Goal: Task Accomplishment & Management: Complete application form

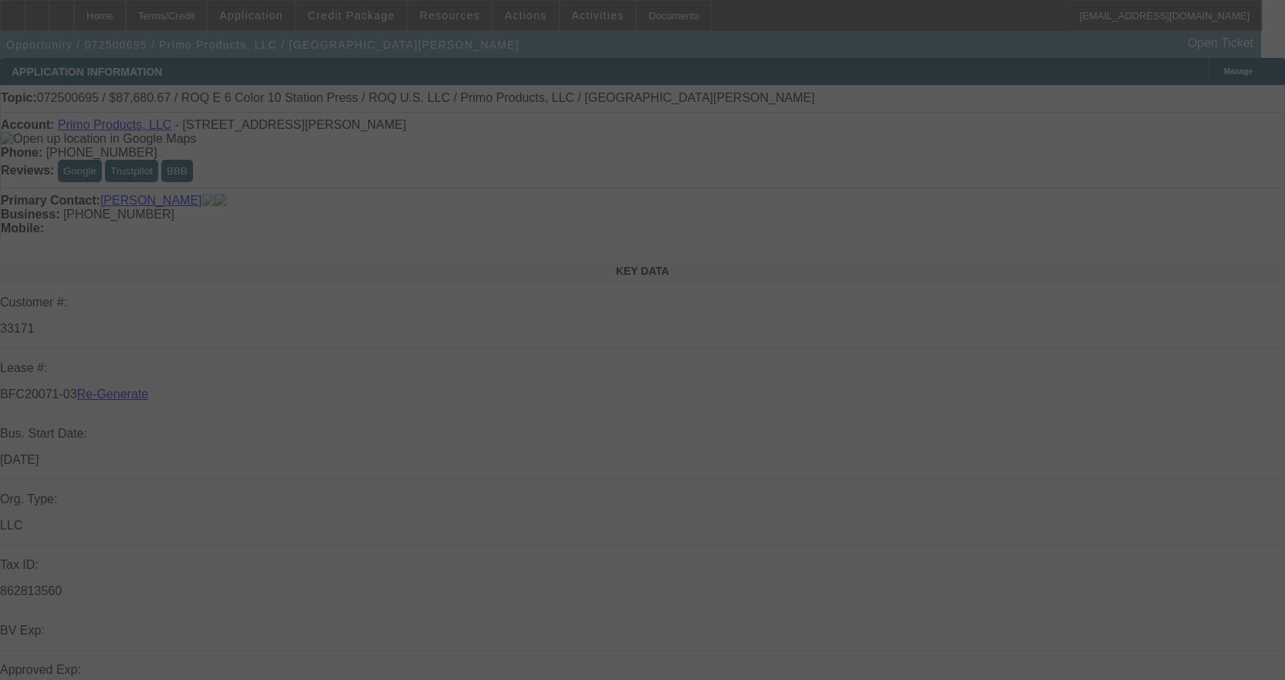
select select "3"
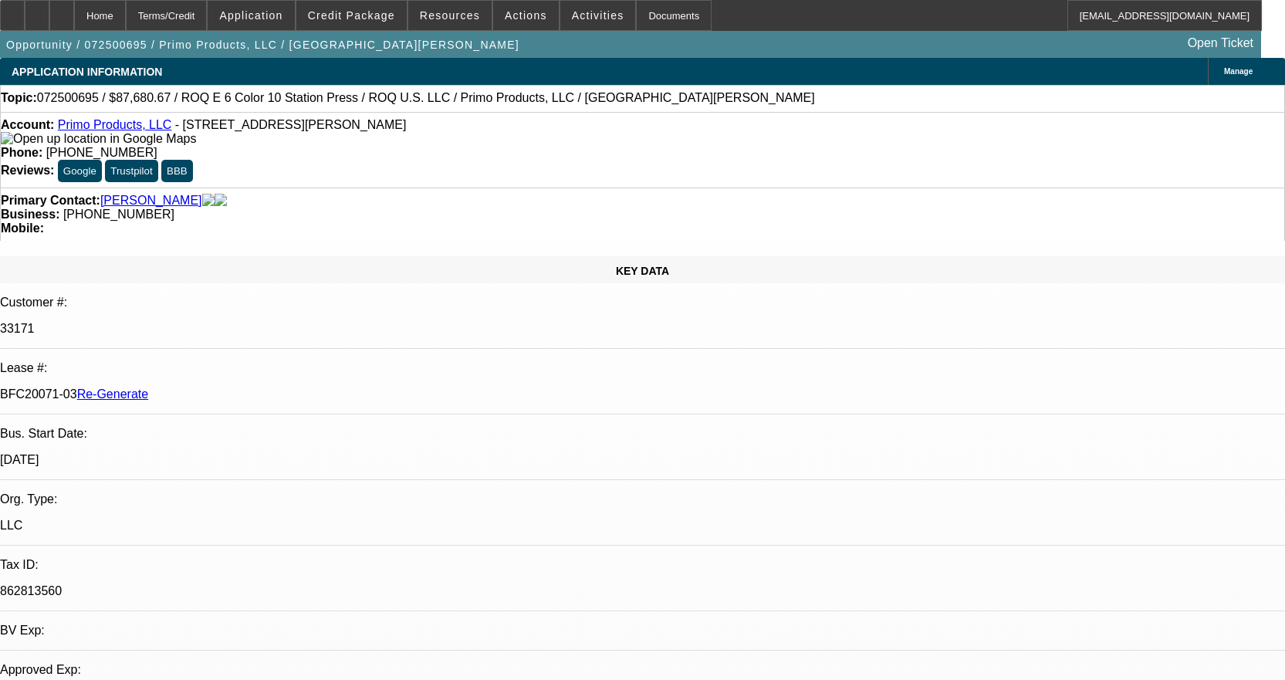
select select "0"
select select "2"
select select "0.1"
select select "4"
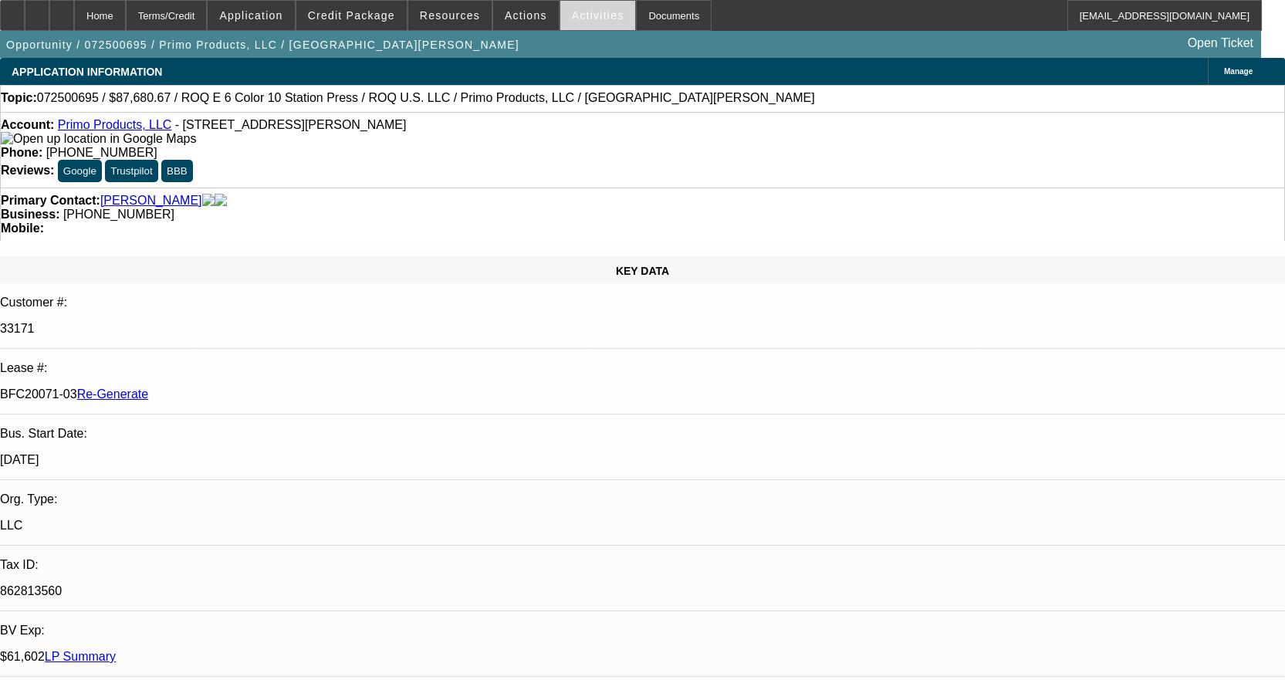
click at [572, 15] on span "Activities" at bounding box center [598, 15] width 52 height 12
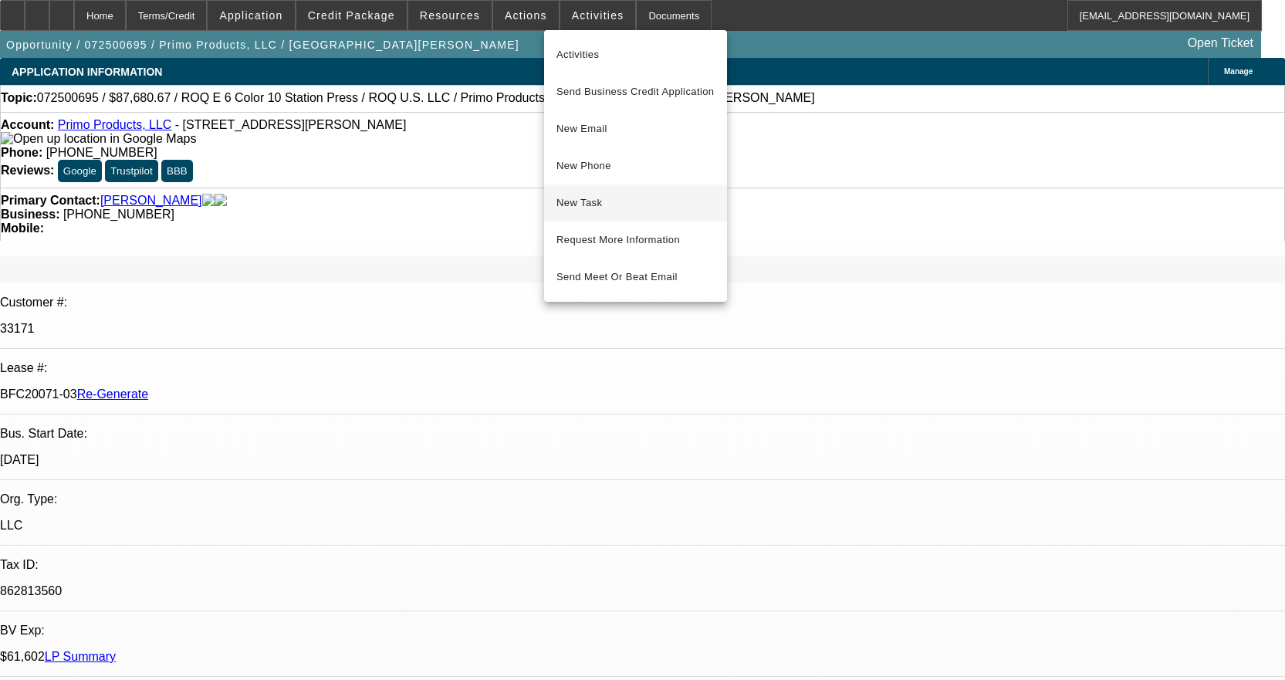
click at [593, 211] on span "New Task" at bounding box center [636, 203] width 158 height 19
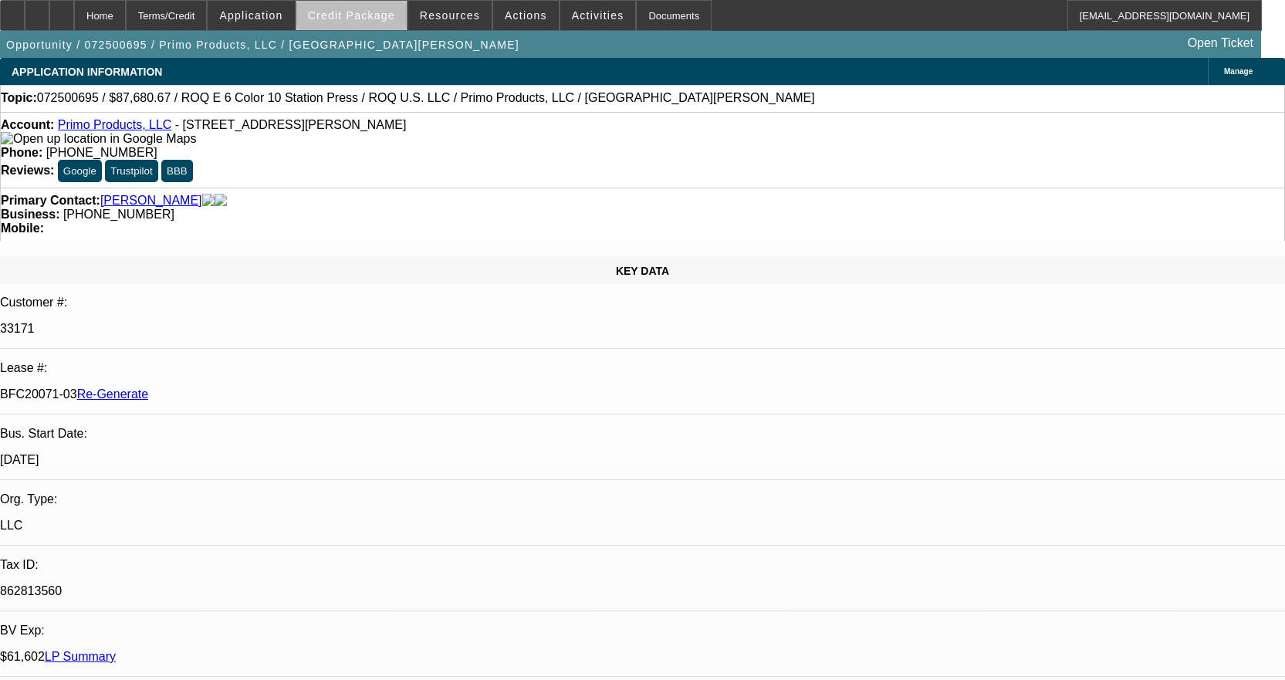
click at [380, 13] on span "Credit Package" at bounding box center [351, 15] width 87 height 12
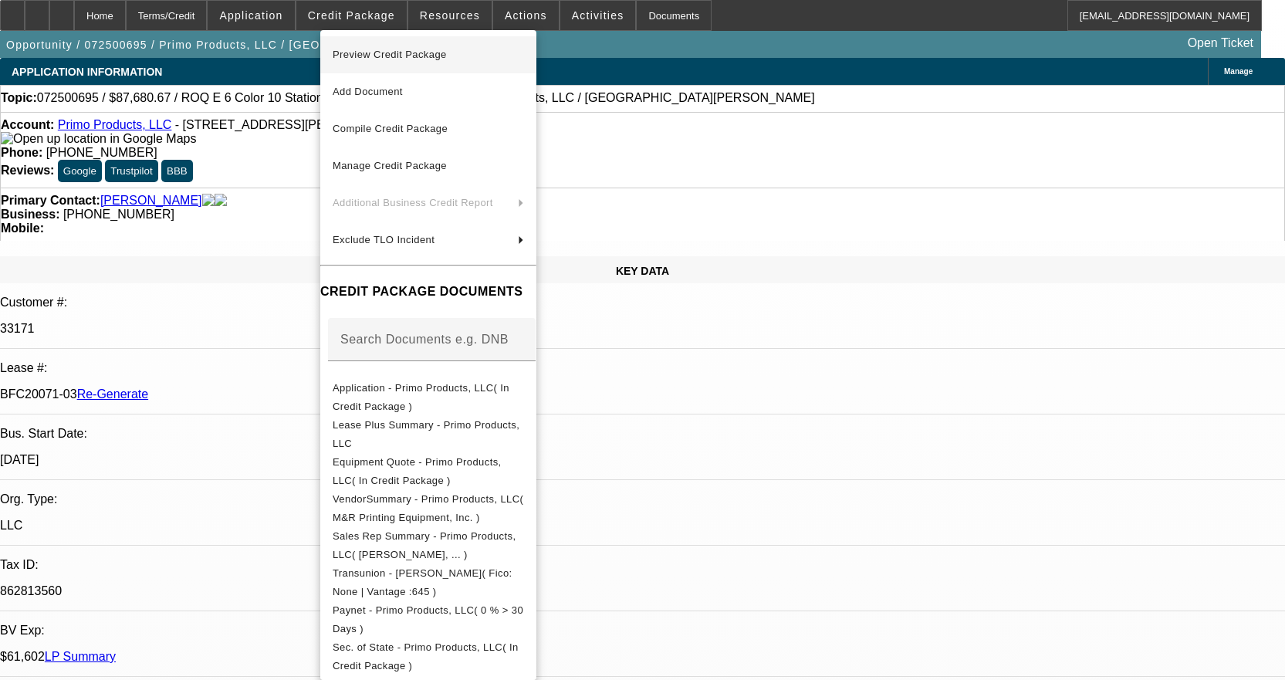
click at [410, 66] on button "Preview Credit Package" at bounding box center [428, 54] width 216 height 37
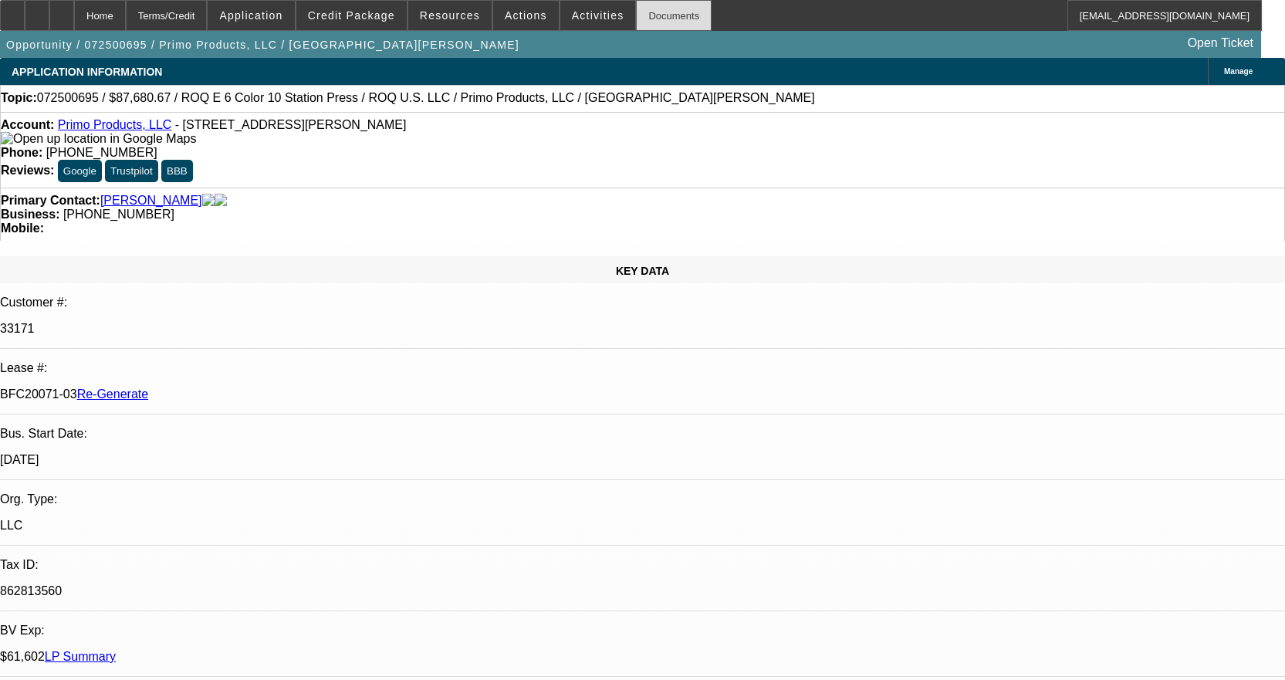
click at [636, 13] on div "Documents" at bounding box center [674, 15] width 76 height 31
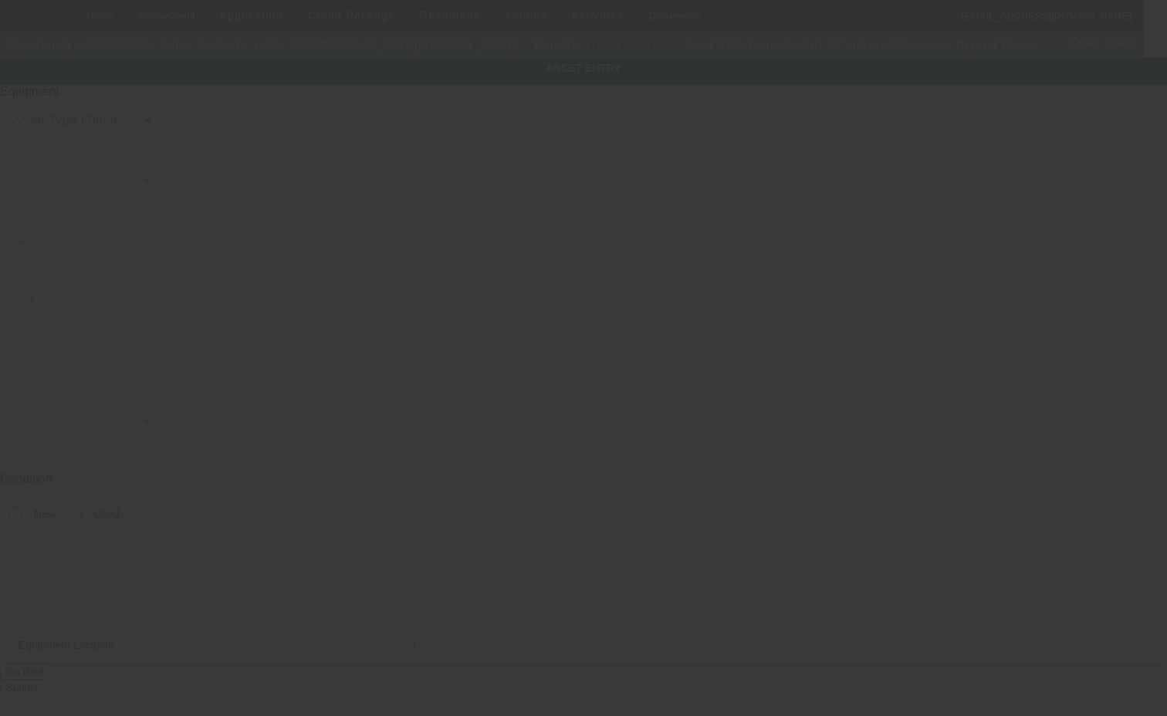
type input "ROQ"
type input "EconoRed III 30" Infrared Conveyor Dryer 3 Phase"
radio input "true"
type input "[STREET_ADDRESS][PERSON_NAME]"
type input "[GEOGRAPHIC_DATA]"
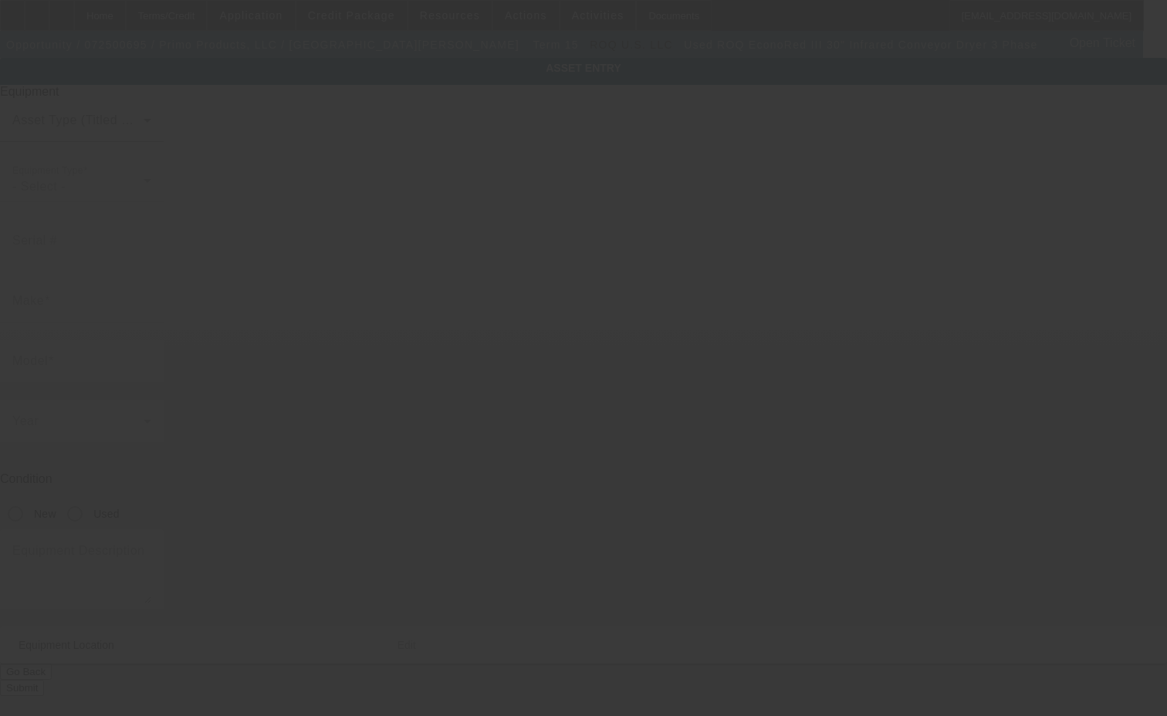
type input "01201"
type input "[GEOGRAPHIC_DATA]"
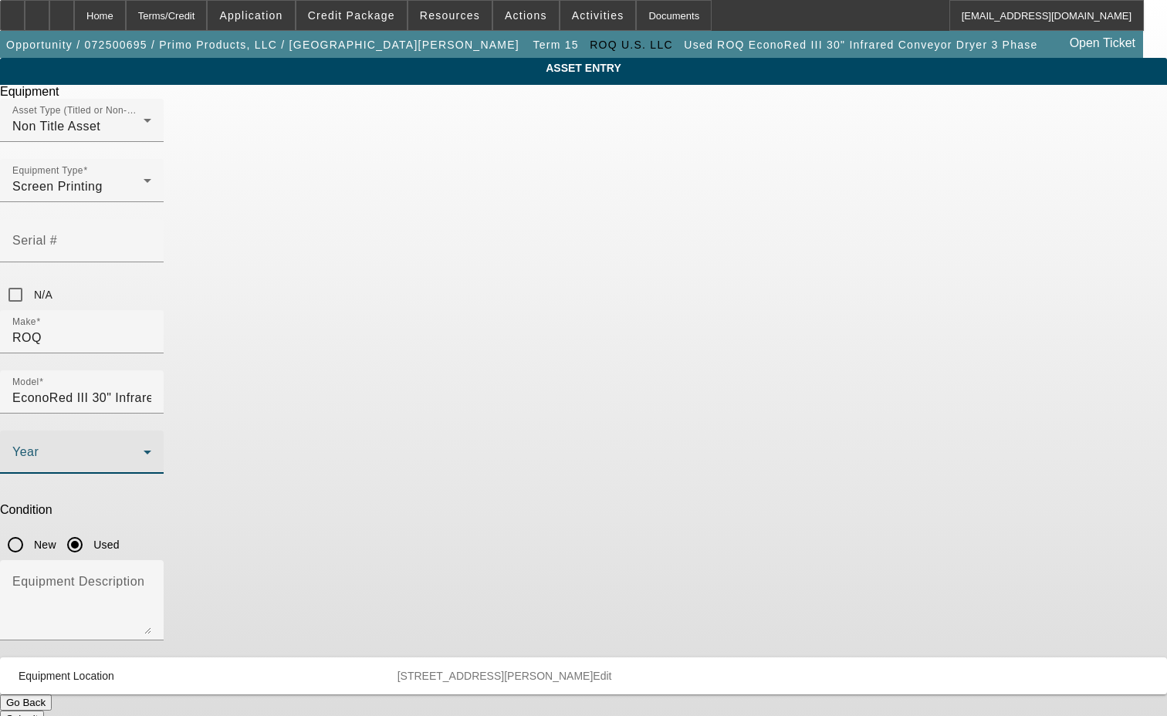
click at [144, 449] on span at bounding box center [77, 458] width 131 height 19
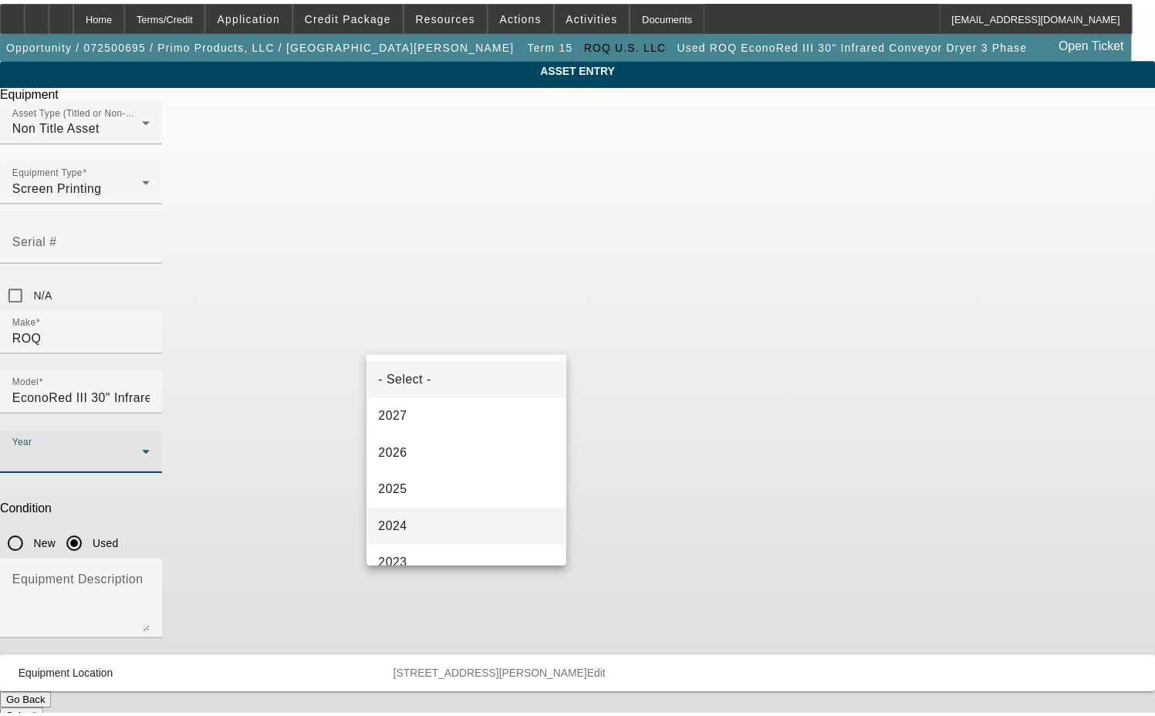
scroll to position [77, 0]
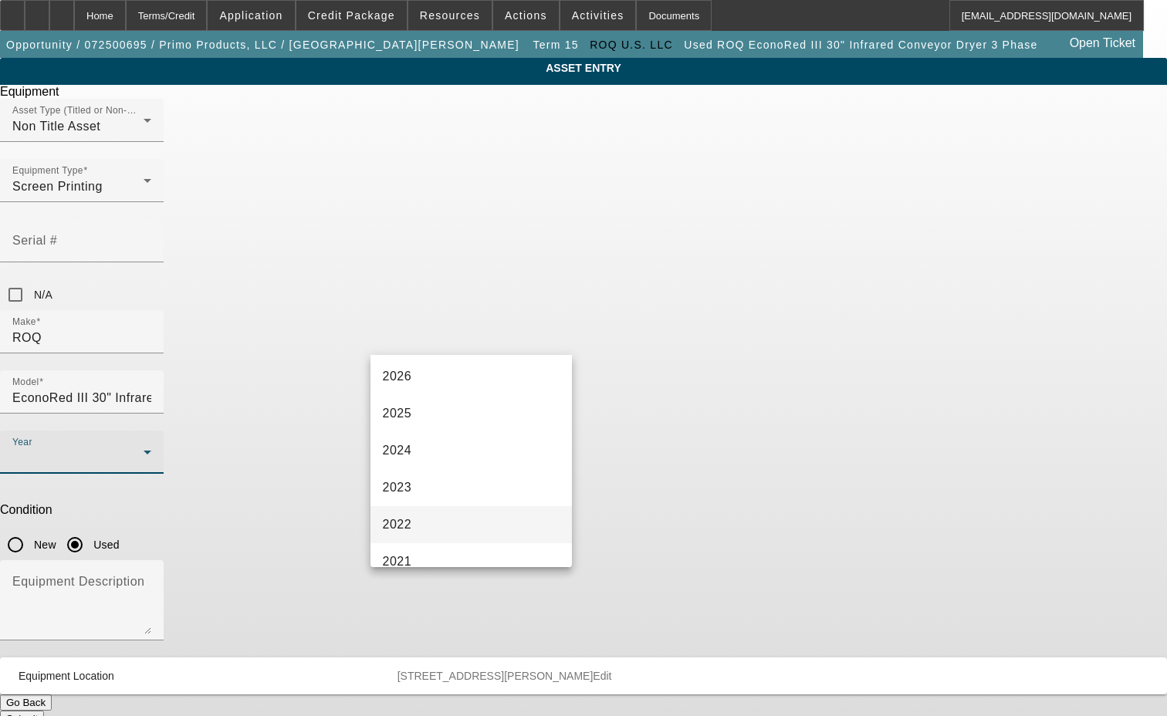
click at [421, 524] on mat-option "2022" at bounding box center [472, 524] width 202 height 37
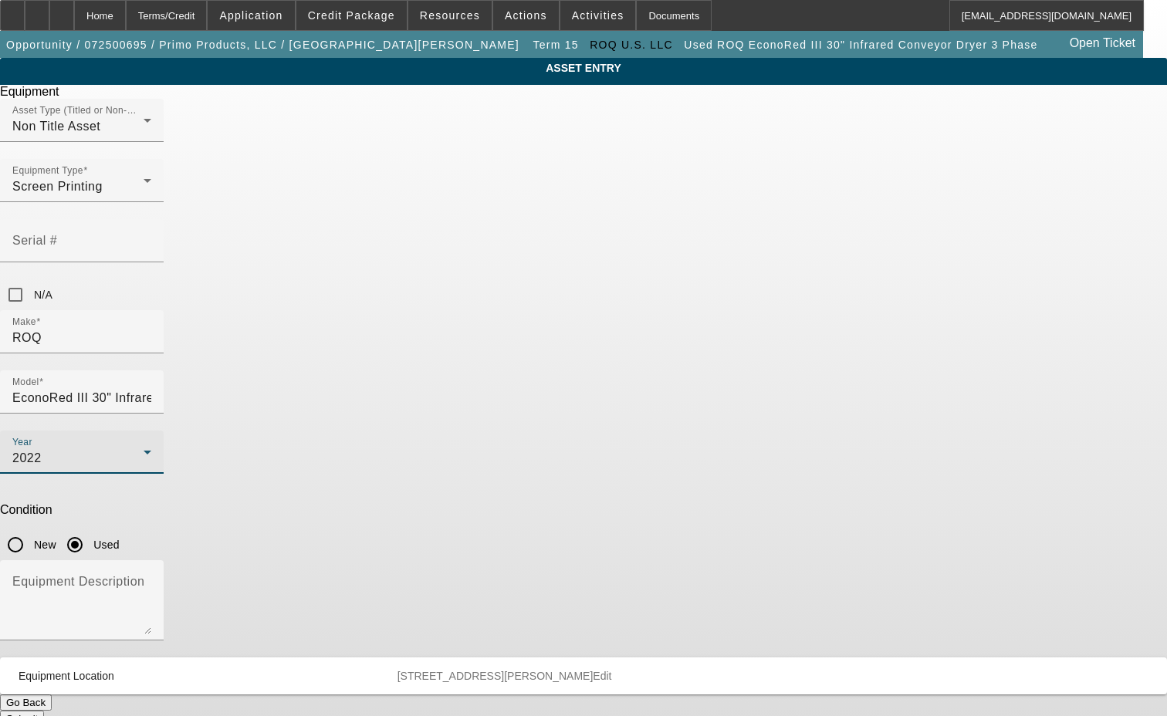
click at [164, 262] on div at bounding box center [82, 270] width 164 height 17
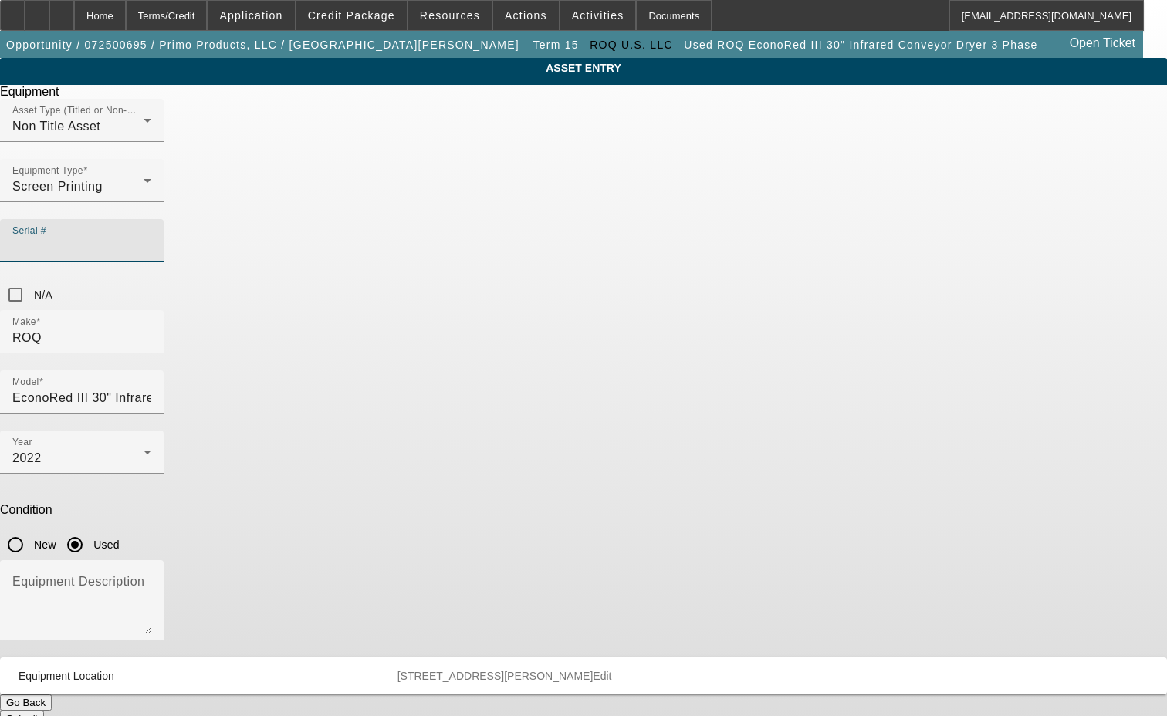
click at [151, 238] on input "Serial #" at bounding box center [81, 247] width 139 height 19
type input "VTX-31713"
click at [44, 711] on button "Submit" at bounding box center [22, 719] width 44 height 16
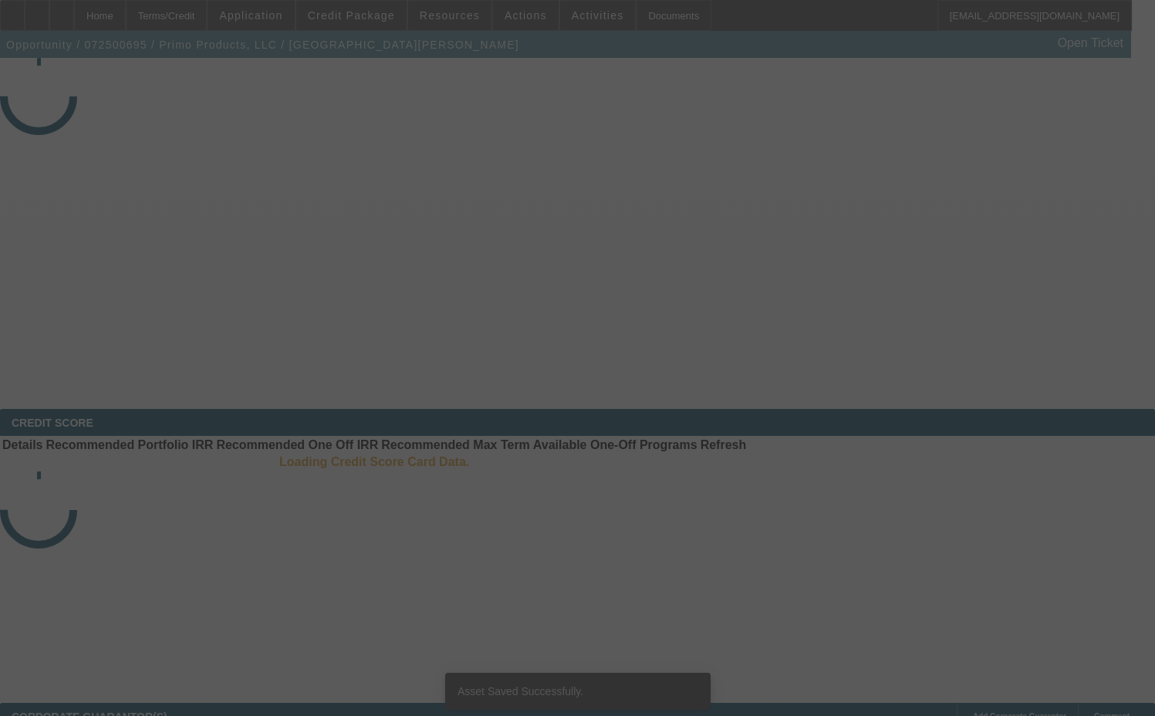
select select "3"
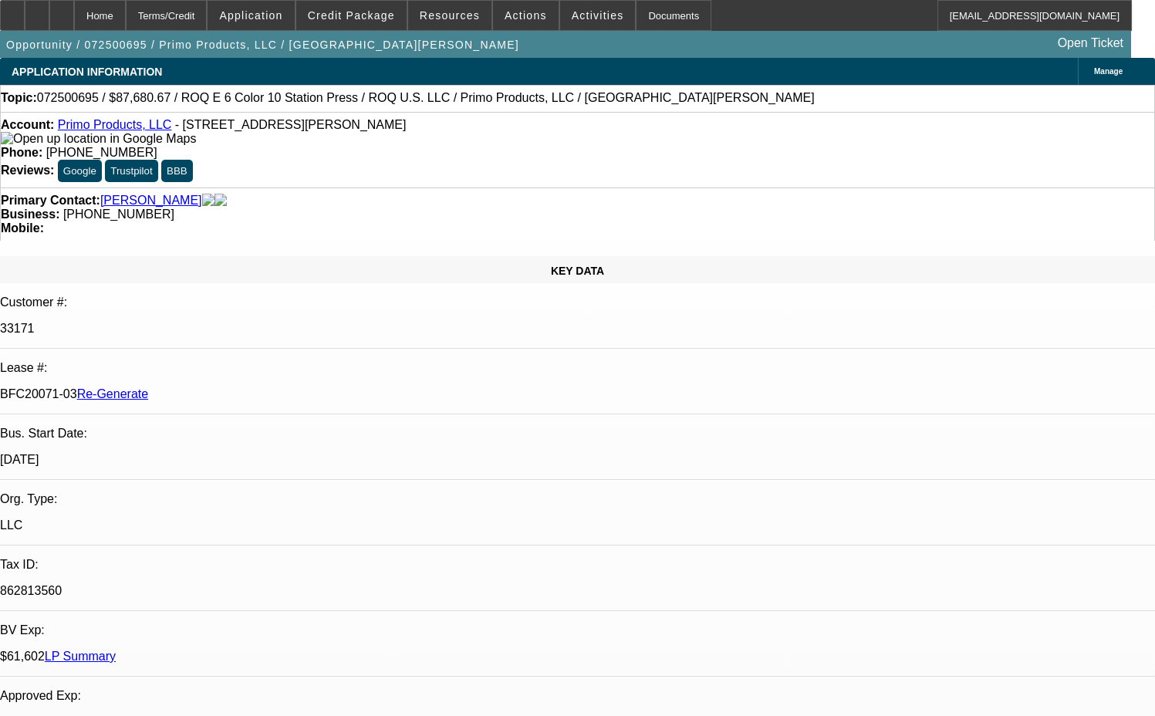
select select "0"
select select "2"
select select "0.1"
select select "4"
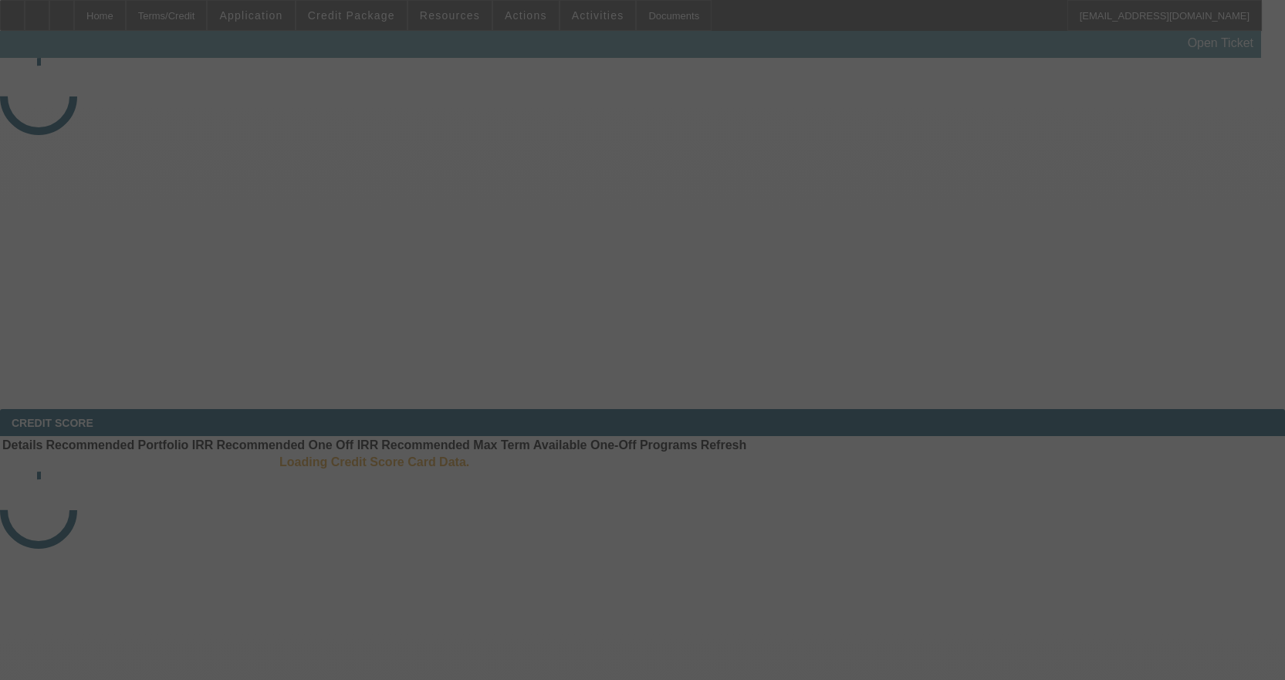
select select "3"
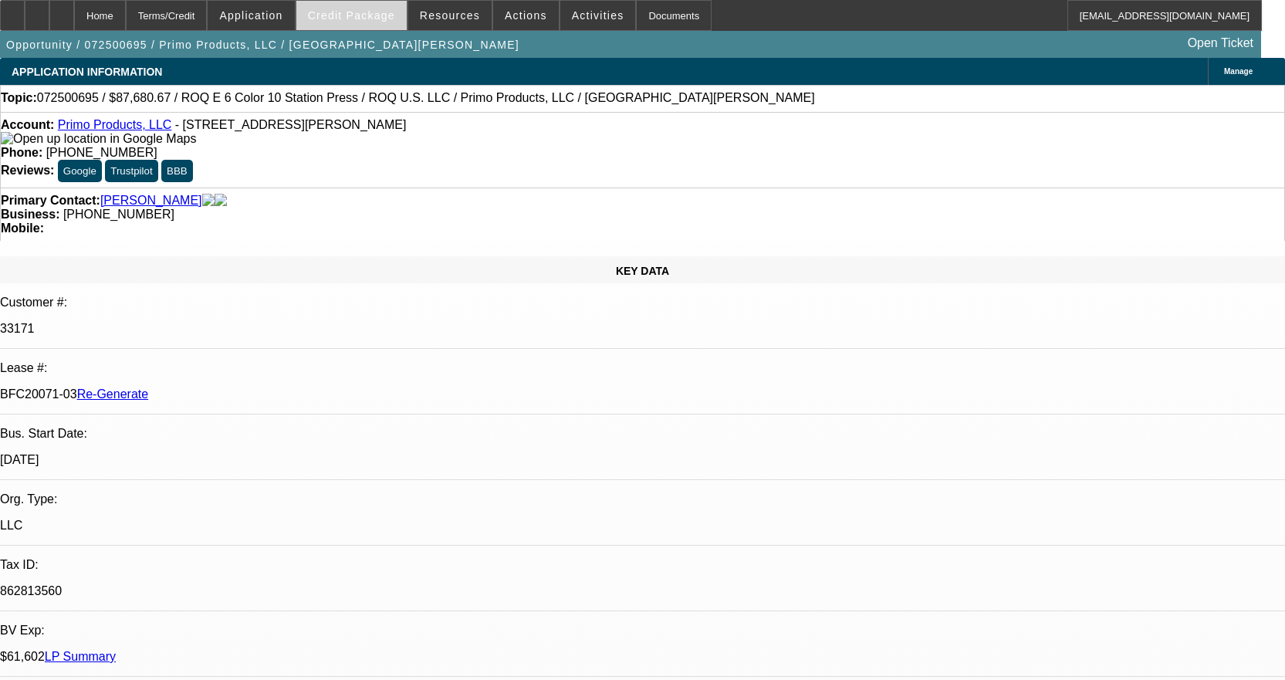
select select "0"
select select "2"
select select "0.1"
select select "4"
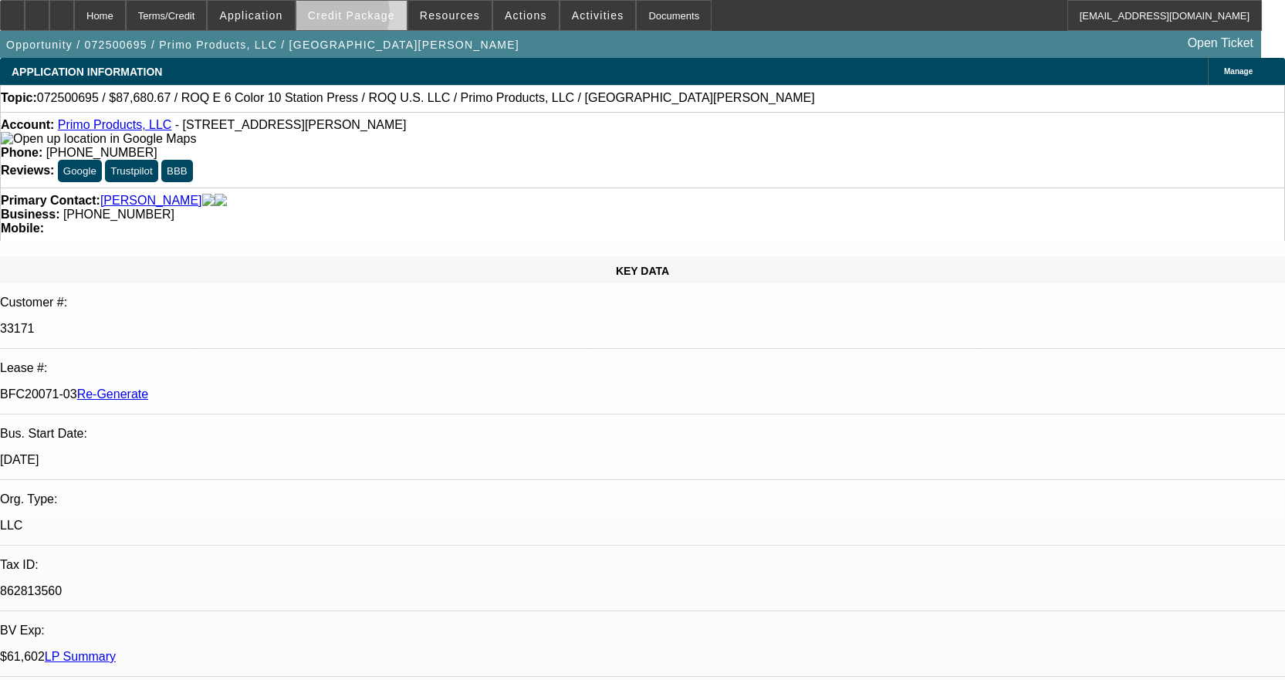
click at [364, 19] on span "Credit Package" at bounding box center [351, 15] width 87 height 12
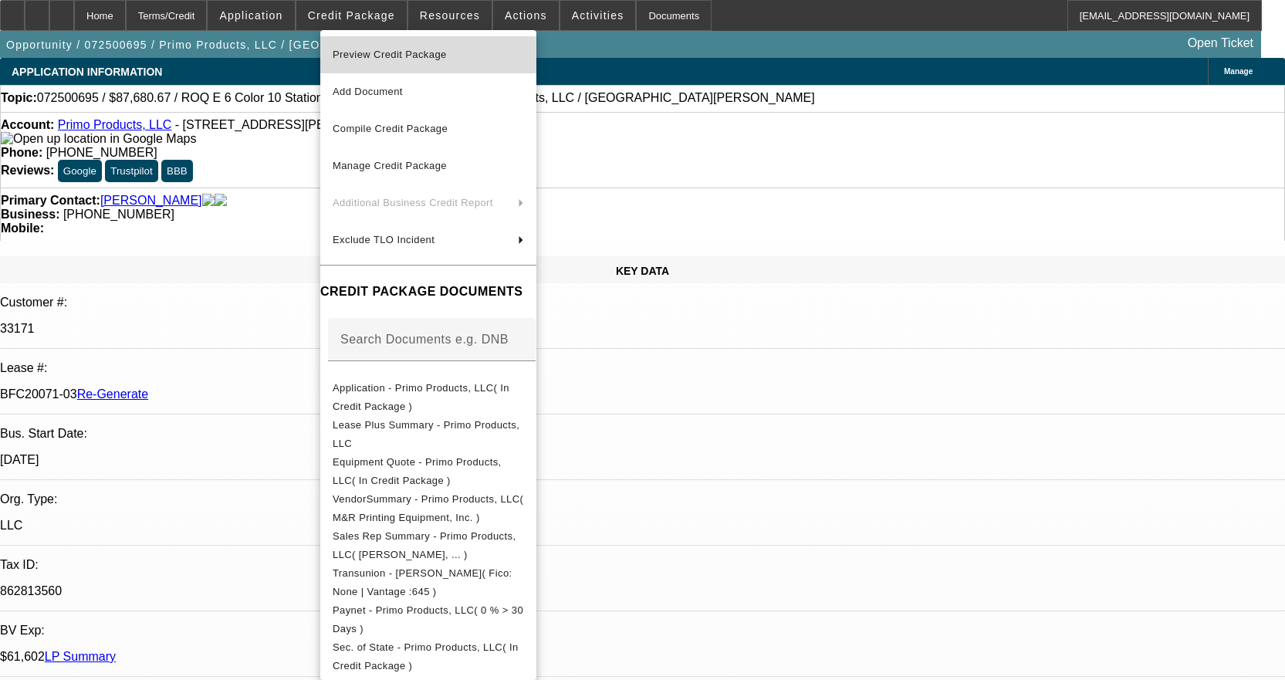
click at [396, 51] on span "Preview Credit Package" at bounding box center [390, 55] width 114 height 12
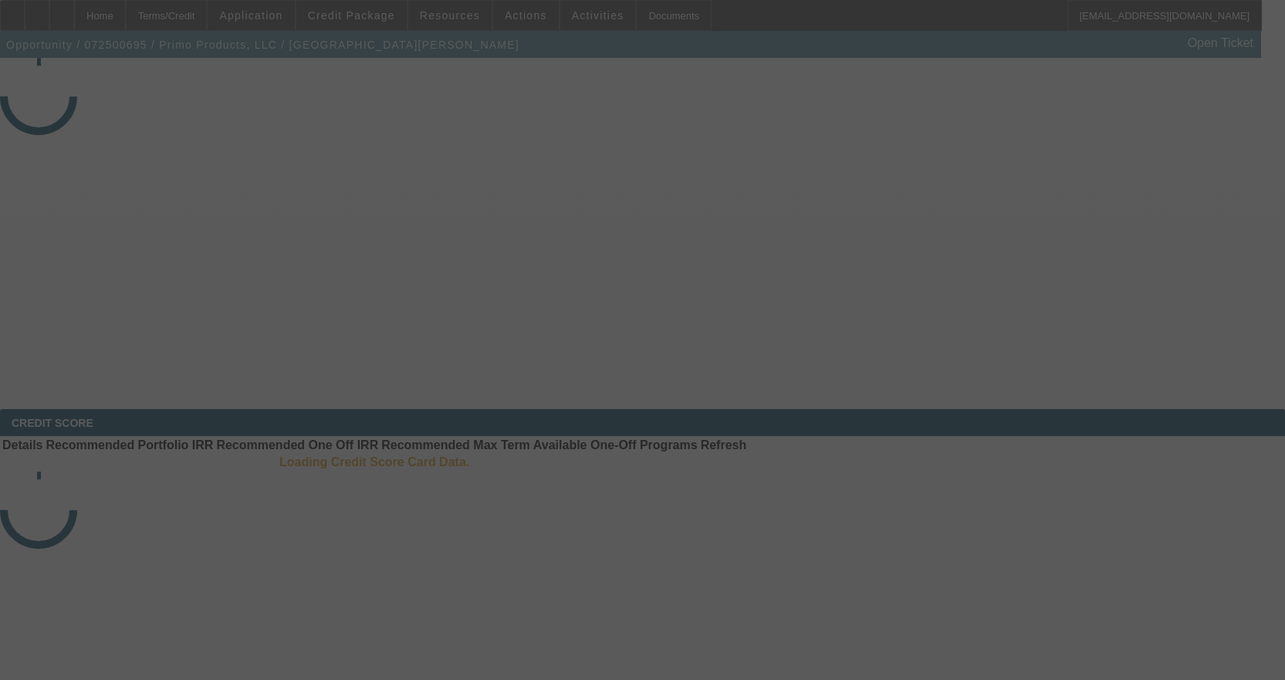
select select "3"
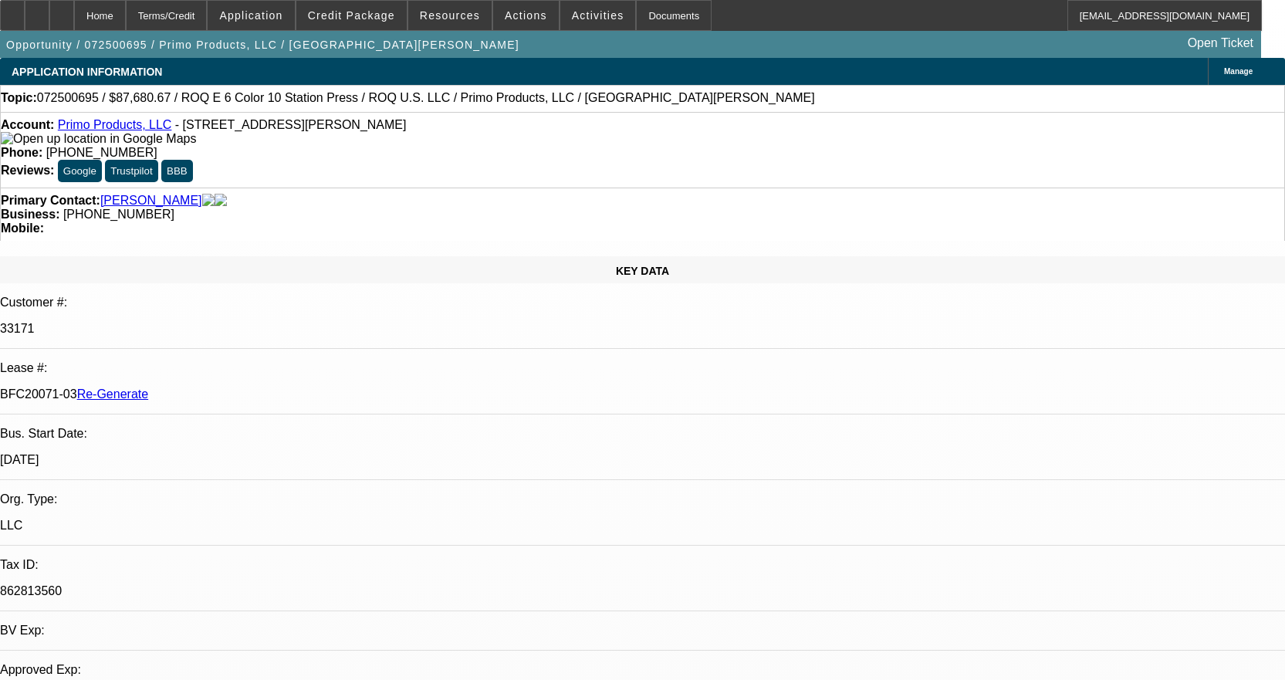
select select "0"
select select "2"
select select "0.1"
select select "4"
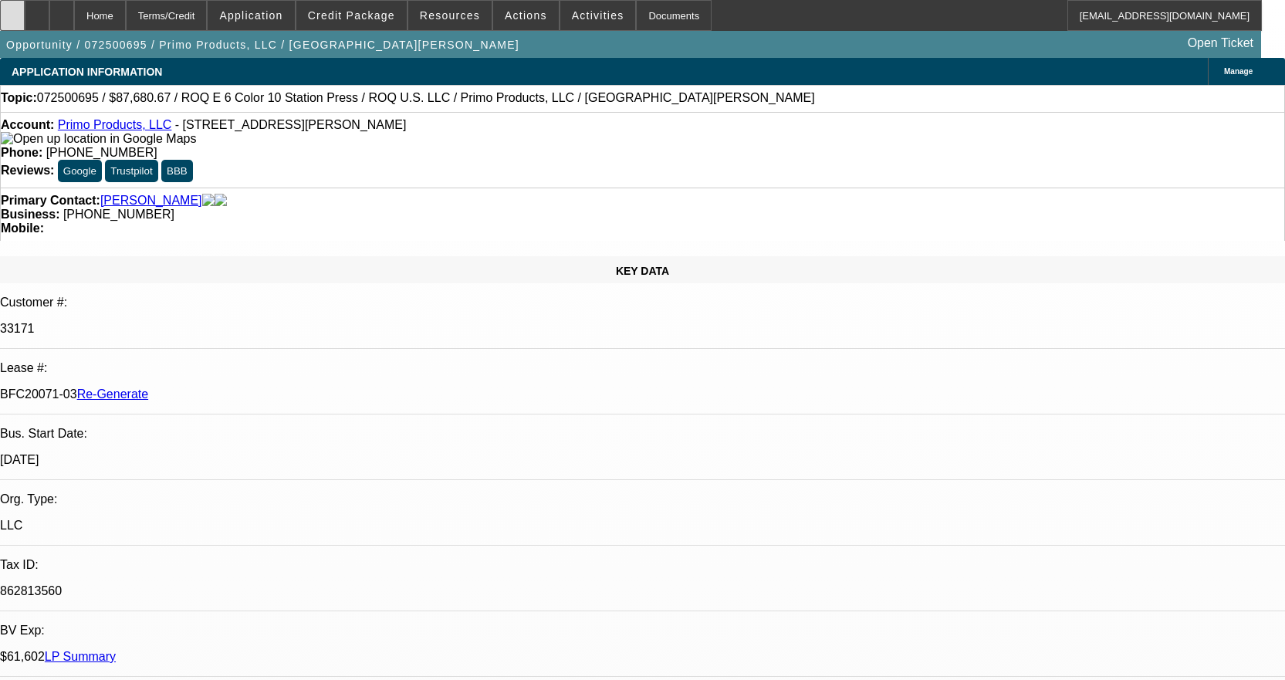
click at [12, 10] on icon at bounding box center [12, 10] width 0 height 0
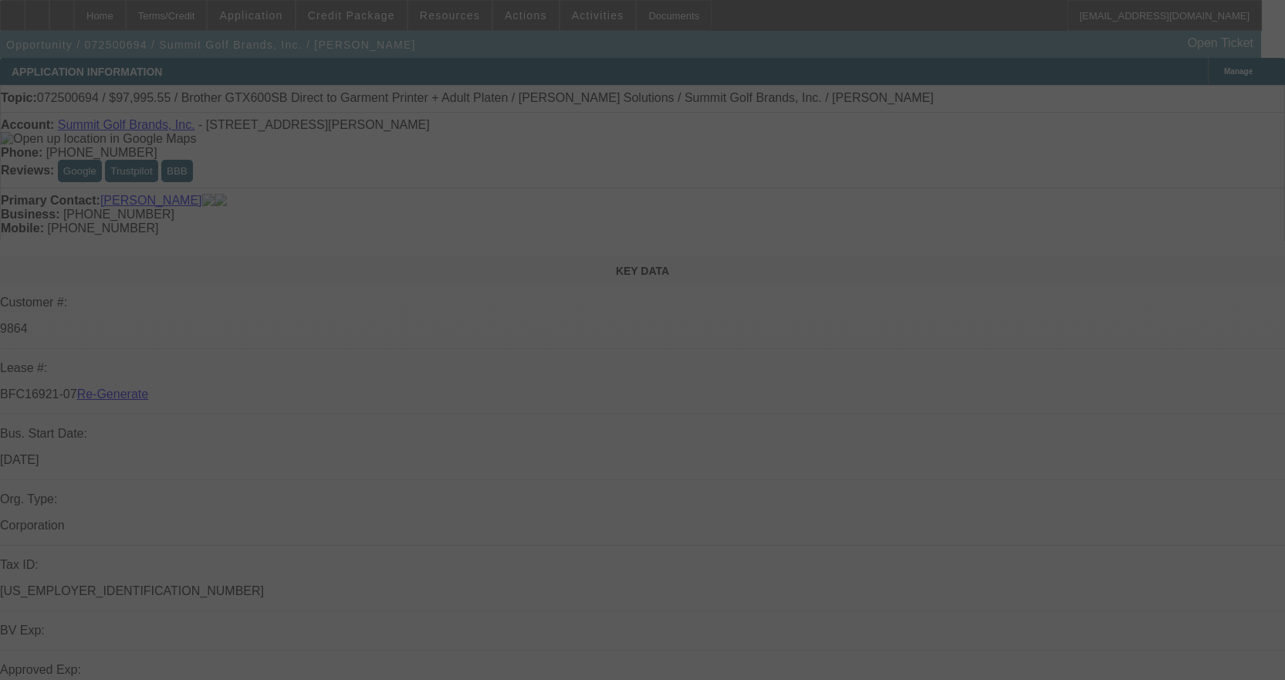
select select "3"
select select "0"
select select "0.1"
select select "4"
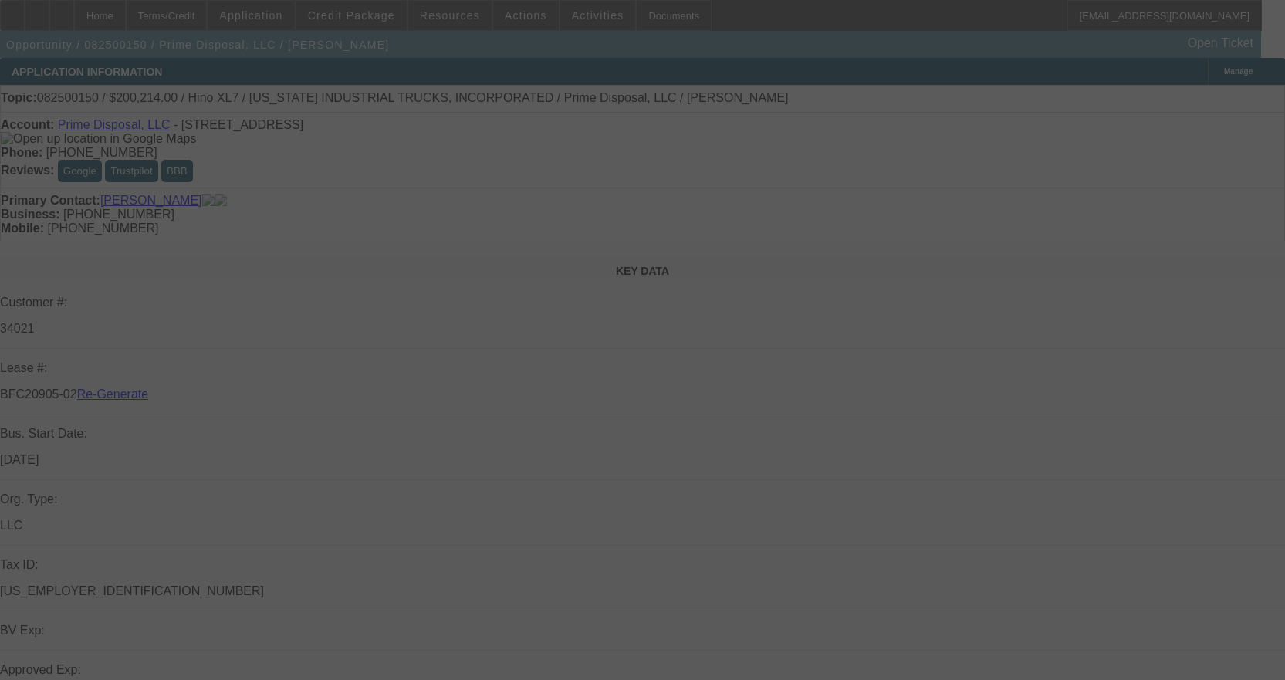
select select "4"
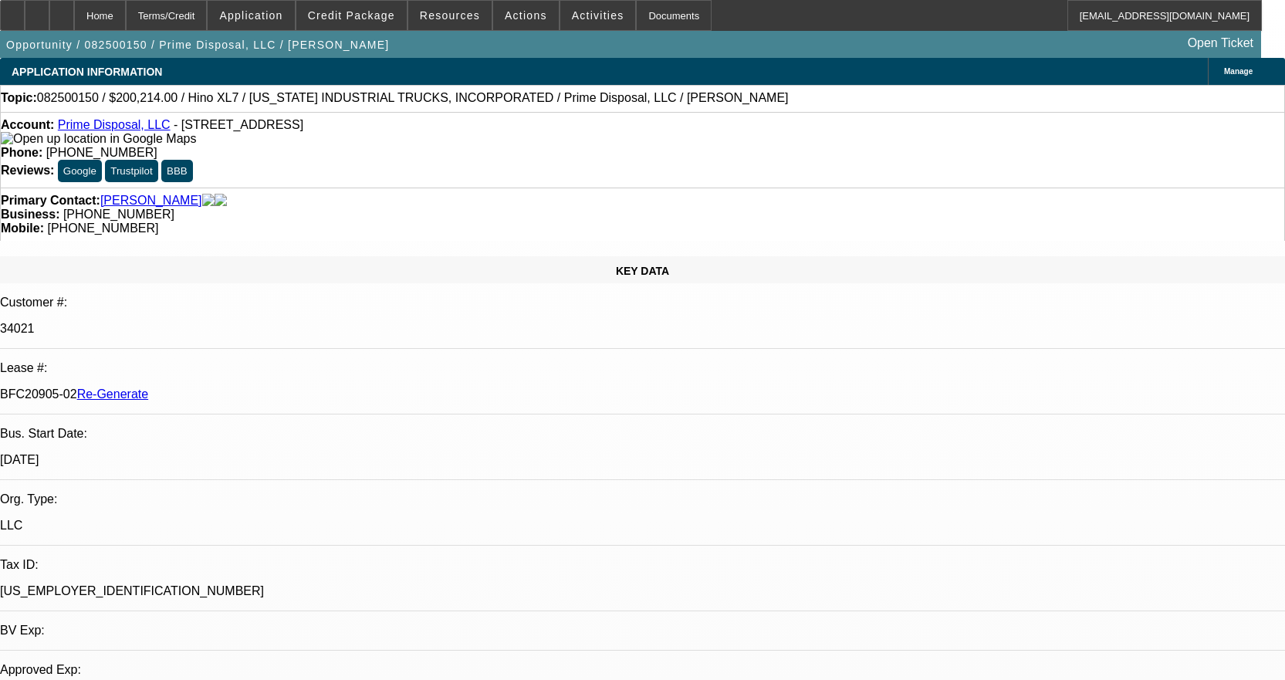
select select "0.1"
select select "0"
select select "6"
click at [445, 10] on span "Resources" at bounding box center [450, 15] width 60 height 12
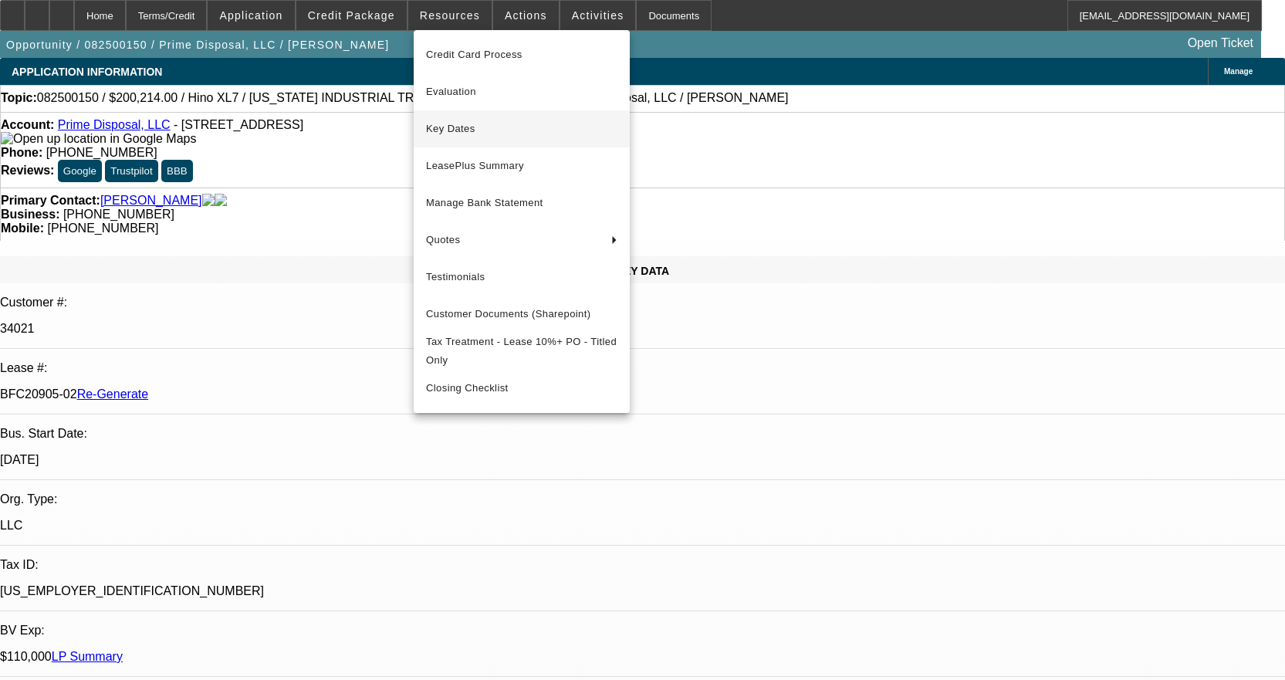
click at [455, 137] on span "Key Dates" at bounding box center [521, 129] width 191 height 19
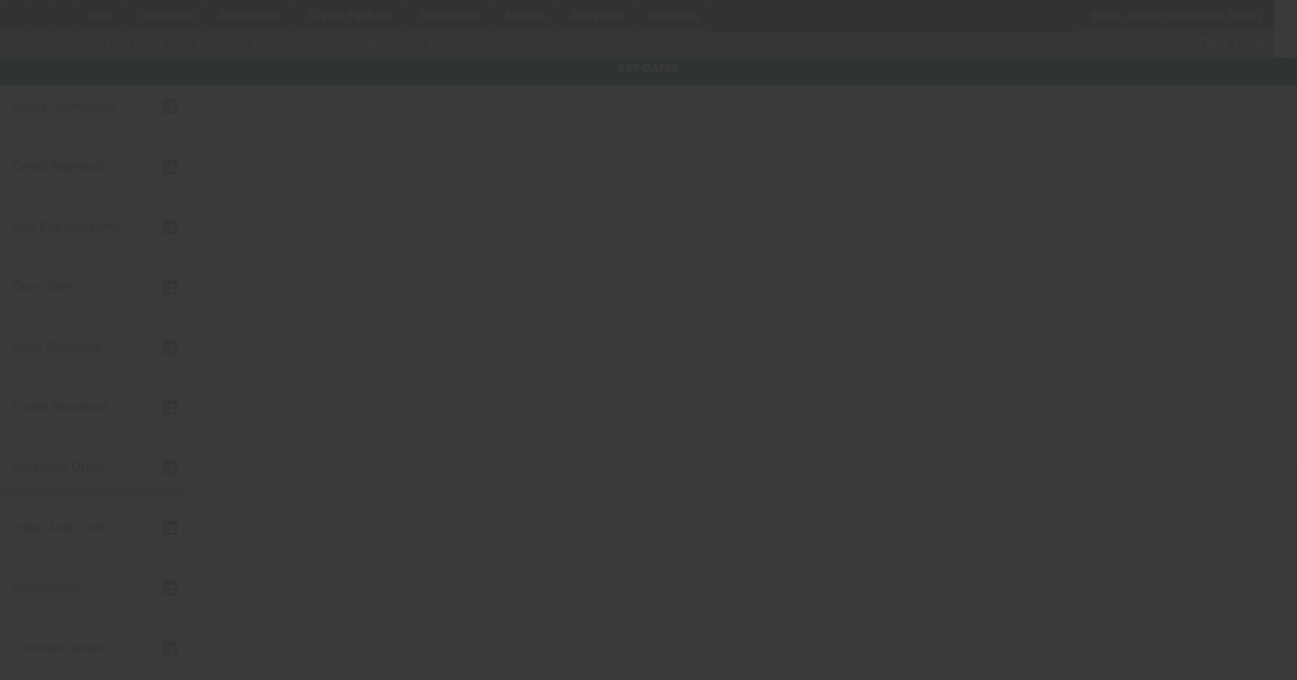
type input "[DATE]"
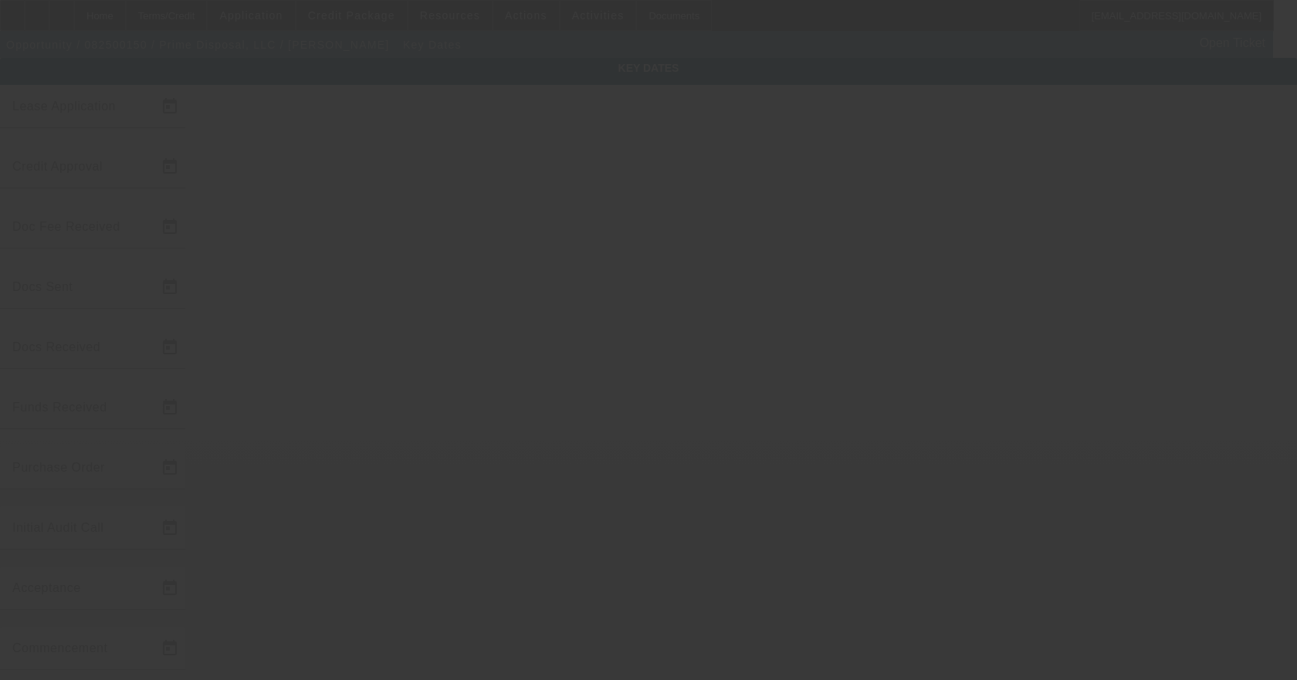
type input "[DATE]"
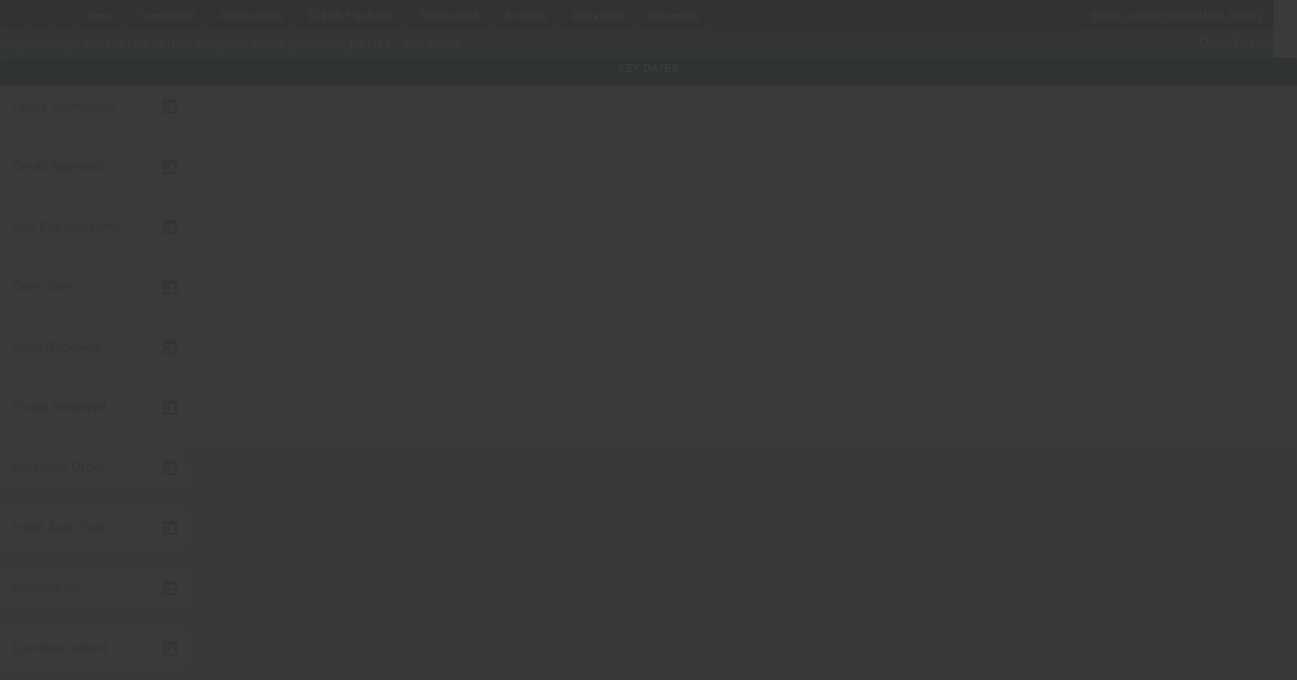
type input "[DATE]"
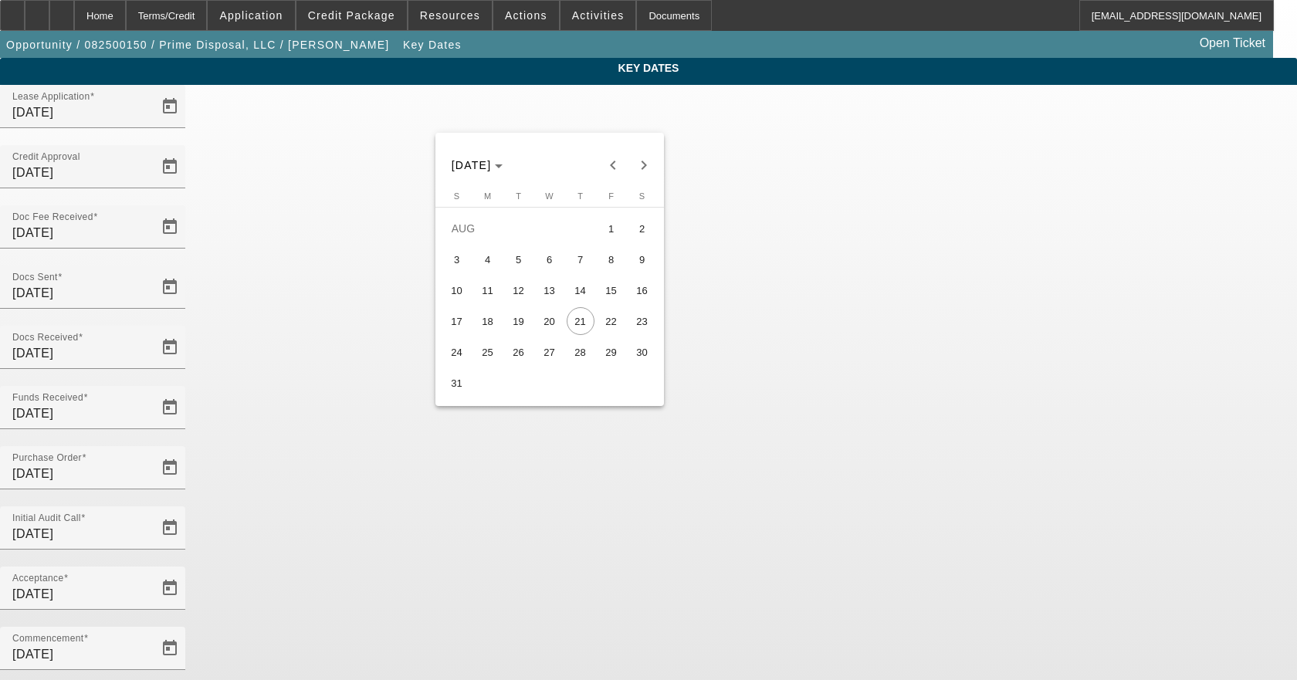
click at [555, 327] on span "20" at bounding box center [550, 321] width 28 height 28
type input "8/20/2025"
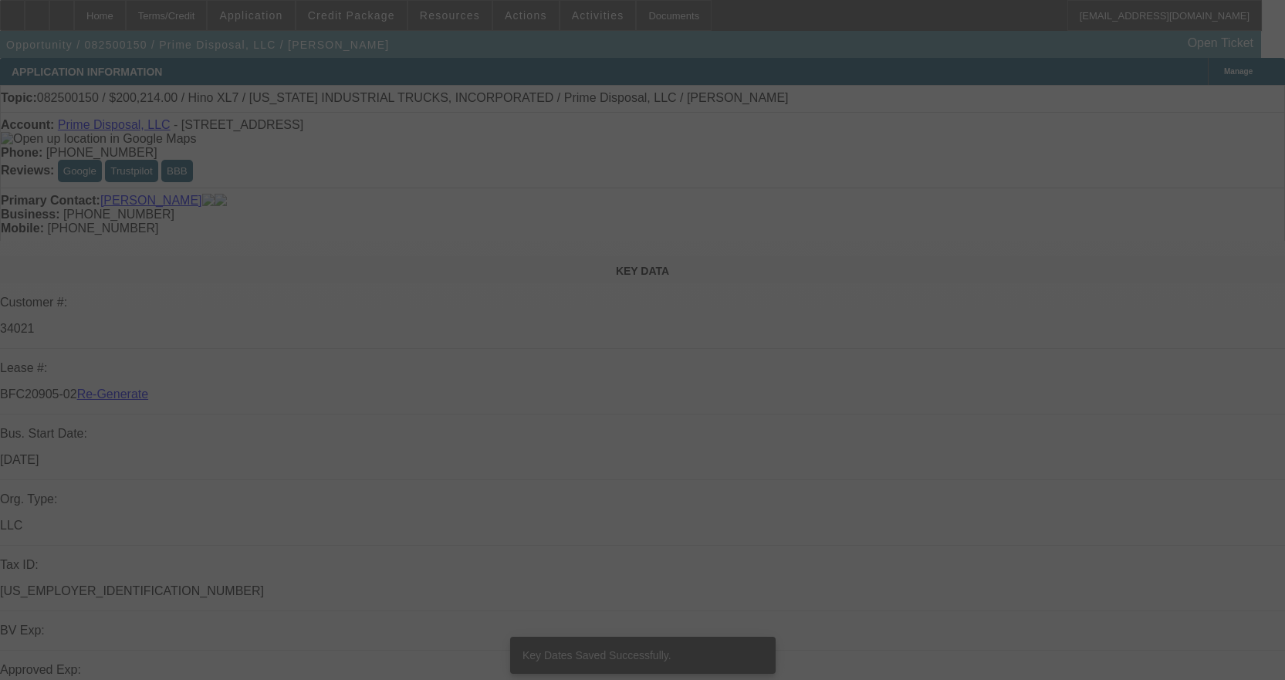
select select "4"
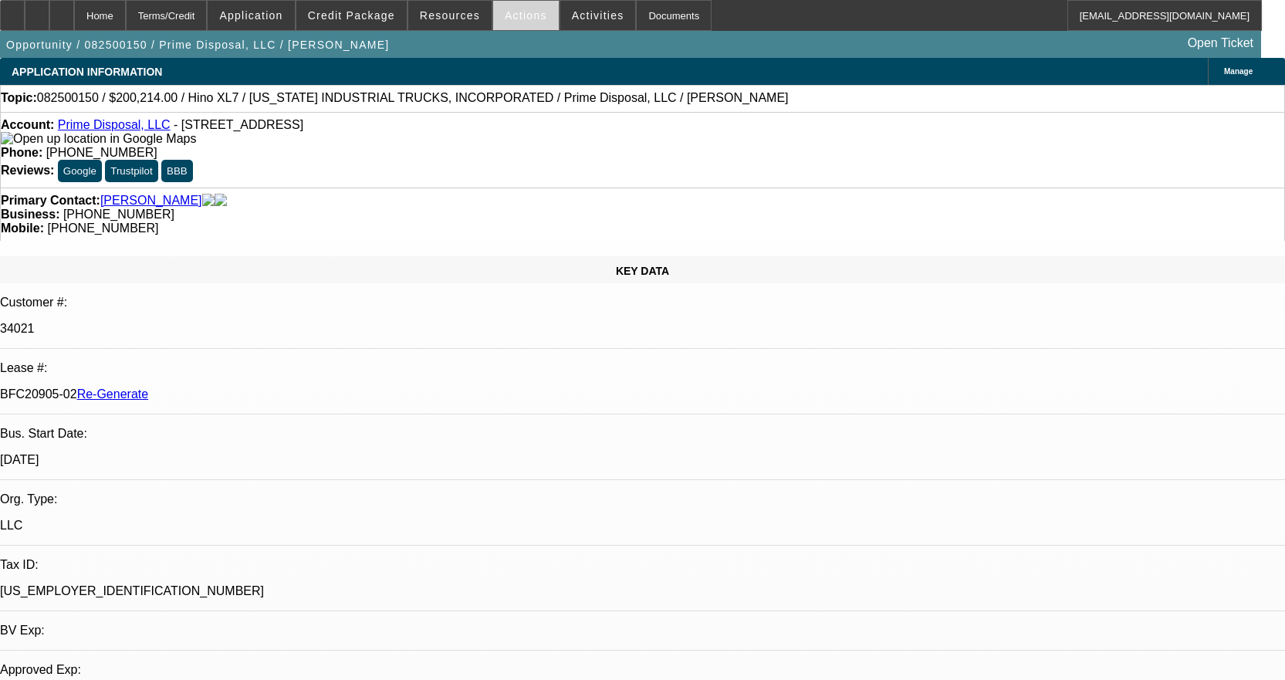
select select "0.1"
select select "0"
select select "6"
click at [582, 27] on span at bounding box center [598, 15] width 76 height 37
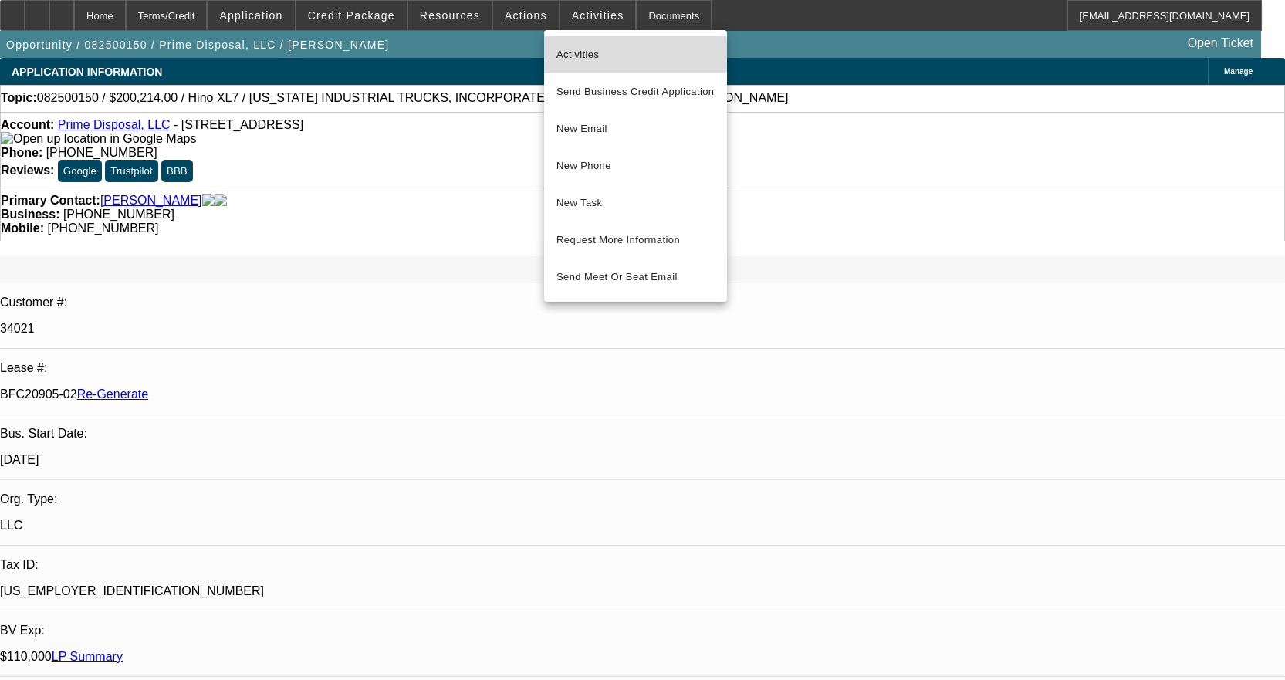
click at [593, 55] on span "Activities" at bounding box center [636, 55] width 158 height 19
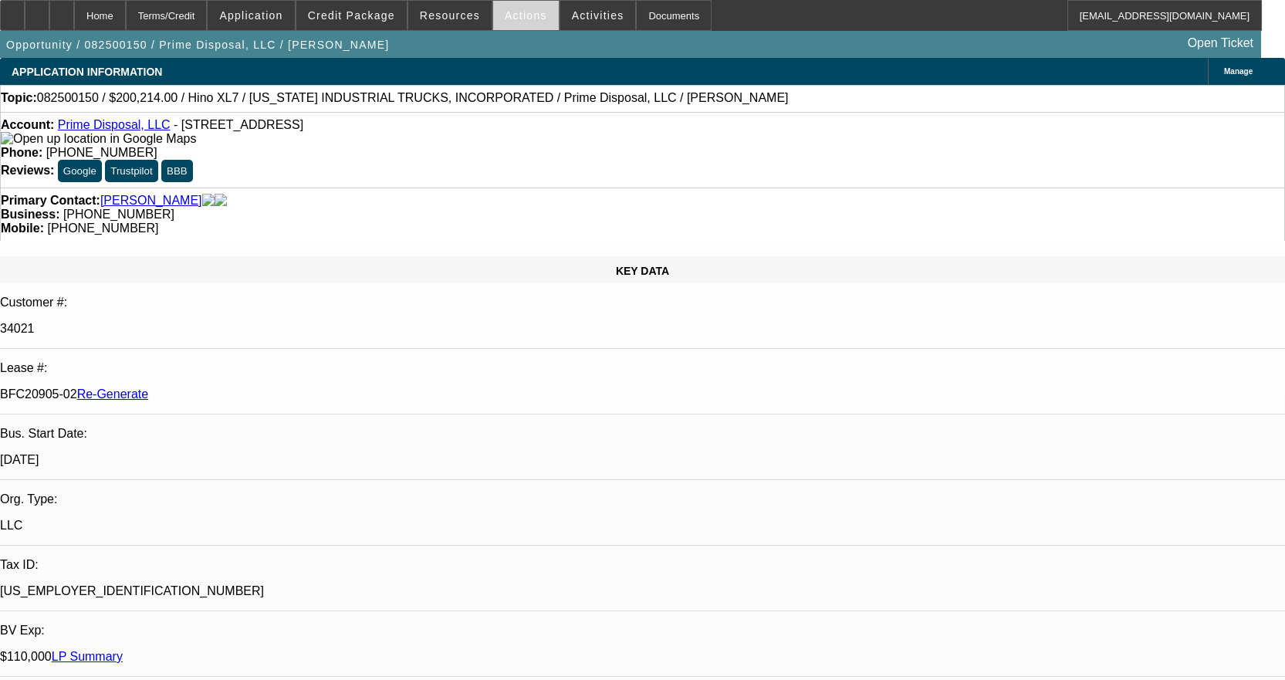
click at [513, 12] on span "Actions" at bounding box center [526, 15] width 42 height 12
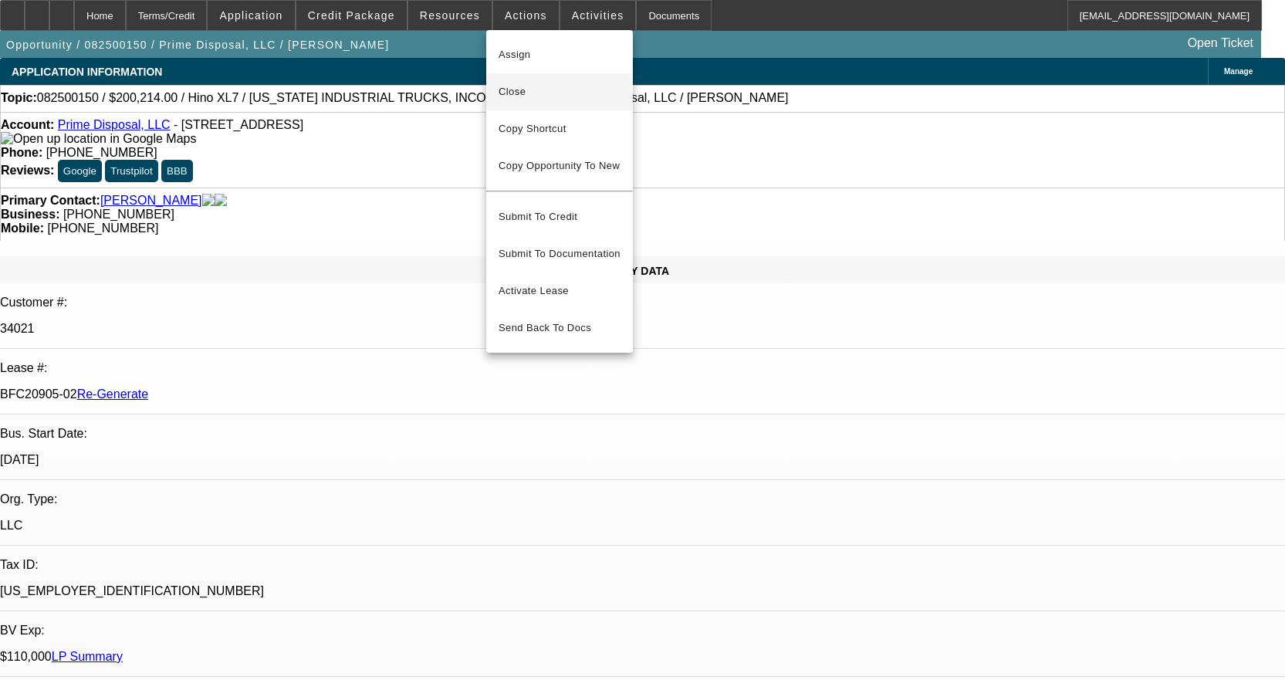
drag, startPoint x: 512, startPoint y: 107, endPoint x: 511, endPoint y: 97, distance: 10.1
click at [512, 107] on button "Close" at bounding box center [559, 91] width 147 height 37
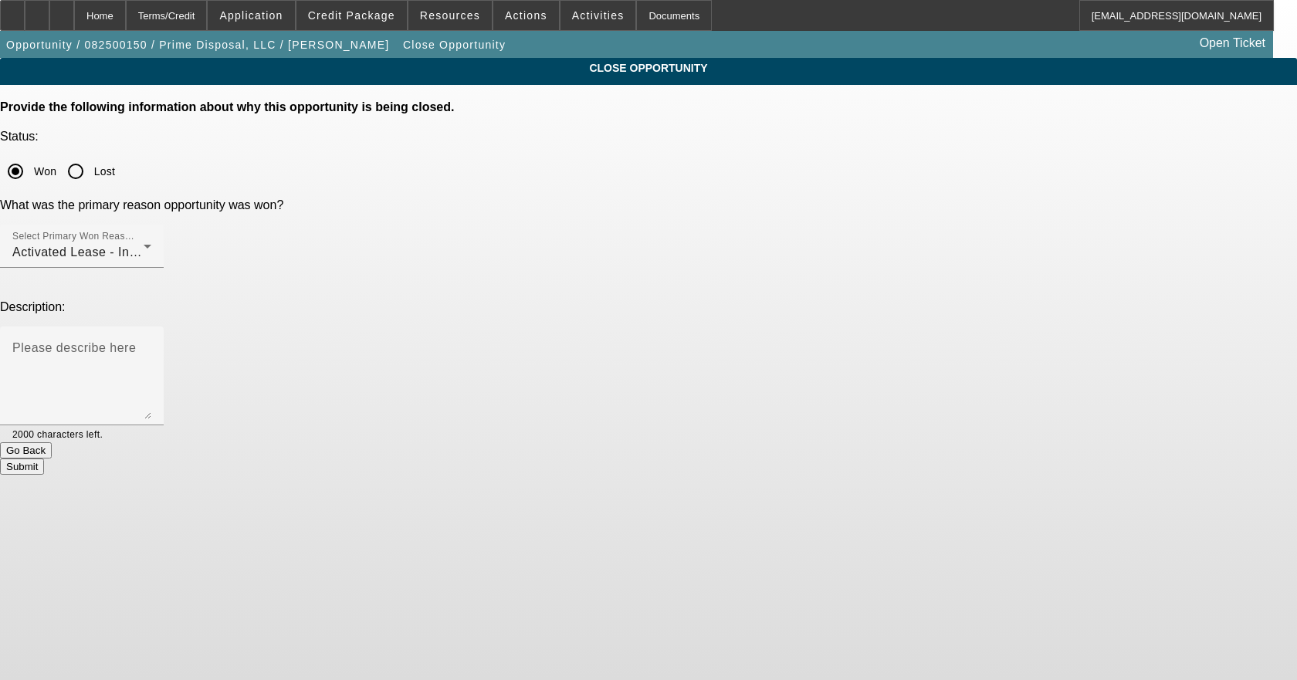
click at [44, 458] on button "Submit" at bounding box center [22, 466] width 44 height 16
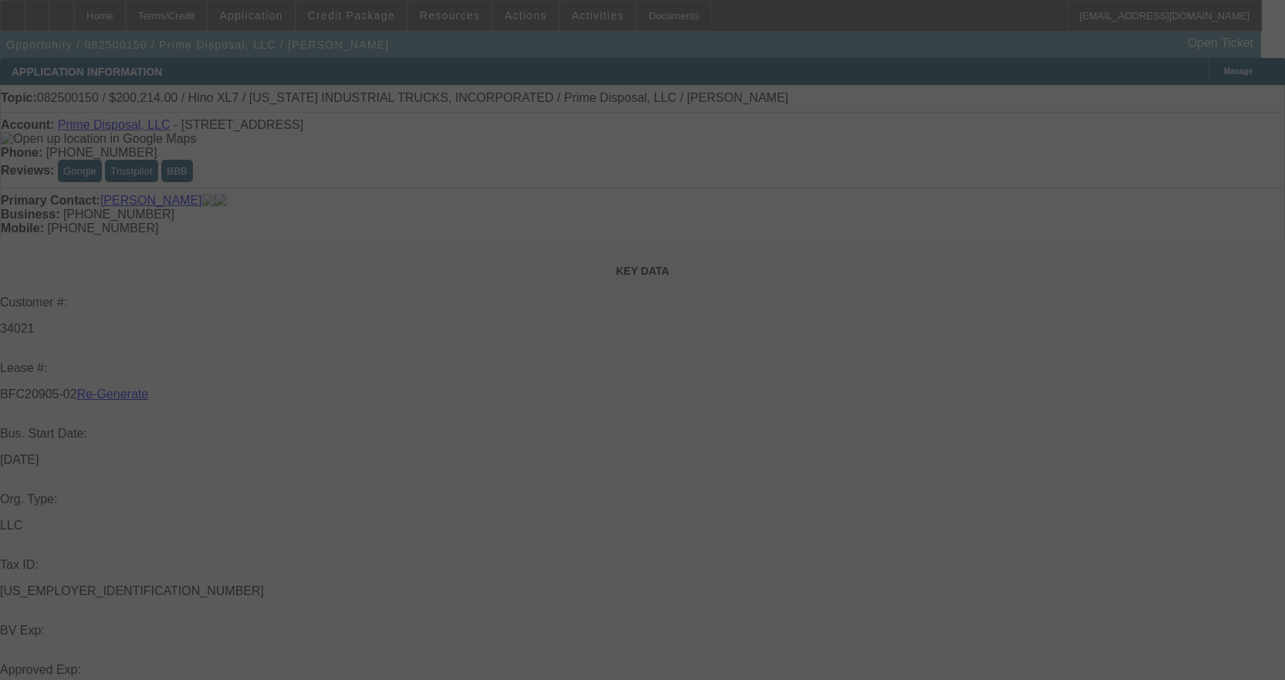
select select "4"
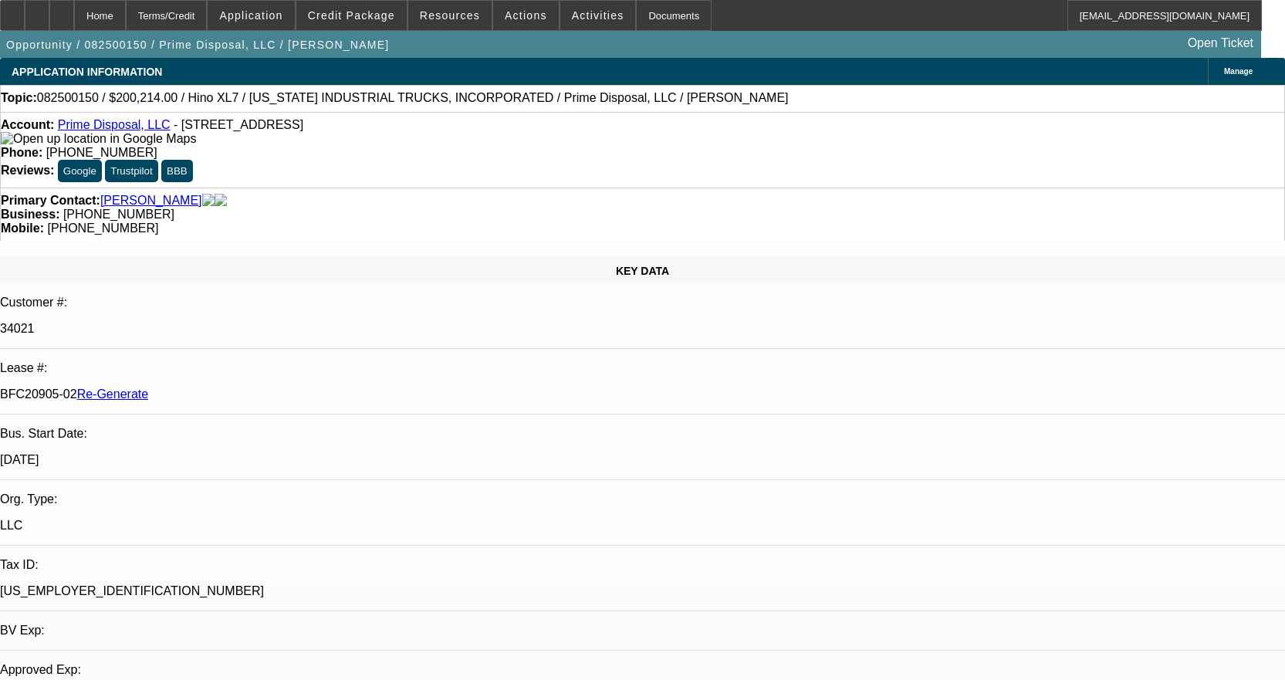
select select "0.1"
select select "0"
select select "6"
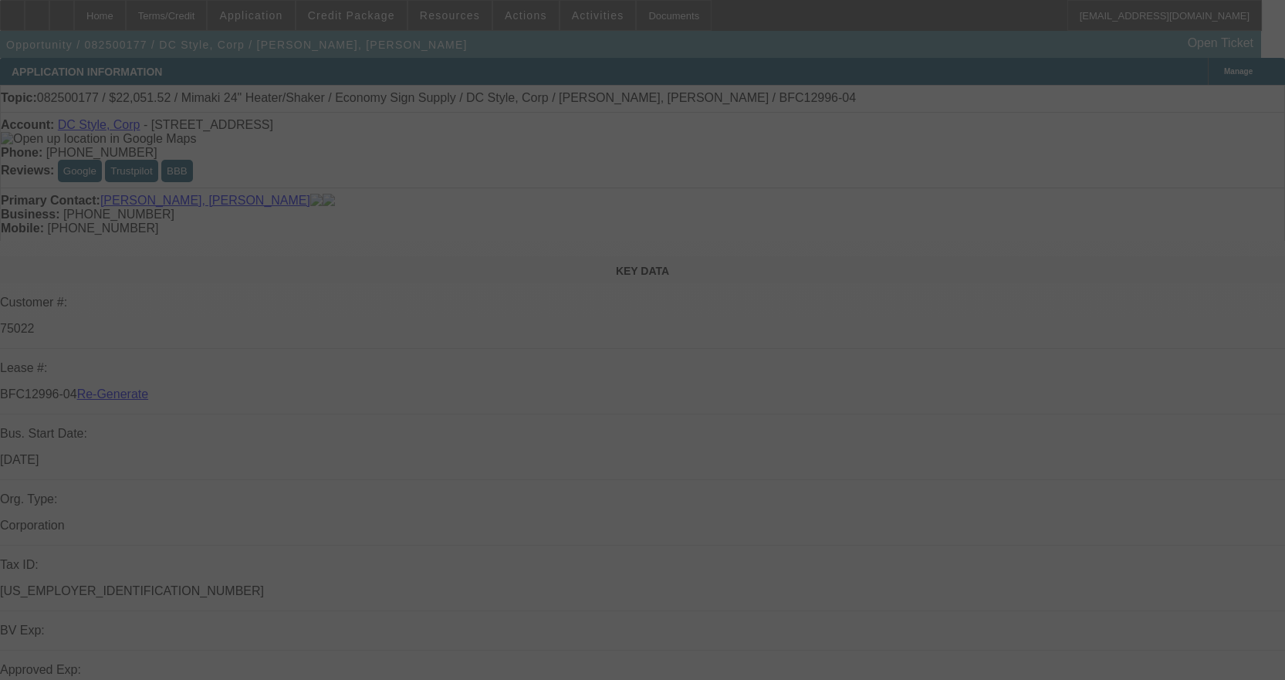
select select "3"
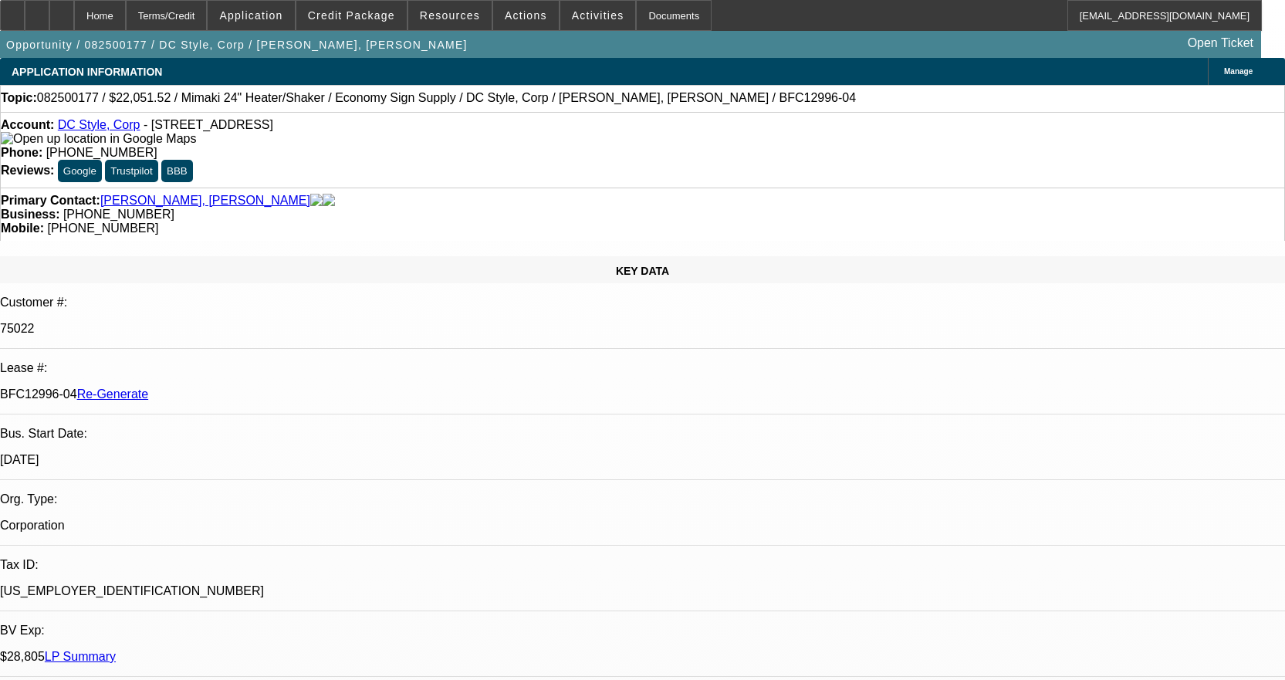
select select "0"
select select "6"
click at [76, 128] on link "DC Style, Corp" at bounding box center [99, 124] width 83 height 13
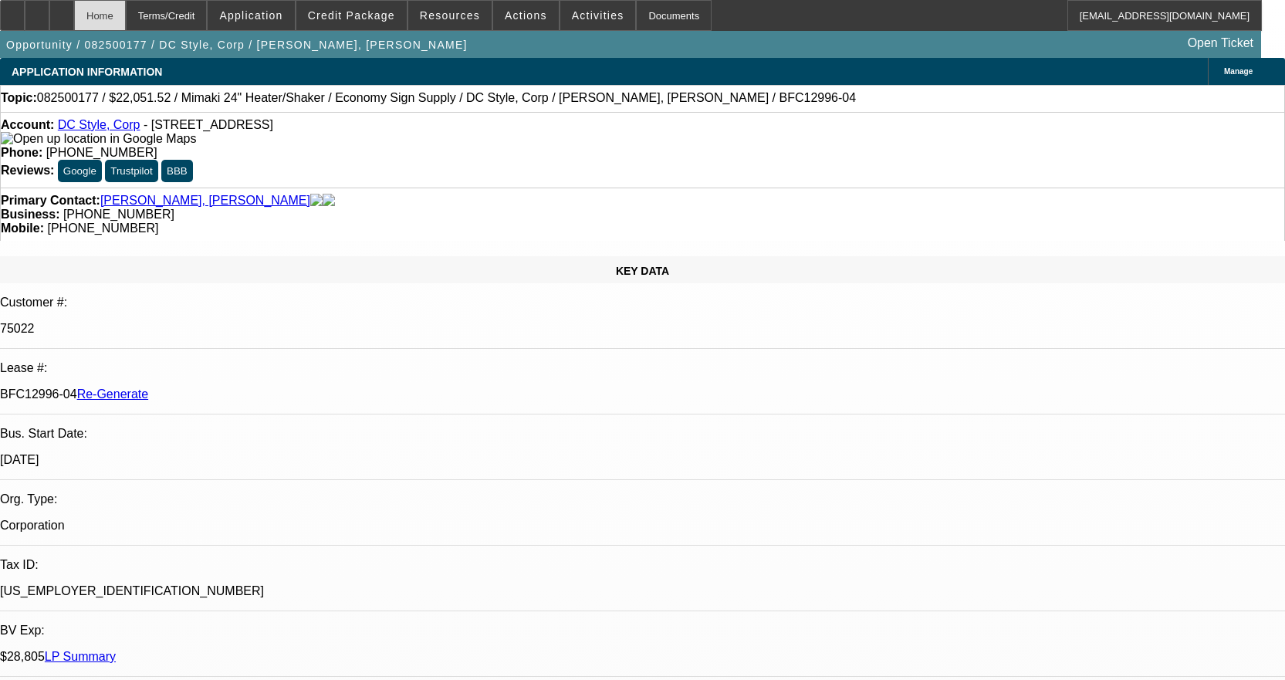
drag, startPoint x: 100, startPoint y: 13, endPoint x: 115, endPoint y: 9, distance: 15.9
click at [62, 10] on icon at bounding box center [62, 10] width 0 height 0
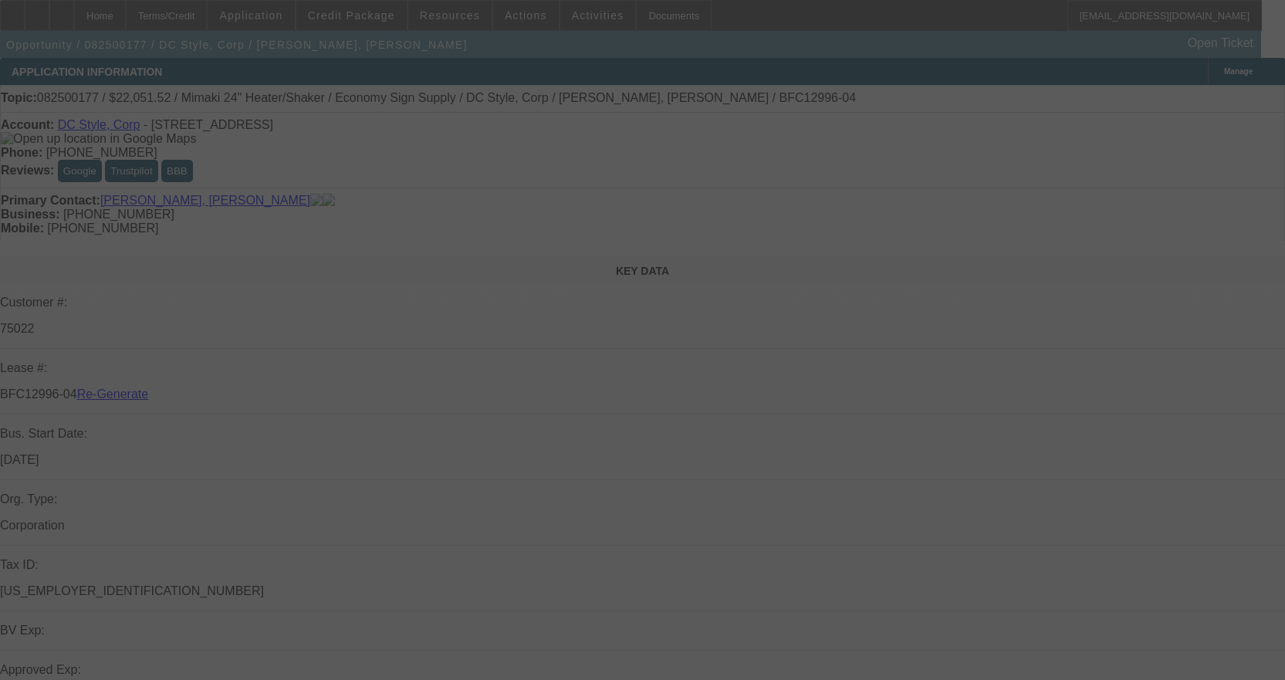
select select "3"
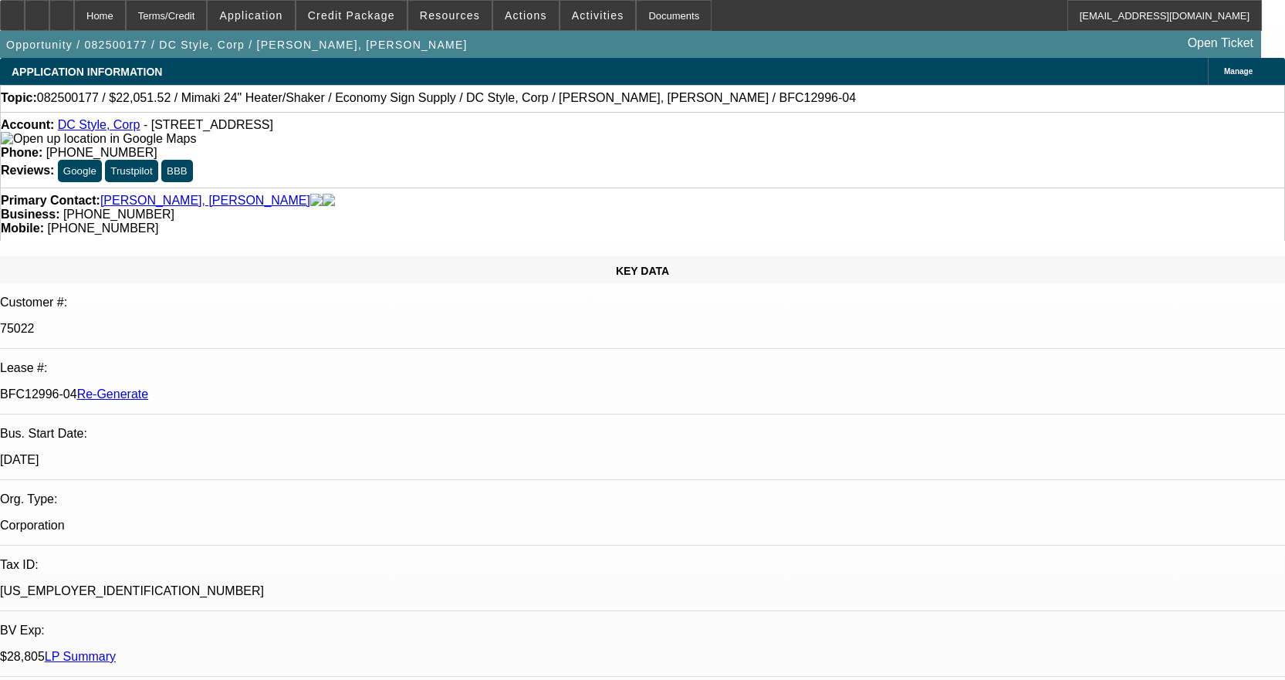
select select "0"
select select "6"
click at [651, 17] on div "Documents" at bounding box center [674, 15] width 76 height 31
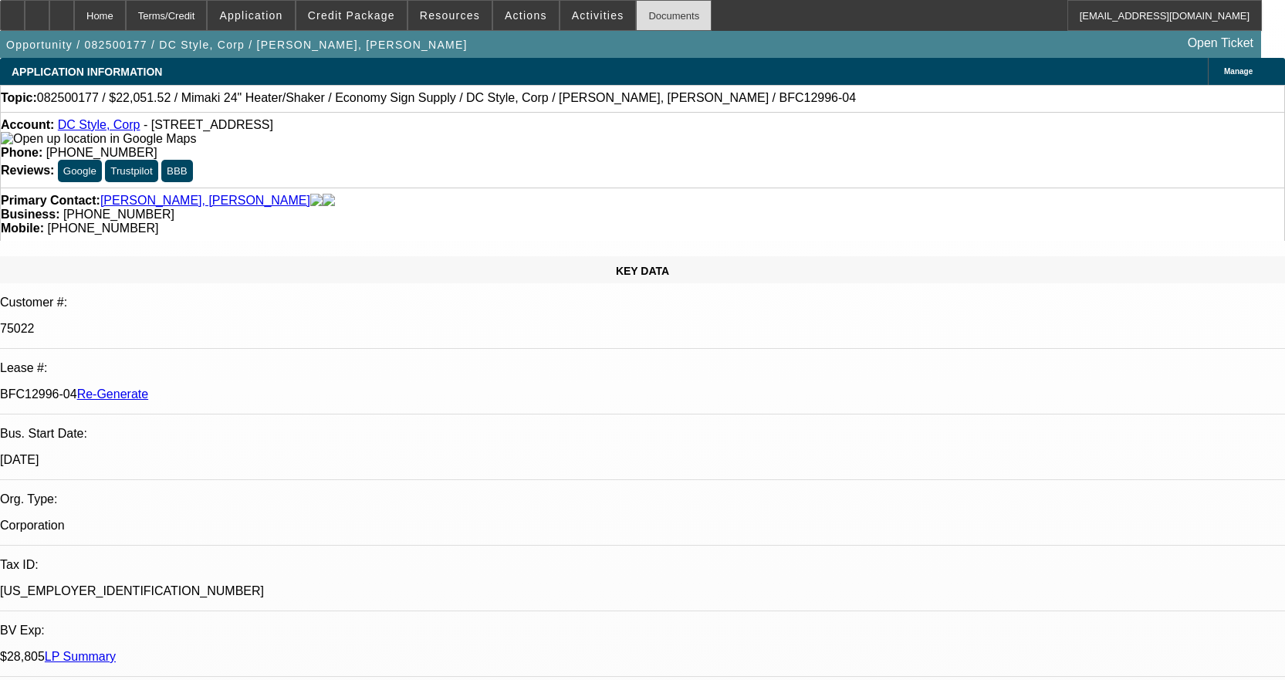
click at [646, 16] on div "Documents" at bounding box center [674, 15] width 76 height 31
click at [641, 23] on div "Documents" at bounding box center [674, 15] width 76 height 31
click at [576, 19] on span "Activities" at bounding box center [598, 15] width 52 height 12
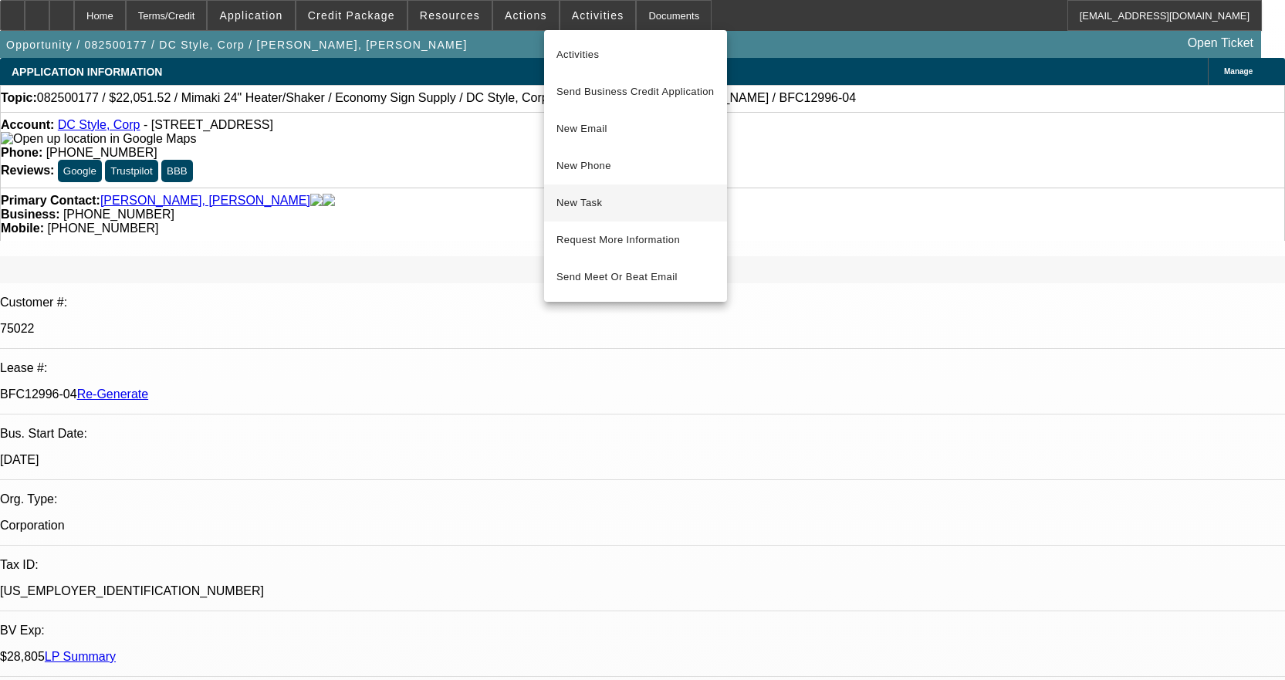
click at [581, 191] on button "New Task" at bounding box center [635, 202] width 183 height 37
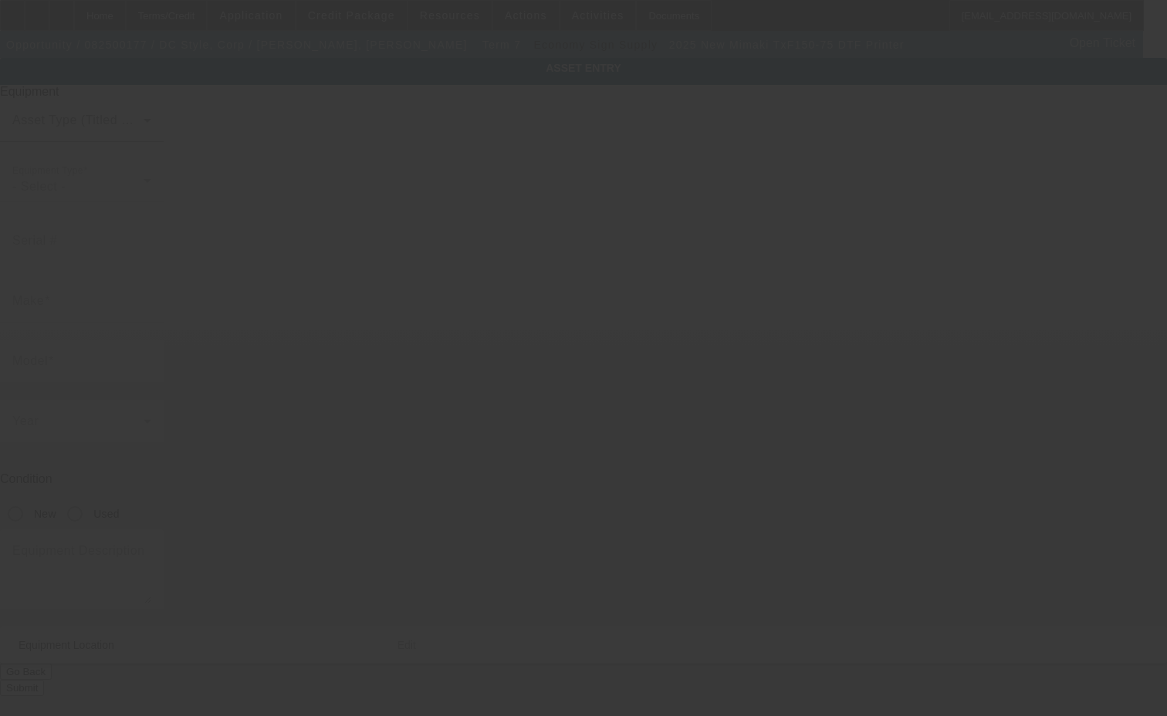
type input "Mimaki"
type input "TxF150-75 DTF Printer"
radio input "true"
type textarea "DTF printer"
type input "[STREET_ADDRESS]"
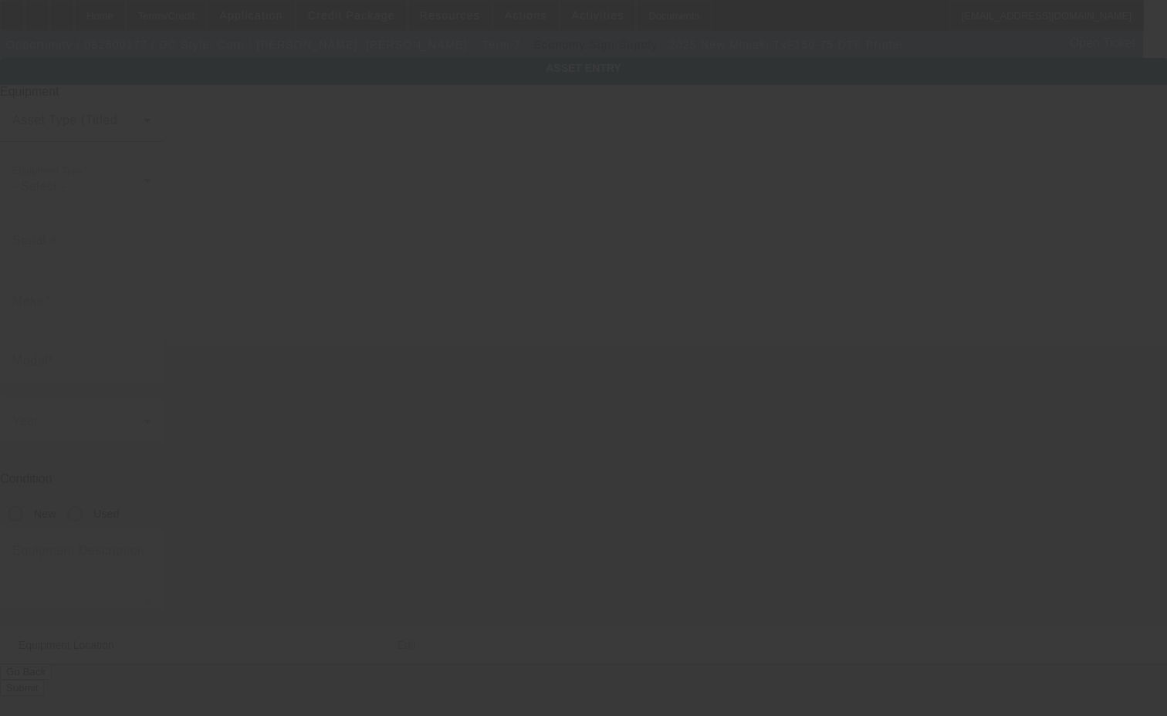
type input "Ste 5B"
type input "[GEOGRAPHIC_DATA]"
type input "33909"
type input "[PERSON_NAME]"
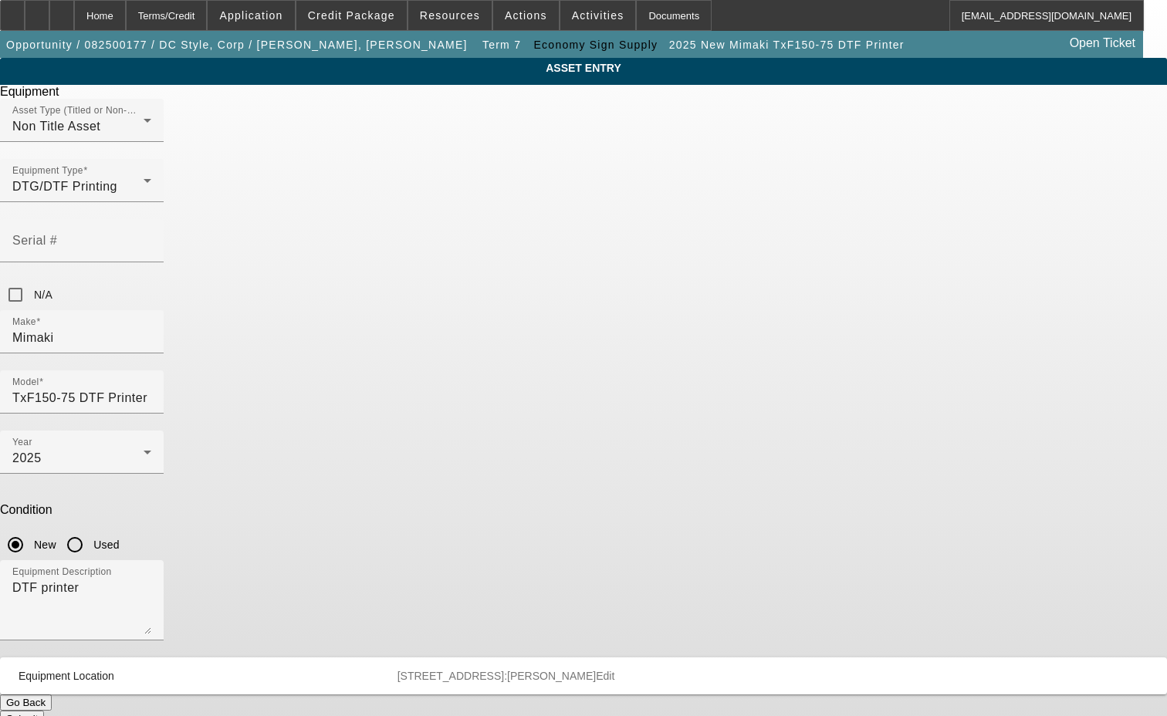
click at [1106, 18] on span "Delete asset" at bounding box center [1129, 13] width 46 height 8
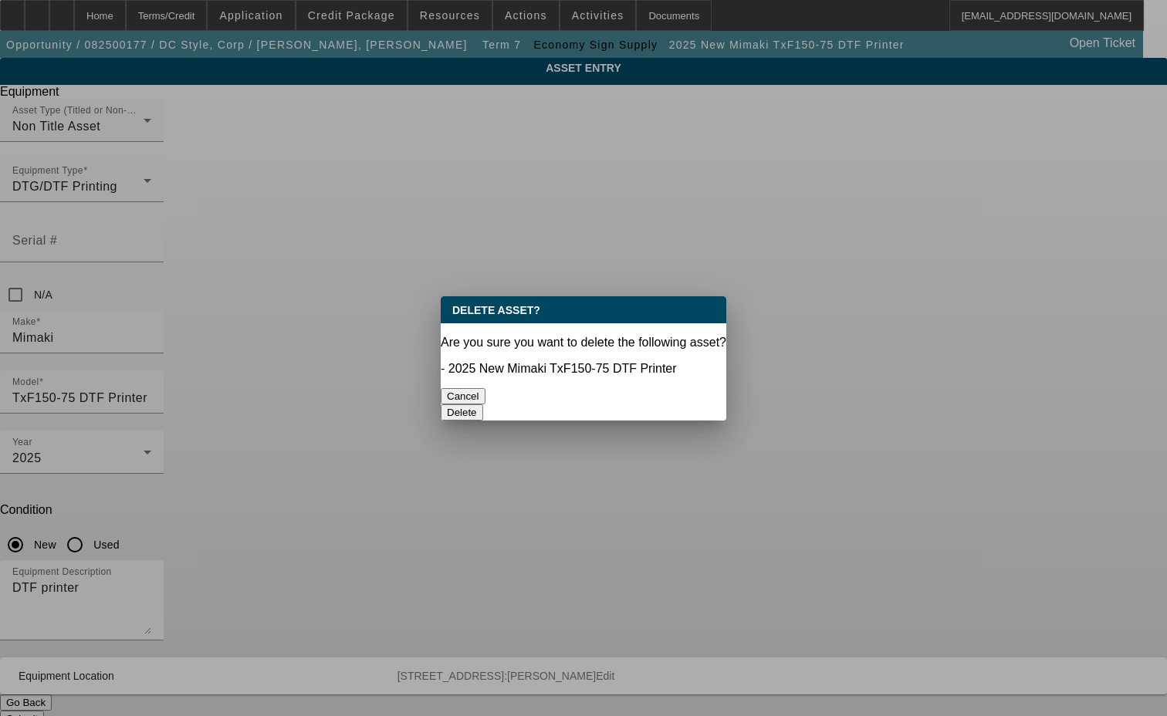
click at [483, 404] on button "Delete" at bounding box center [462, 412] width 42 height 16
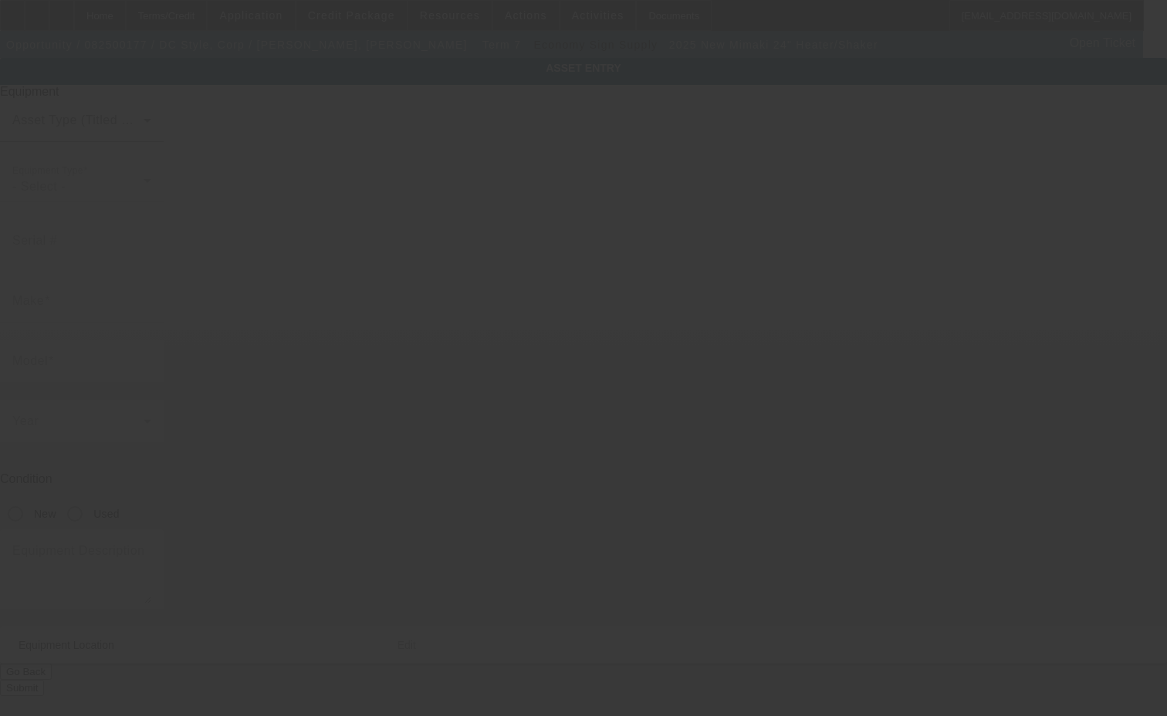
type input "Mimaki"
type input "24" Heater/Shaker"
radio input "true"
type textarea "powder shaker"
type input "[STREET_ADDRESS]"
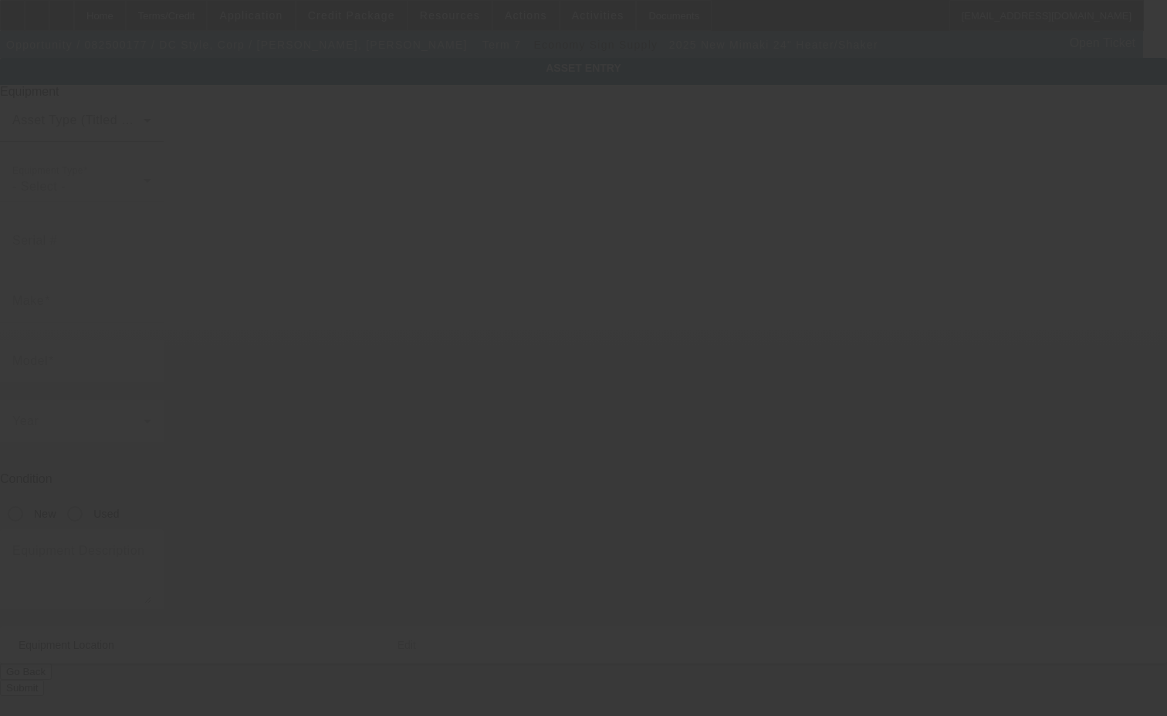
type input "Ste 5B"
type input "[GEOGRAPHIC_DATA]"
type input "33909"
type input "[PERSON_NAME]"
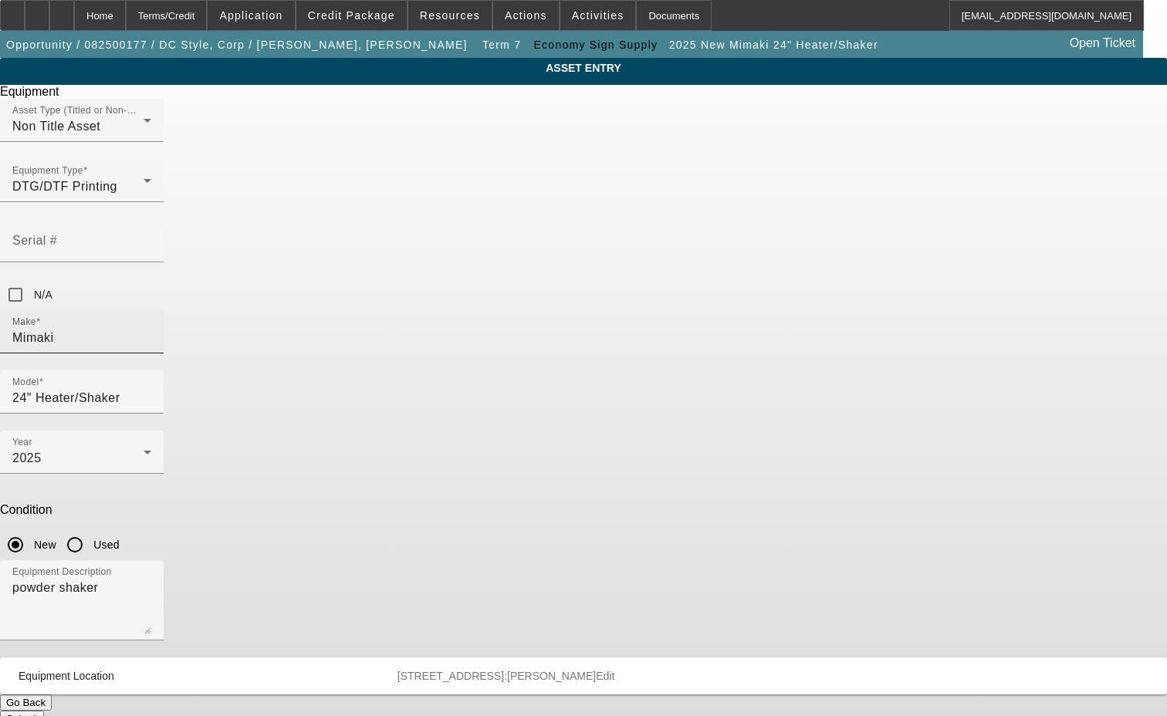
click at [151, 310] on div "Make Mimaki" at bounding box center [81, 331] width 139 height 43
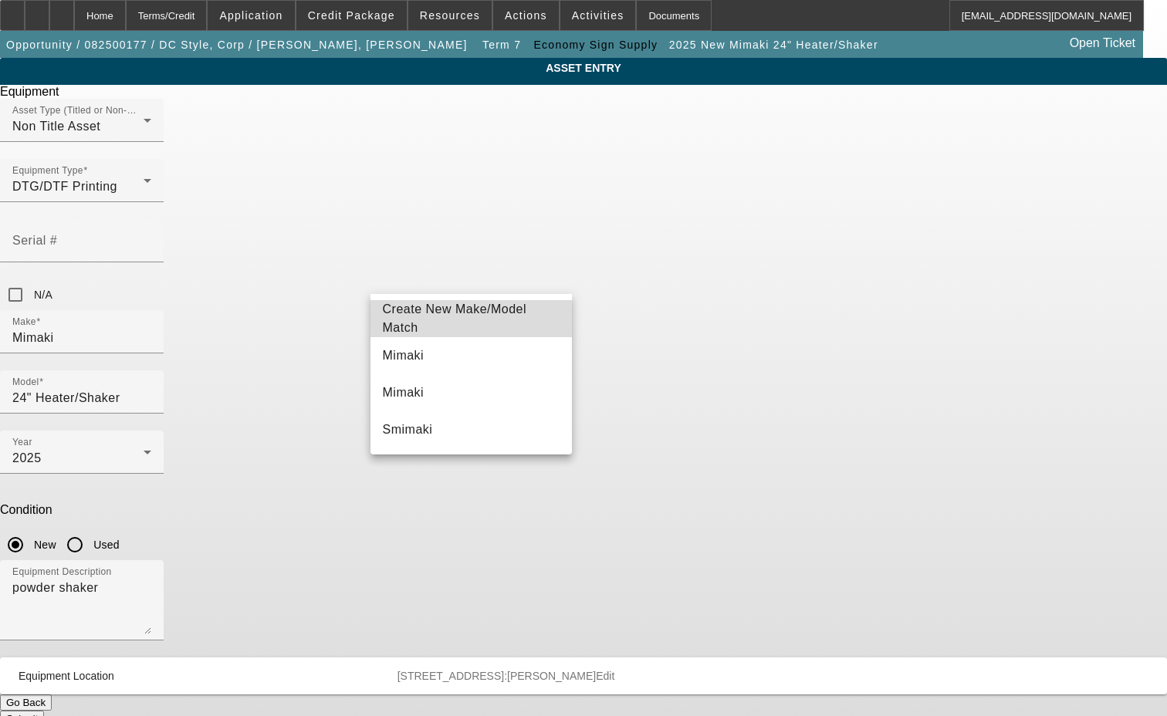
click at [456, 320] on span "Create New Make/Model Match" at bounding box center [455, 319] width 144 height 32
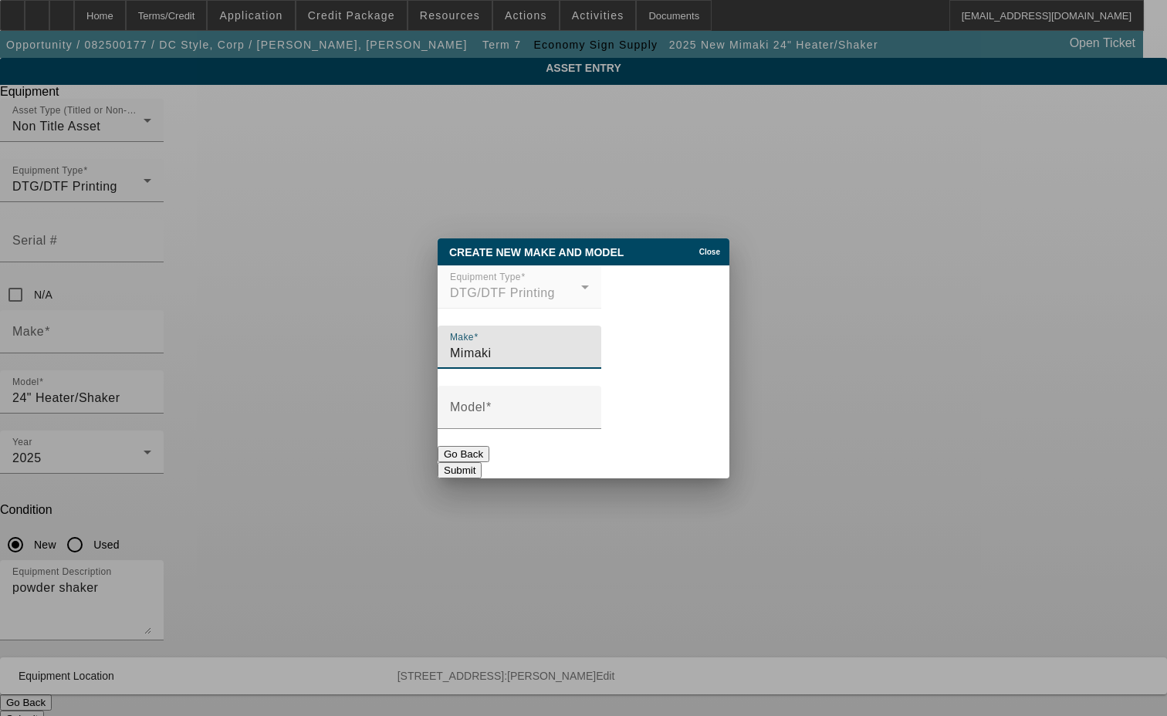
type input "Mimaki"
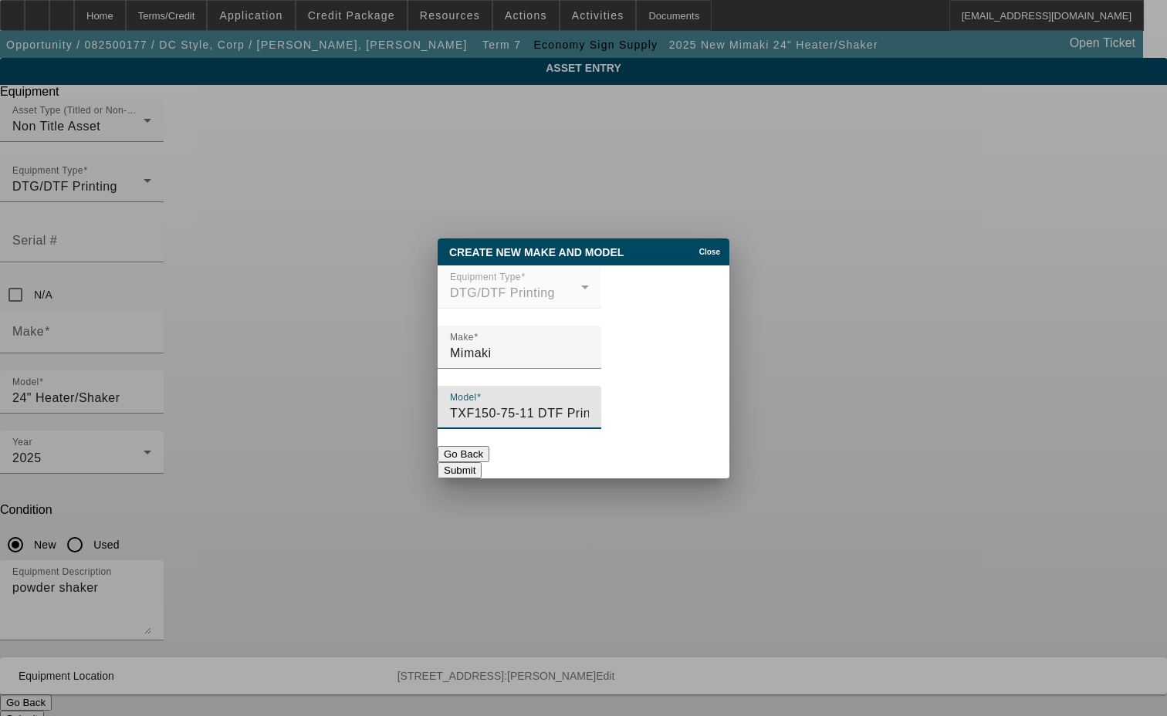
type input "TXF150-75-11 DTF Printer"
click at [482, 462] on button "Submit" at bounding box center [460, 470] width 44 height 16
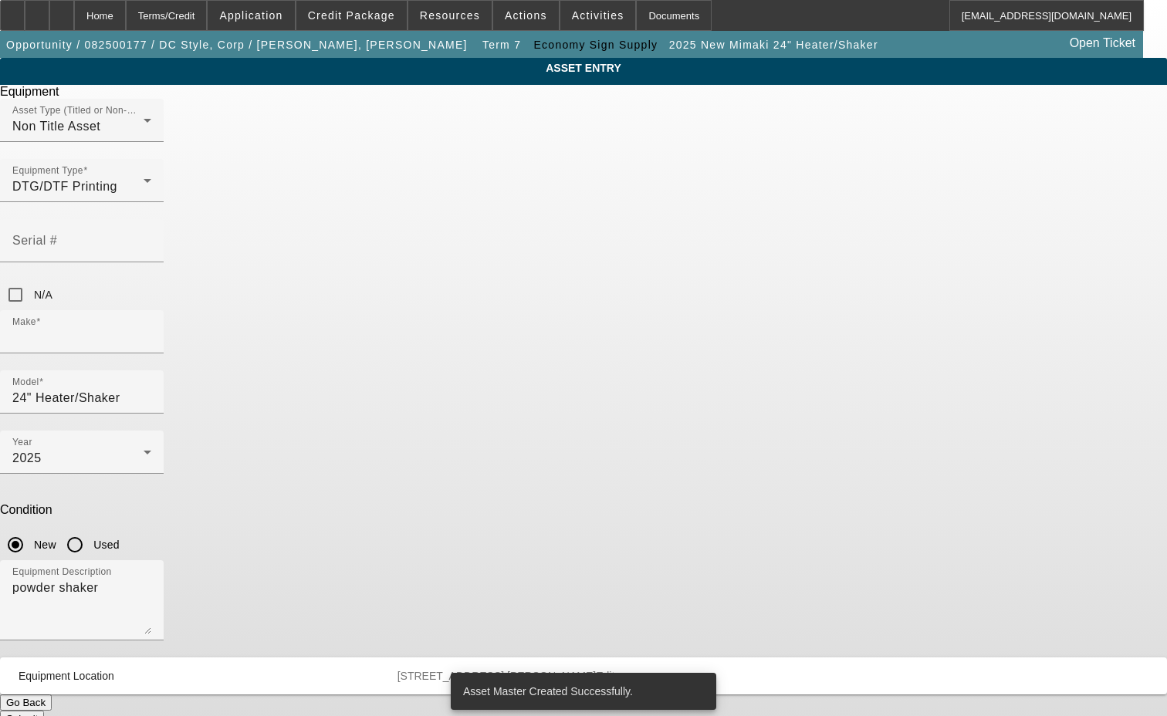
type input "Mimaki"
type input "TXF150-75-11 DTF Printer"
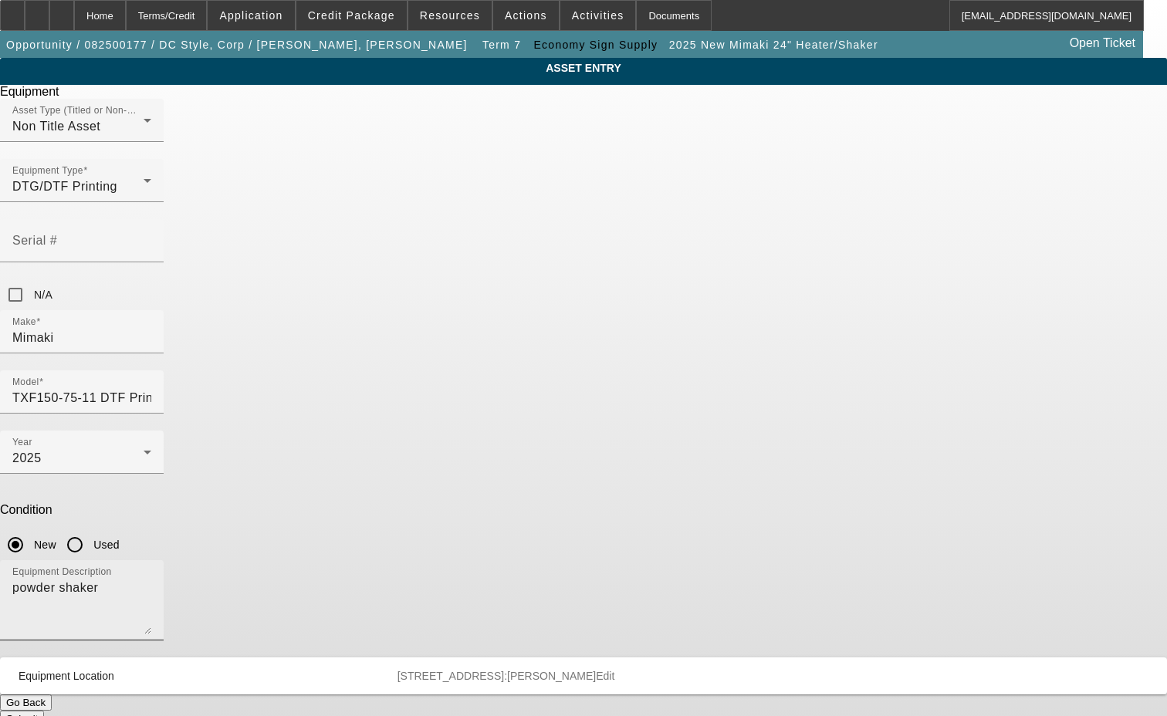
click at [151, 579] on textarea "powder shaker" at bounding box center [81, 607] width 139 height 56
drag, startPoint x: 419, startPoint y: 403, endPoint x: 361, endPoint y: 411, distance: 58.4
click at [361, 560] on div "Equipment Description powder shaker" at bounding box center [583, 608] width 1167 height 97
click at [614, 670] on span "Edit" at bounding box center [605, 676] width 19 height 12
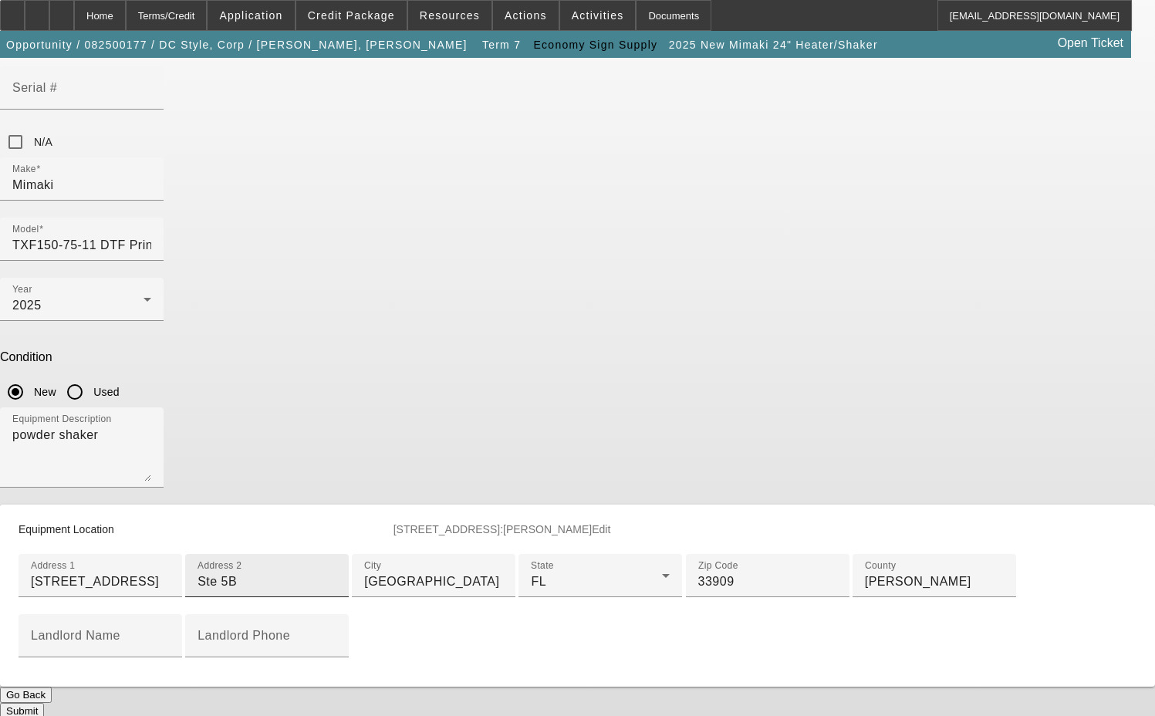
scroll to position [154, 0]
drag, startPoint x: 451, startPoint y: 475, endPoint x: 311, endPoint y: 499, distance: 141.7
click at [312, 498] on div "ASSET ENTRY Delete asset Equipment Asset Type (Titled or Non-Titled) Non Title …" at bounding box center [577, 311] width 1155 height 814
click at [170, 553] on div "Address 1 1490 NE Pine Island Rd" at bounding box center [100, 574] width 139 height 43
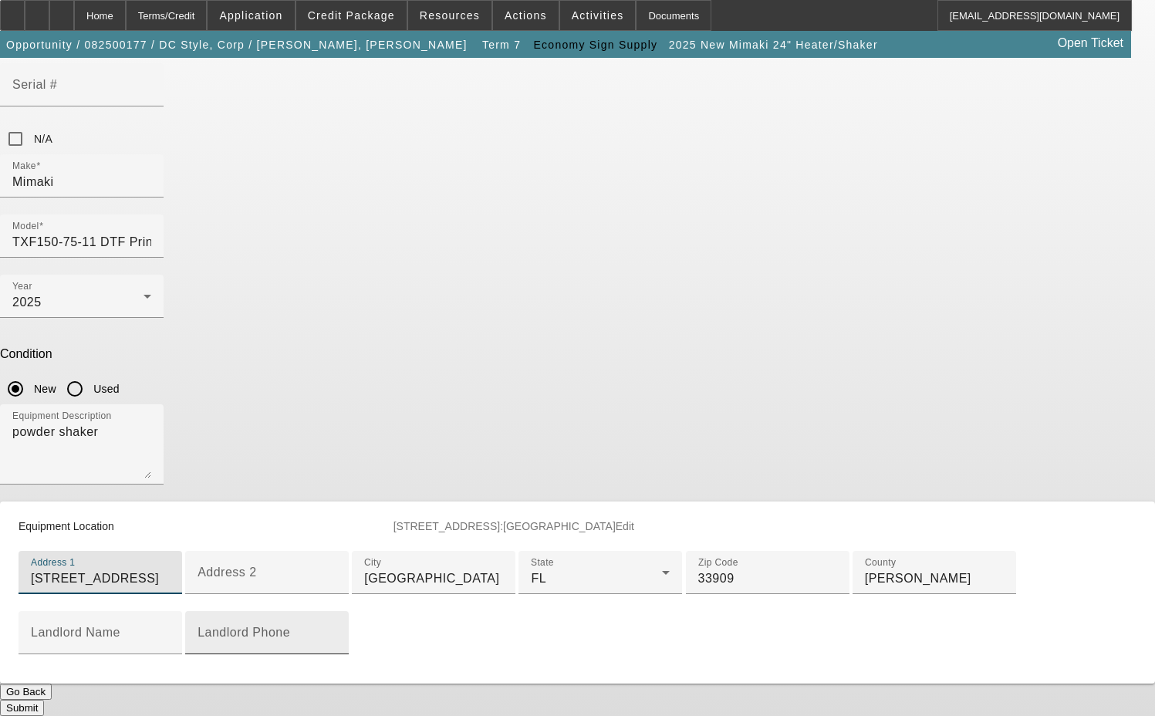
scroll to position [396, 0]
type input "[STREET_ADDRESS]"
click at [634, 520] on span "Edit" at bounding box center [625, 526] width 19 height 12
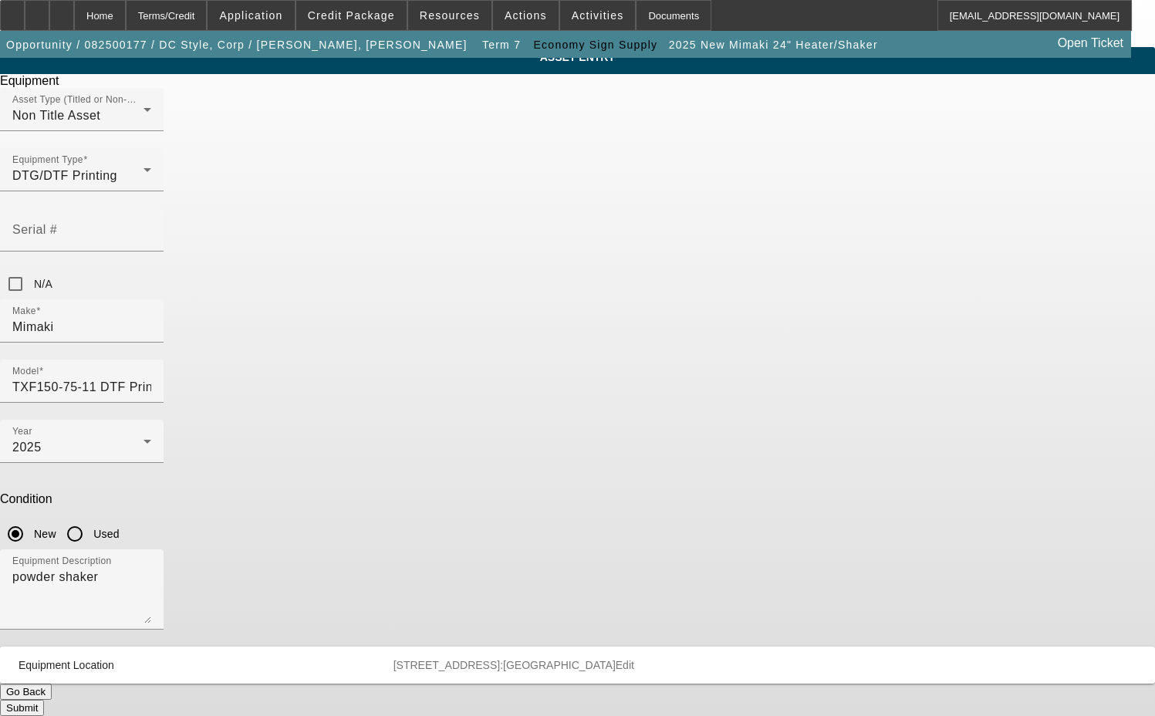
scroll to position [0, 0]
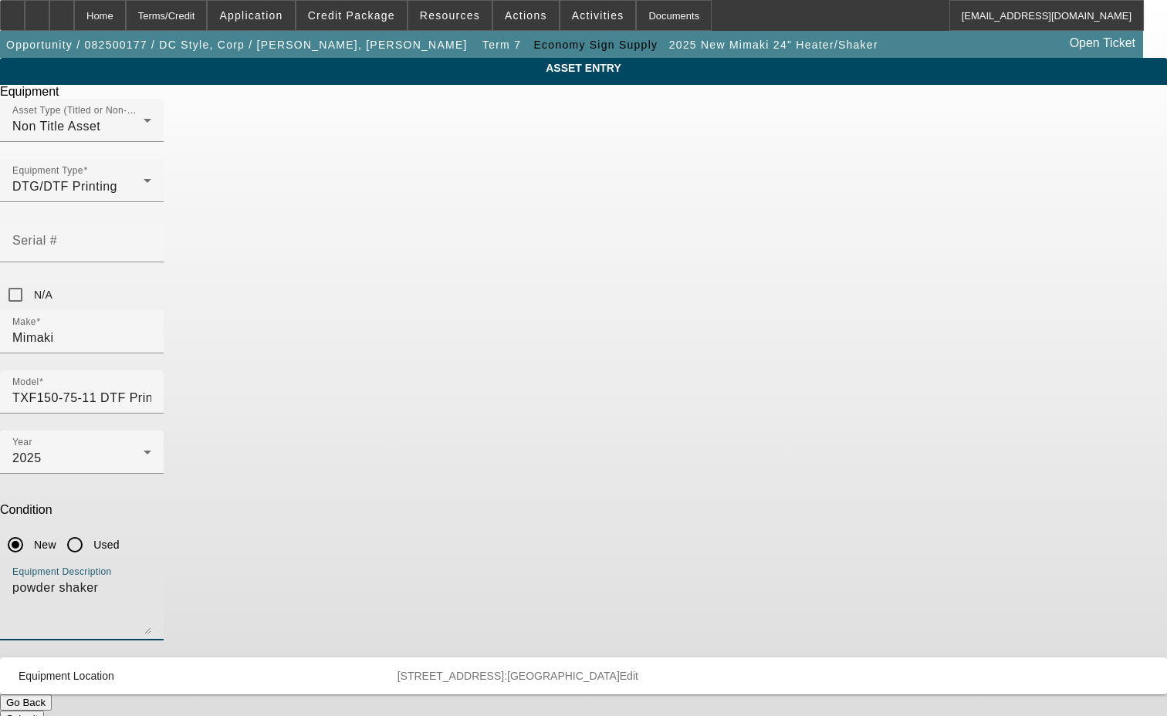
drag, startPoint x: 486, startPoint y: 399, endPoint x: 362, endPoint y: 394, distance: 124.4
click at [362, 560] on div "Equipment Description powder shaker" at bounding box center [583, 608] width 1167 height 97
click at [151, 579] on textarea "with" at bounding box center [81, 607] width 139 height 56
type textarea "with (4 Assorted) 600ml Thermal Transfer Pigment Ink, (2) 500ml Thermal Transfe…"
click at [44, 711] on button "Submit" at bounding box center [22, 719] width 44 height 16
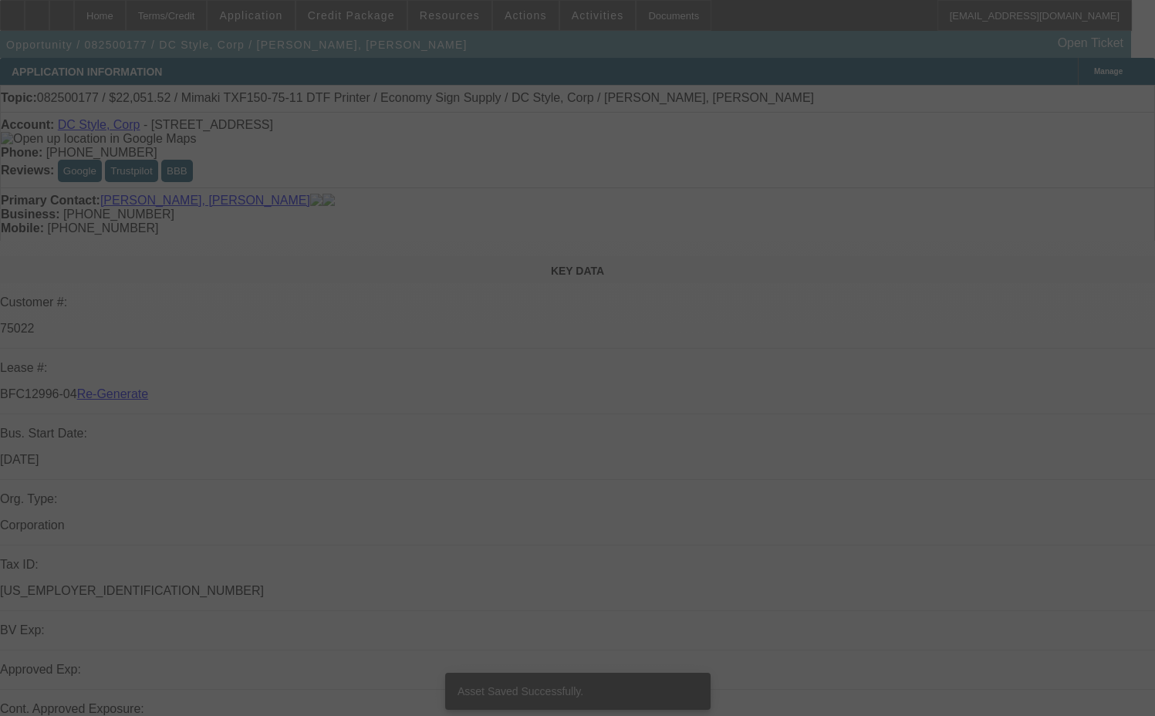
select select "3"
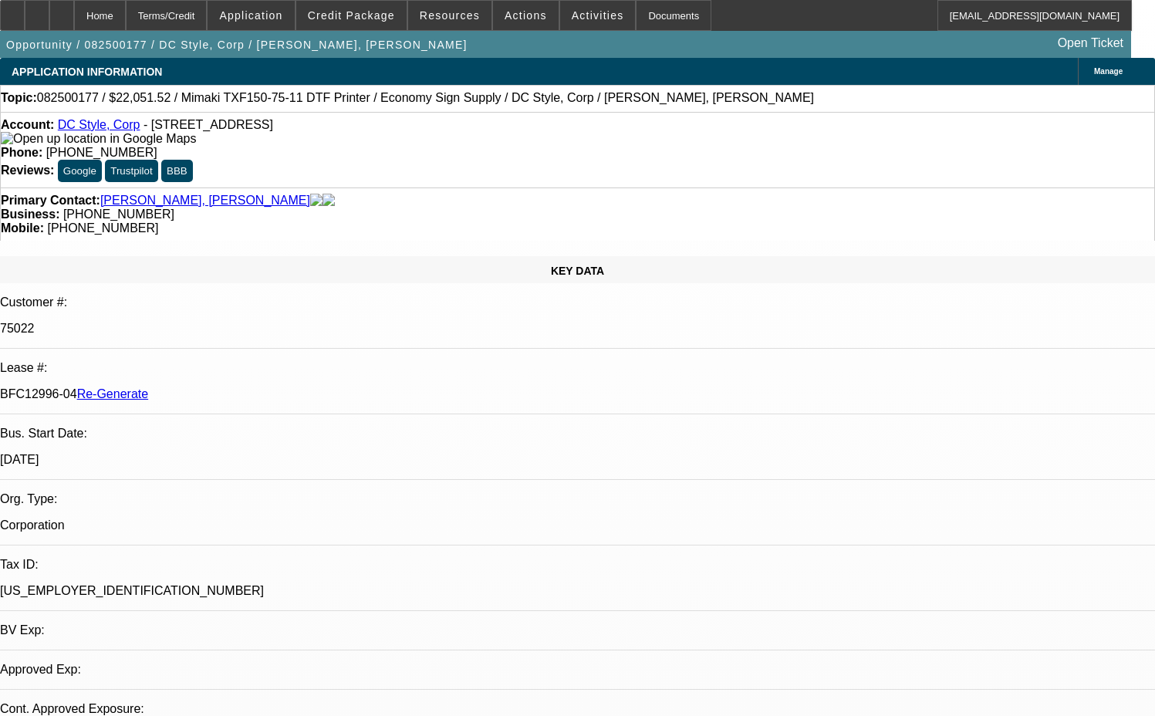
select select "0"
select select "6"
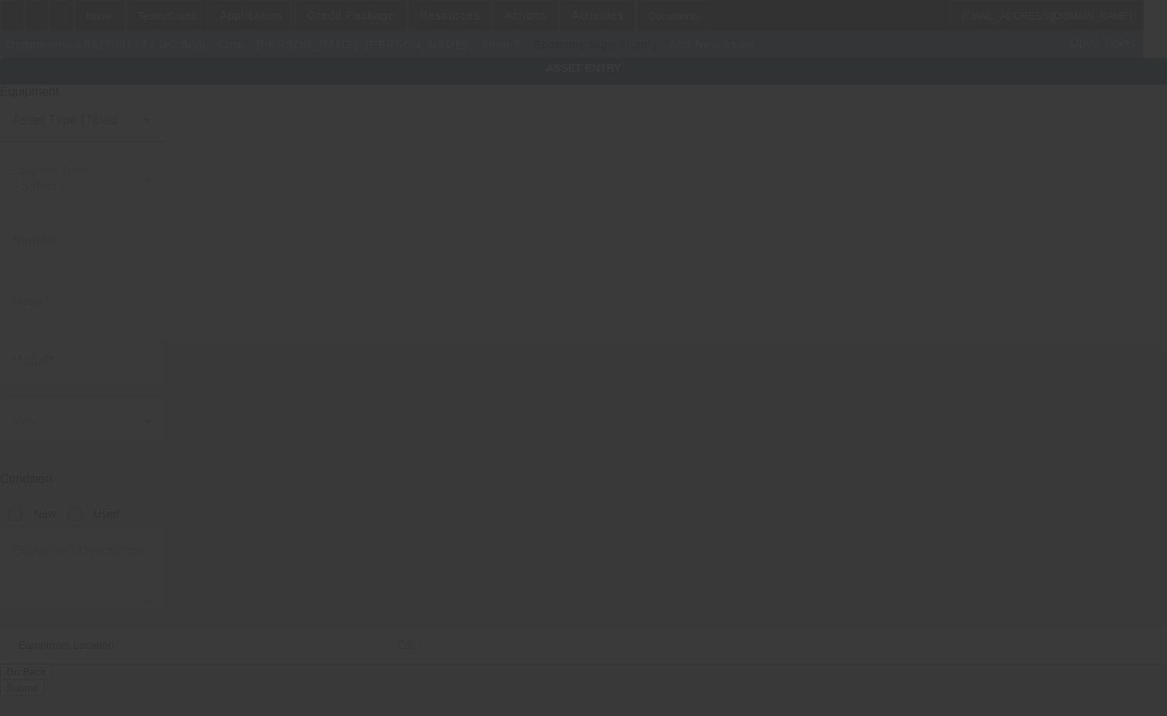
type input "[STREET_ADDRESS]"
type input "[GEOGRAPHIC_DATA]"
type input "33909"
type input "[PERSON_NAME]"
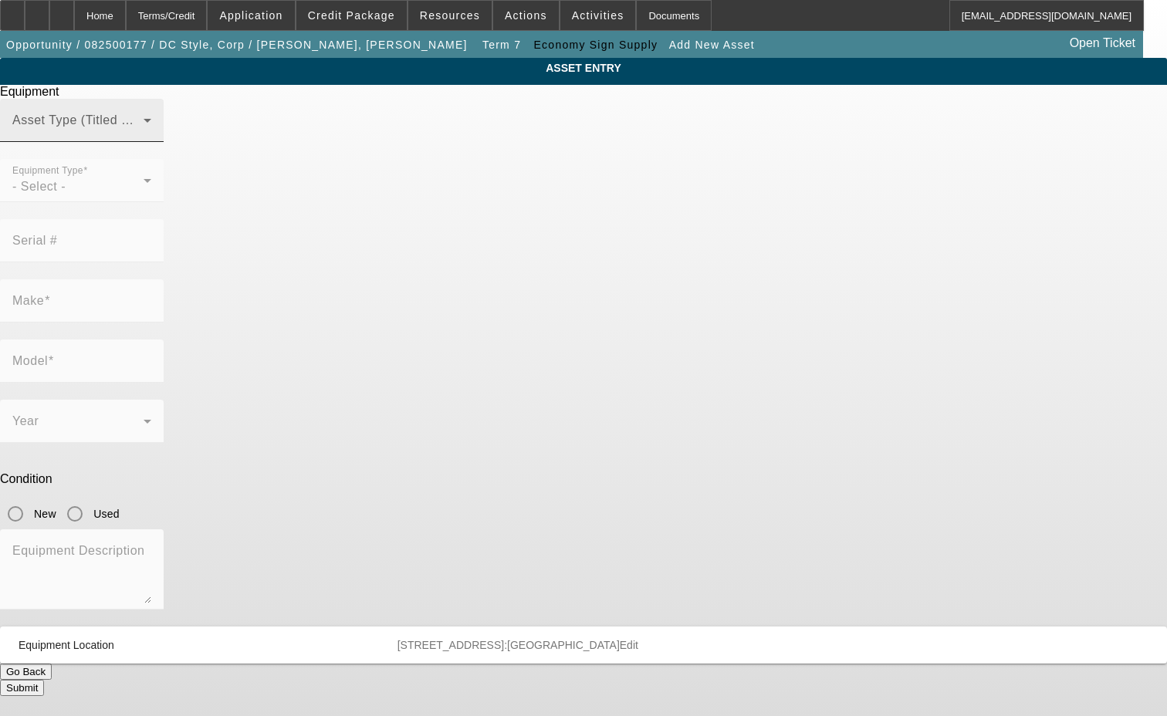
click at [144, 136] on span at bounding box center [77, 126] width 131 height 19
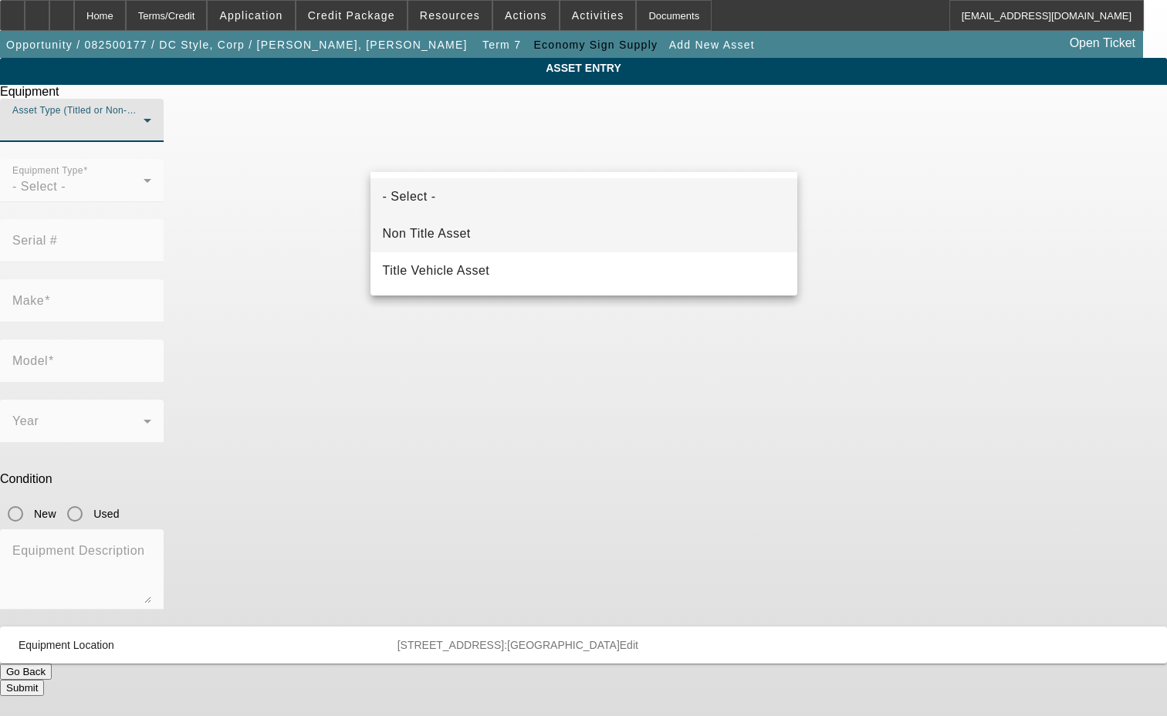
click at [409, 231] on span "Non Title Asset" at bounding box center [427, 234] width 88 height 19
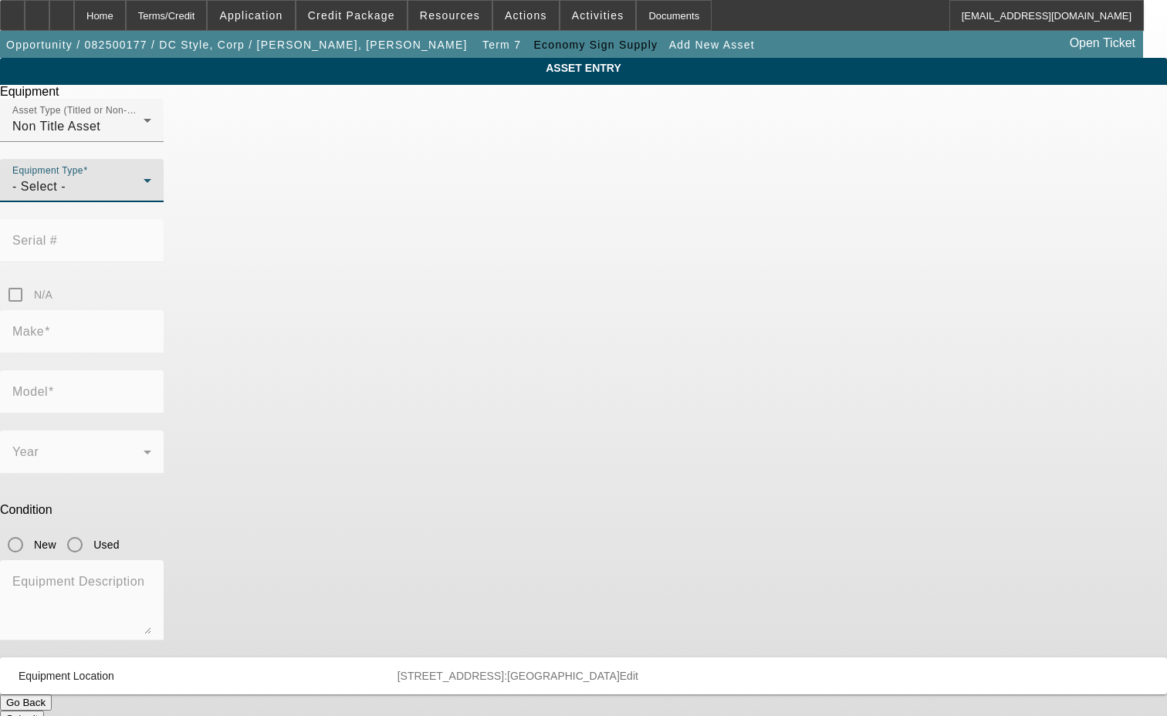
click at [66, 193] on span "- Select -" at bounding box center [38, 186] width 53 height 13
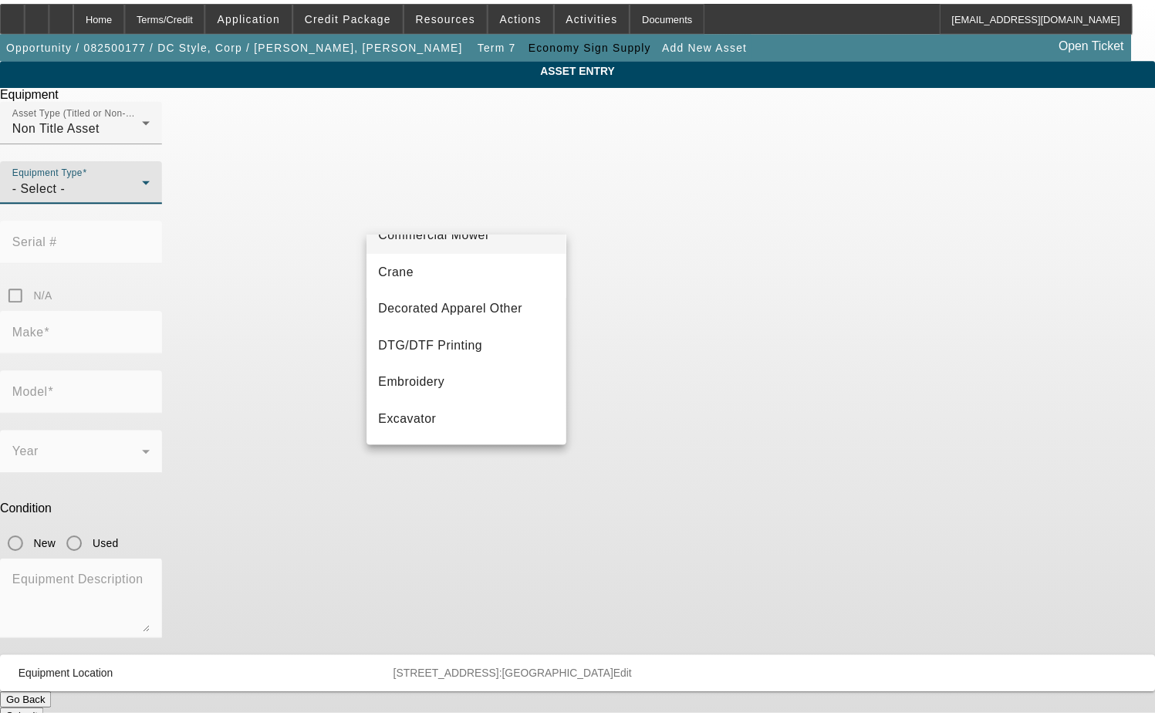
scroll to position [154, 0]
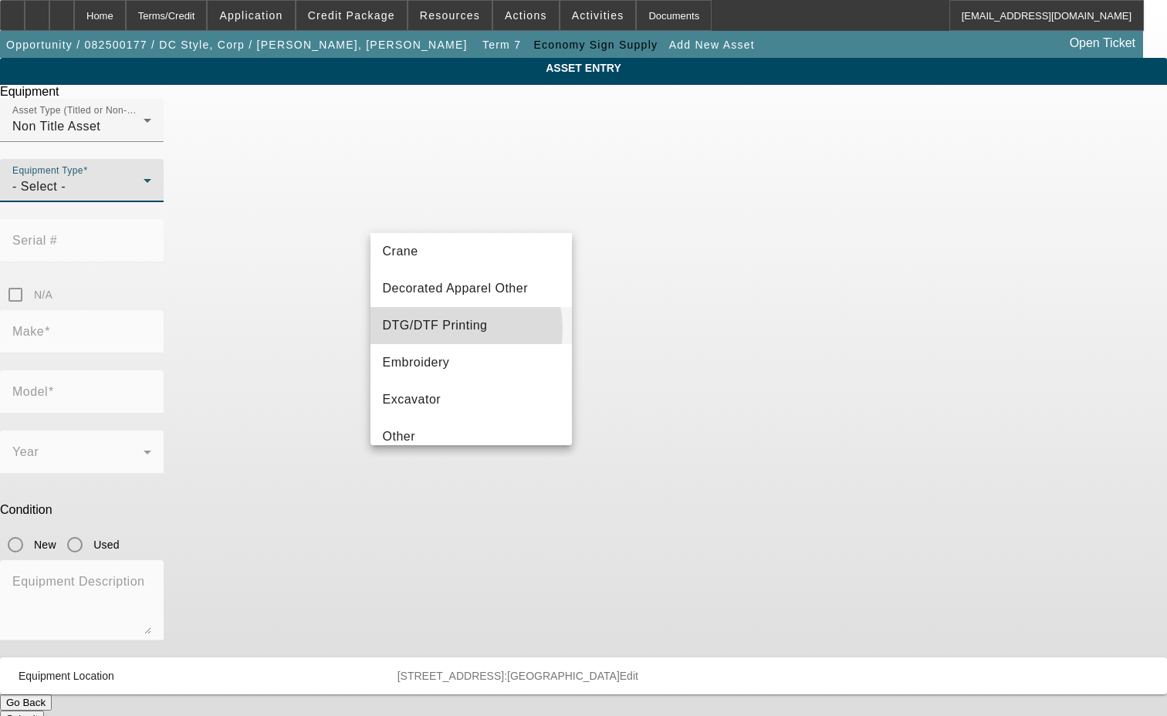
click at [440, 330] on span "DTG/DTF Printing" at bounding box center [435, 325] width 105 height 19
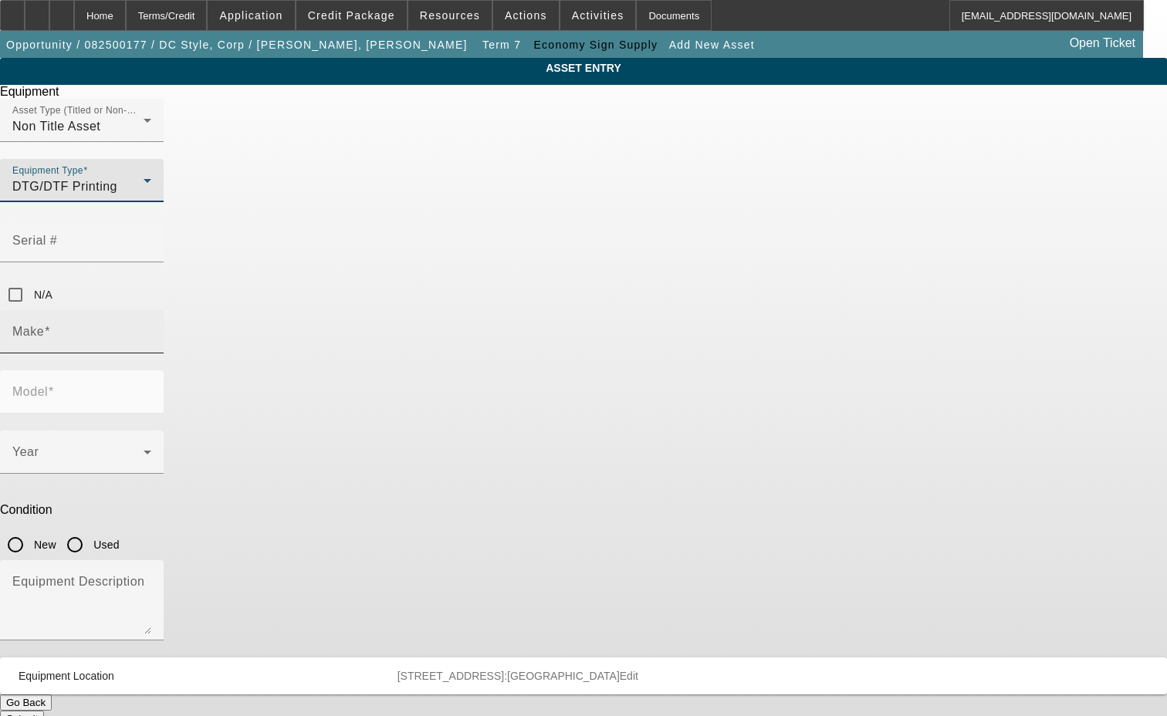
click at [151, 329] on input "Make" at bounding box center [81, 338] width 139 height 19
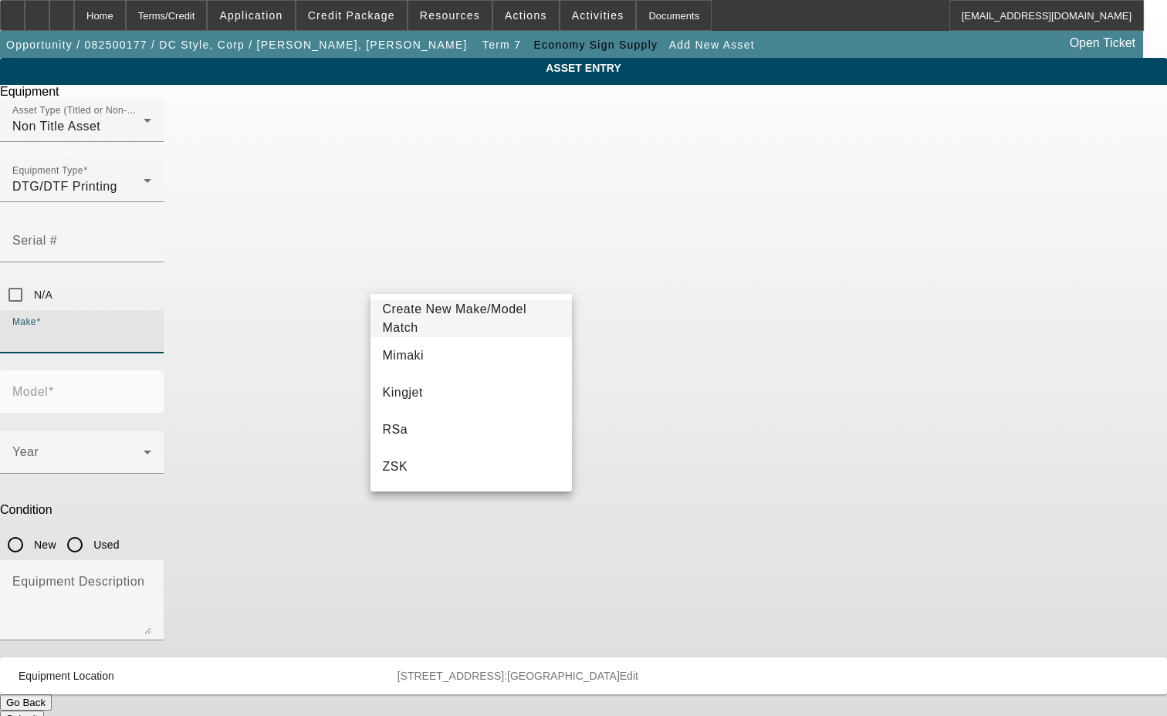
click at [422, 317] on span "Create New Make/Model Match" at bounding box center [455, 319] width 144 height 32
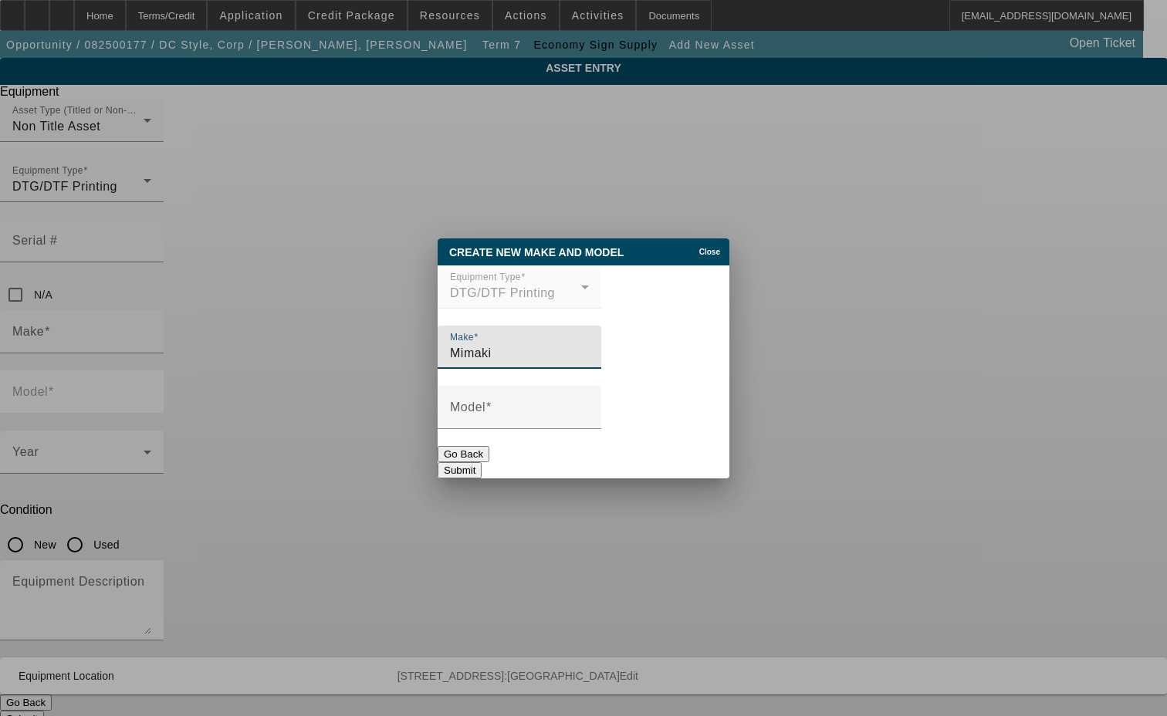
type input "Mimaki"
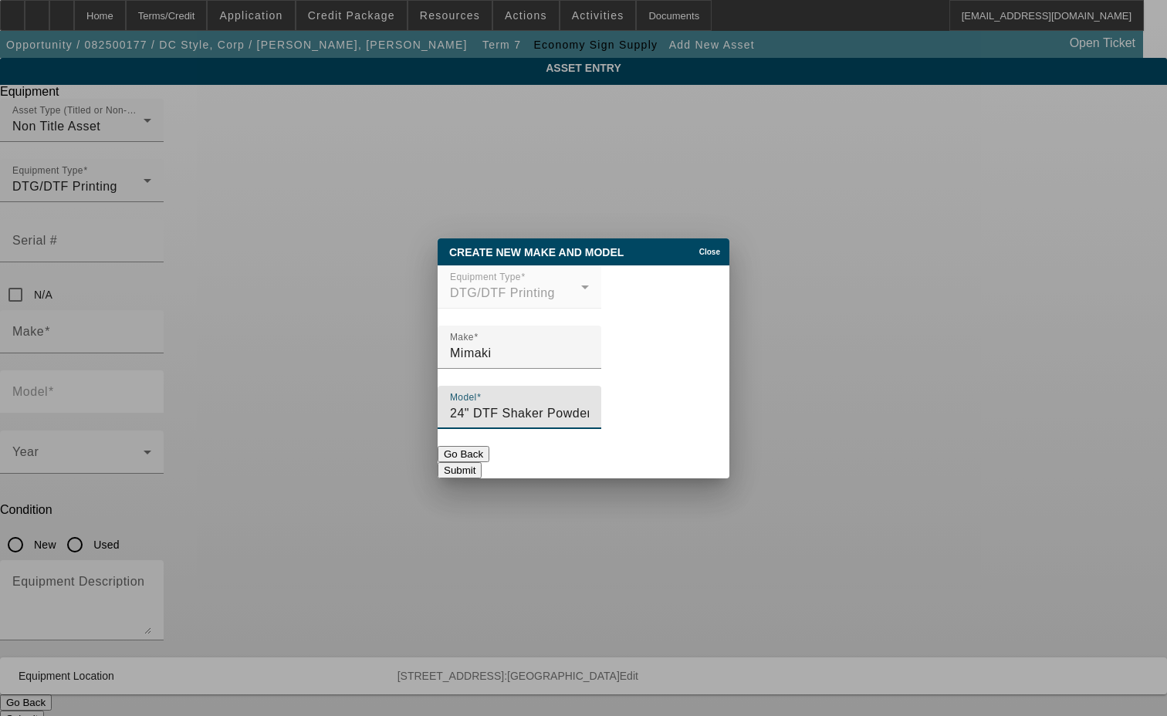
type input "24" DTF Shaker Powder Machine"
click at [482, 470] on button "Submit" at bounding box center [460, 470] width 44 height 16
type input "Mimaki"
type input "24" DTF Shaker Powder Machine"
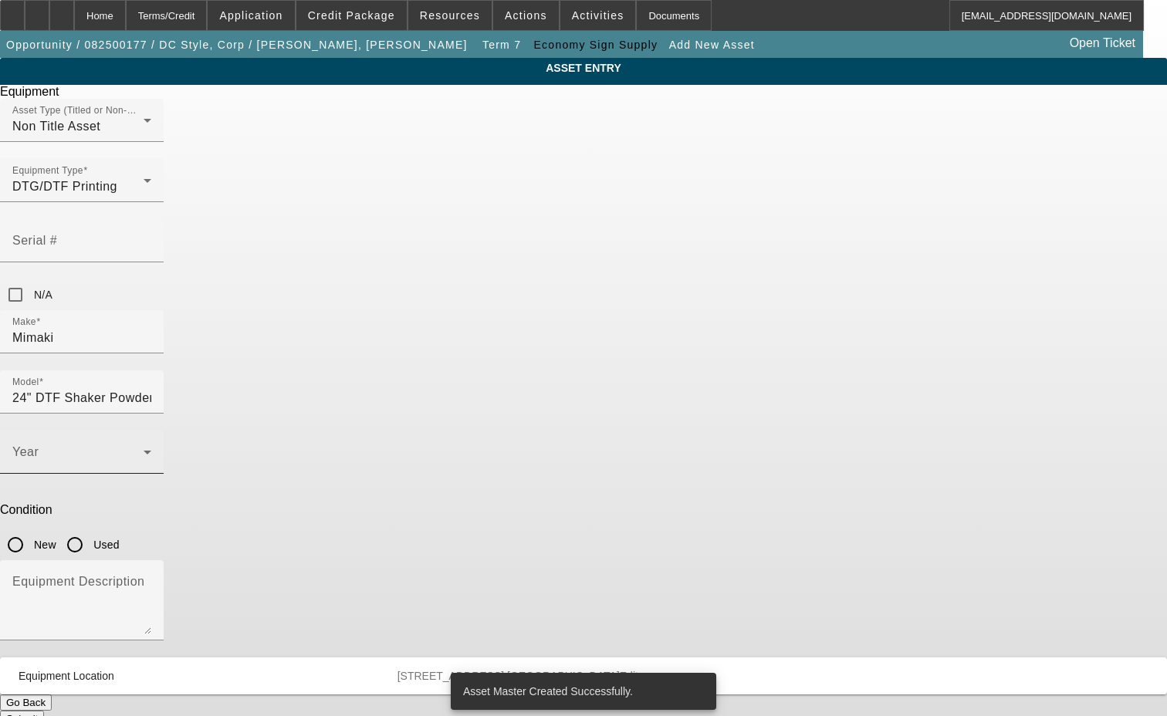
click at [157, 443] on icon at bounding box center [147, 452] width 19 height 19
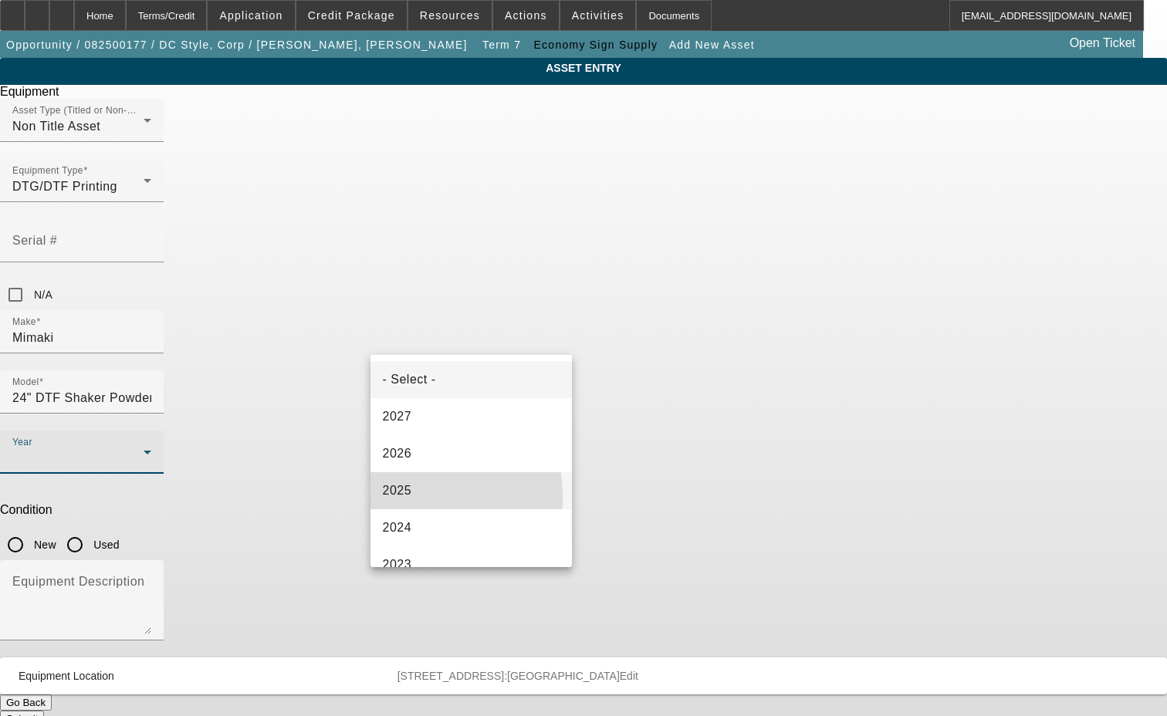
click at [404, 497] on span "2025" at bounding box center [397, 491] width 29 height 19
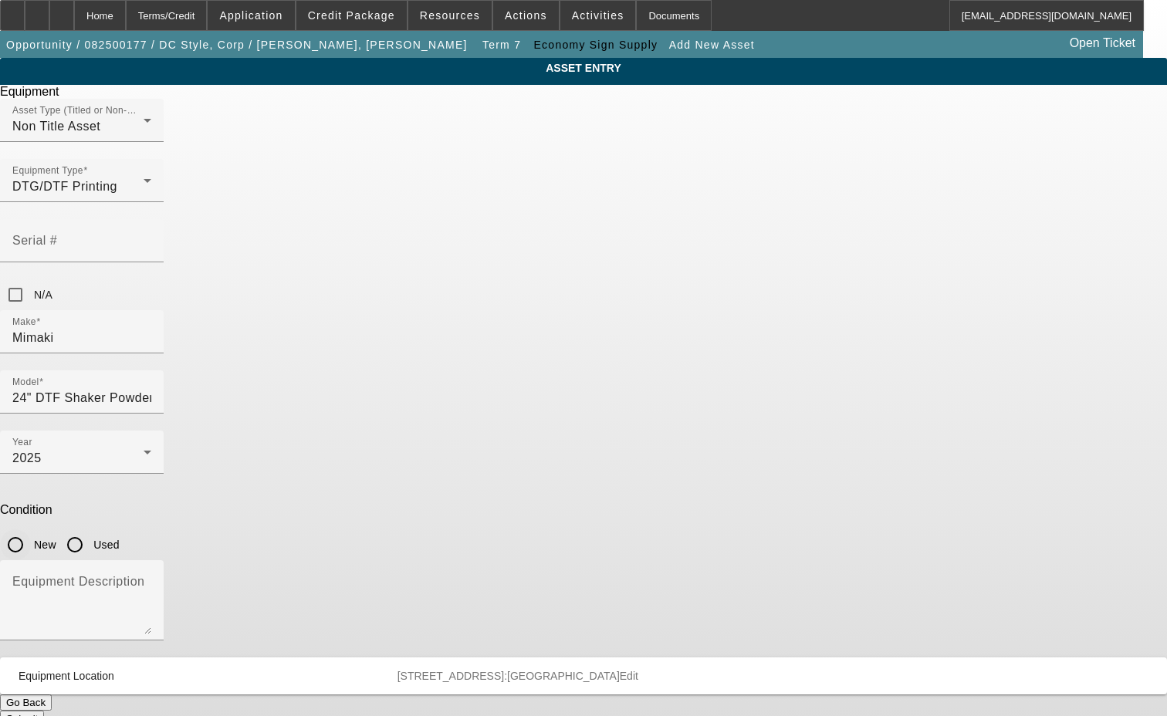
click at [31, 530] on input "New" at bounding box center [15, 545] width 31 height 31
radio input "true"
click at [44, 711] on button "Submit" at bounding box center [22, 719] width 44 height 16
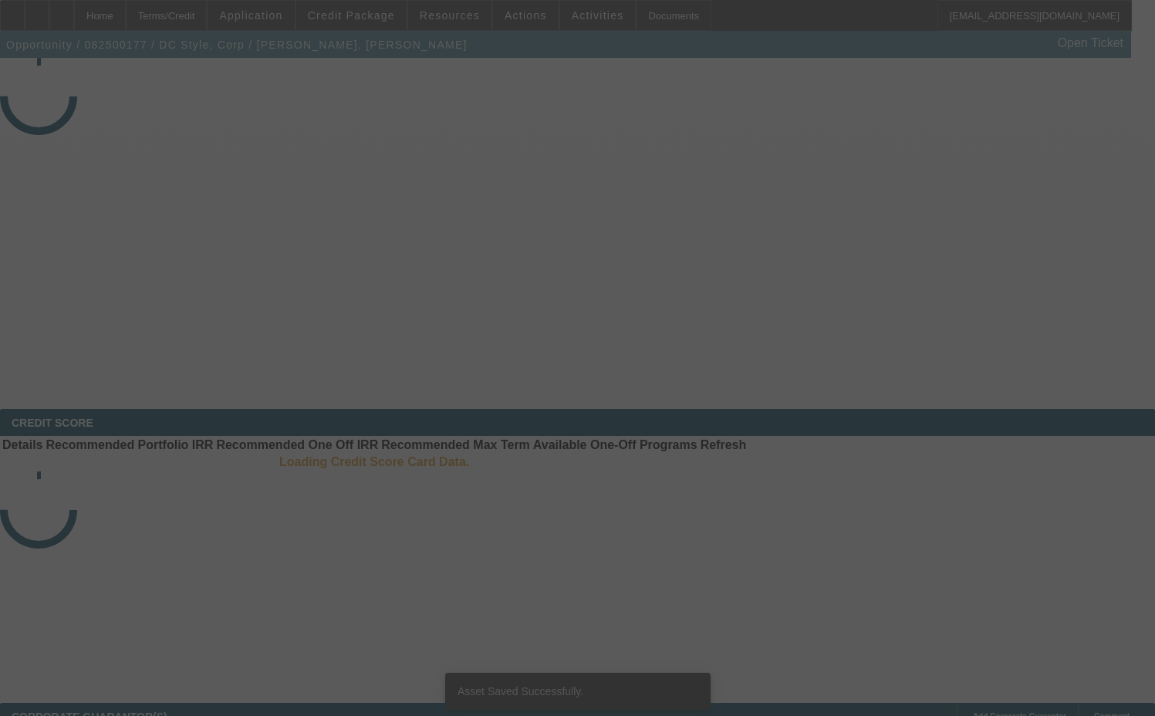
select select "3"
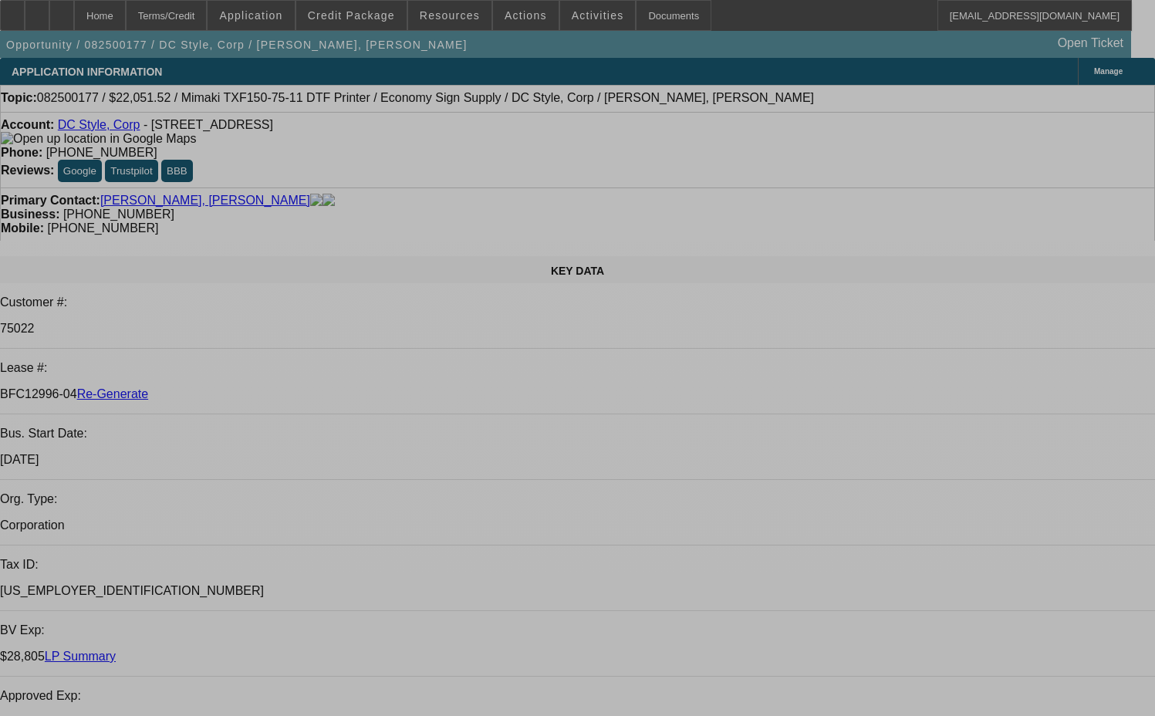
select select "0"
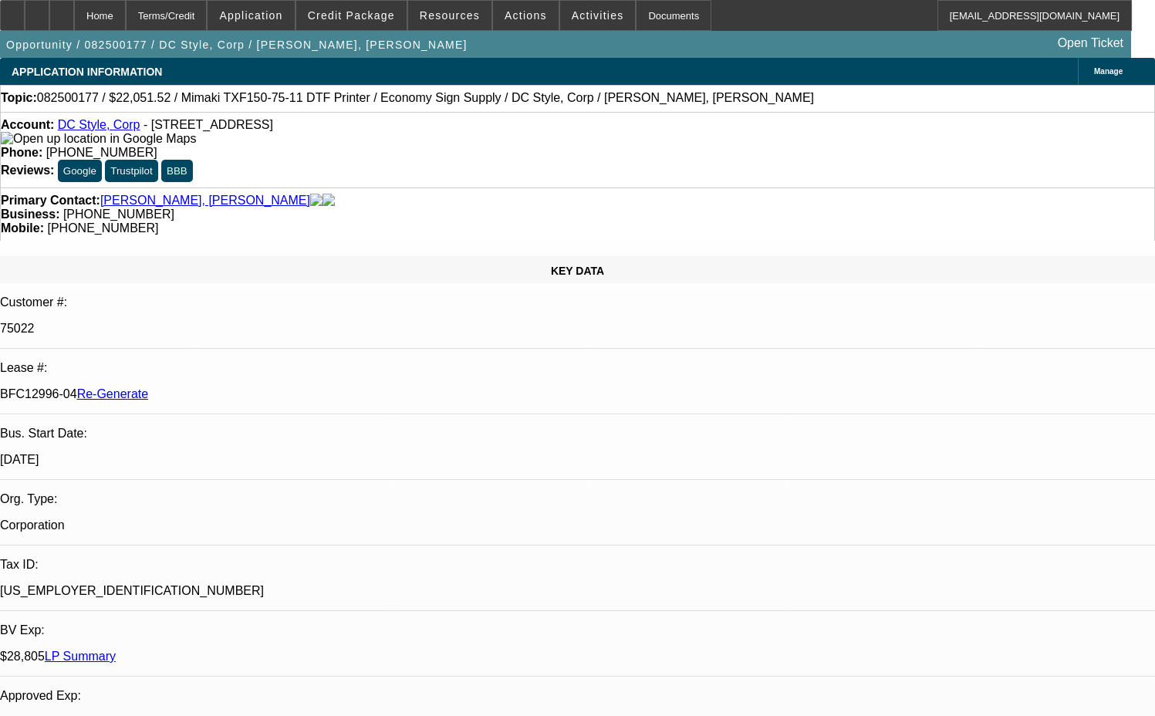
select select "0"
select select "6"
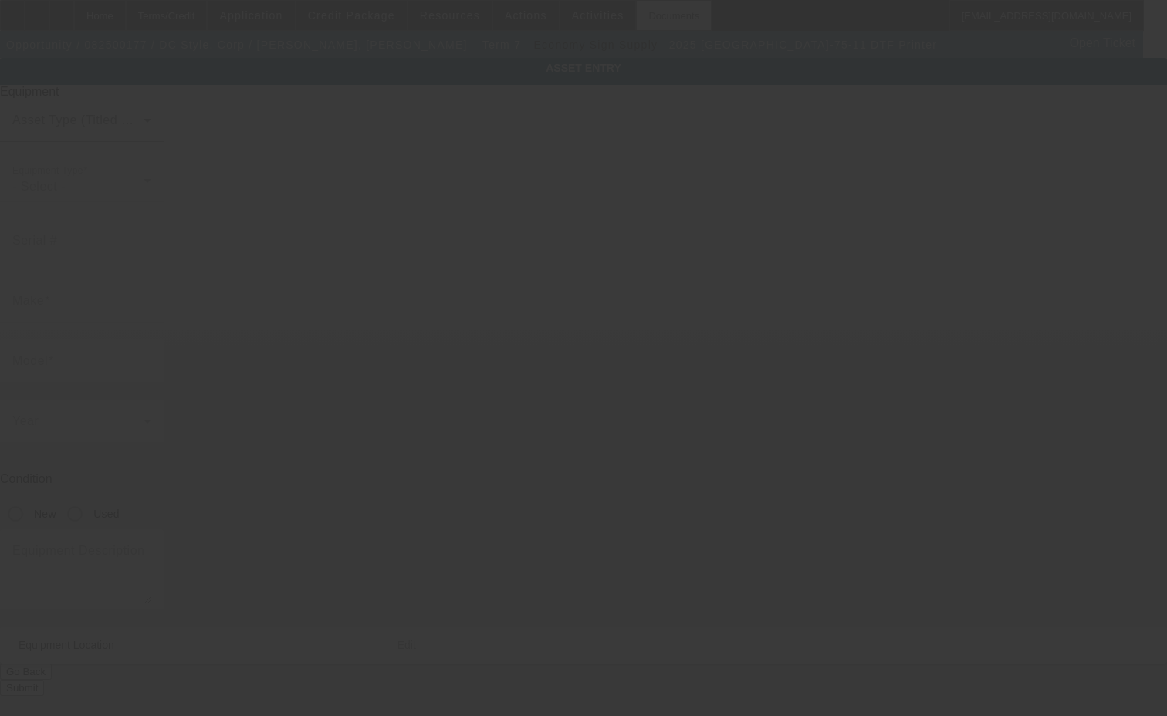
type input "Mimaki"
type input "TXF150-75-11 DTF Printer"
radio input "true"
type textarea "with (4 Assorted) 600ml Thermal Transfer Pigment Ink, (2) 500ml Thermal Transfe…"
type input "[STREET_ADDRESS]"
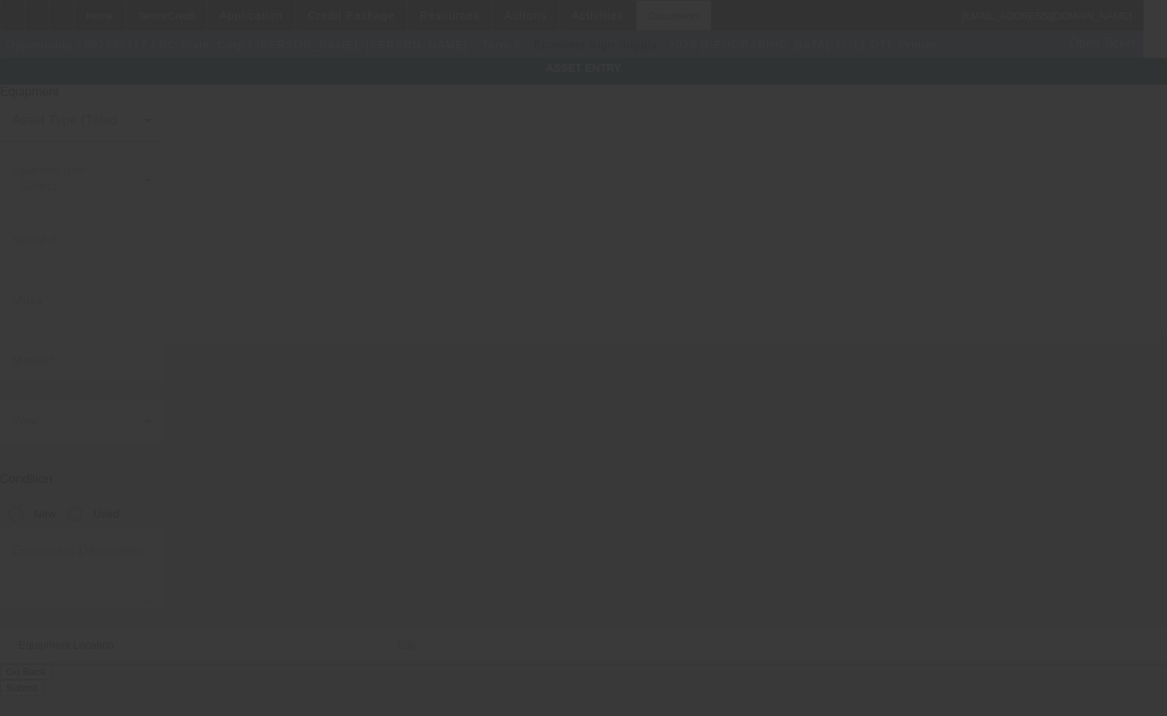
type input "[GEOGRAPHIC_DATA]"
type input "33909"
type input "[PERSON_NAME]"
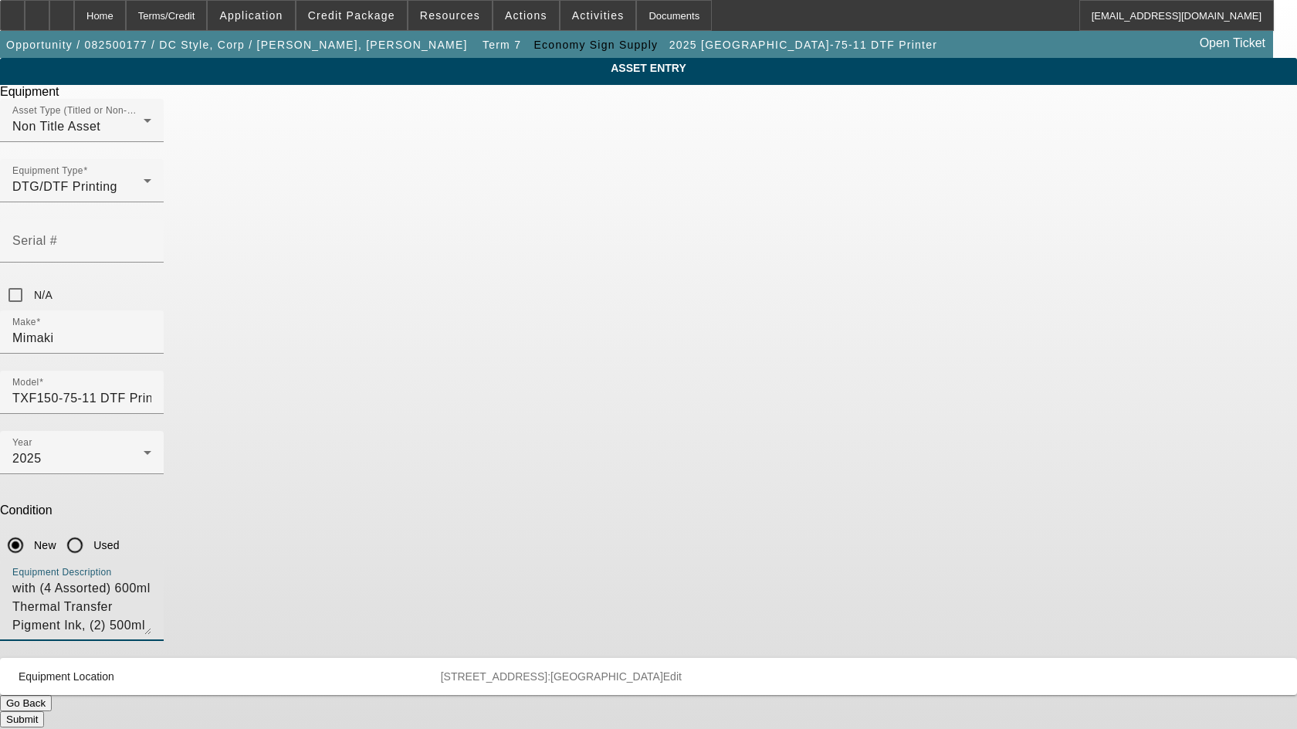
click at [151, 579] on textarea "with (4 Assorted) 600ml Thermal Transfer Pigment Ink, (2) 500ml Thermal Transfe…" at bounding box center [81, 607] width 139 height 56
type textarea "with (4 Assorted) 600ml Thermal Transfer Pigment Ink, (2) 500ml Thermal Transfe…"
click at [44, 711] on button "Submit" at bounding box center [22, 719] width 44 height 16
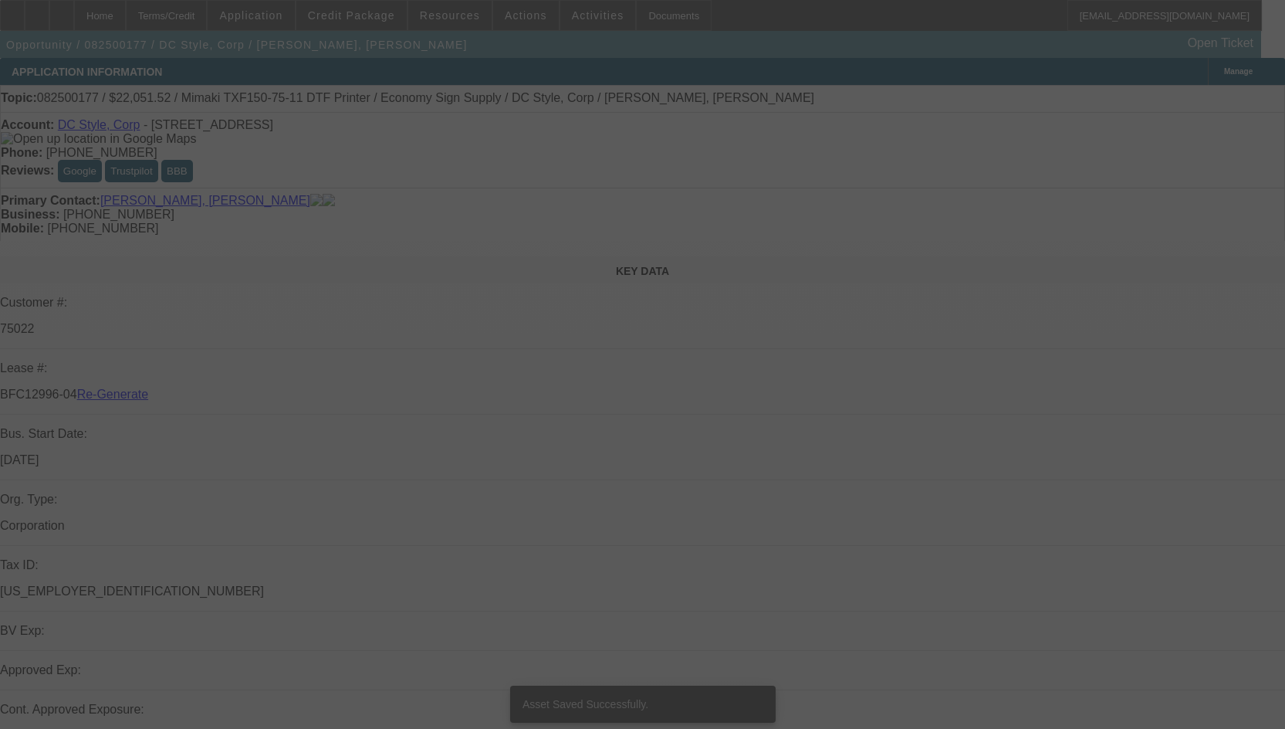
select select "3"
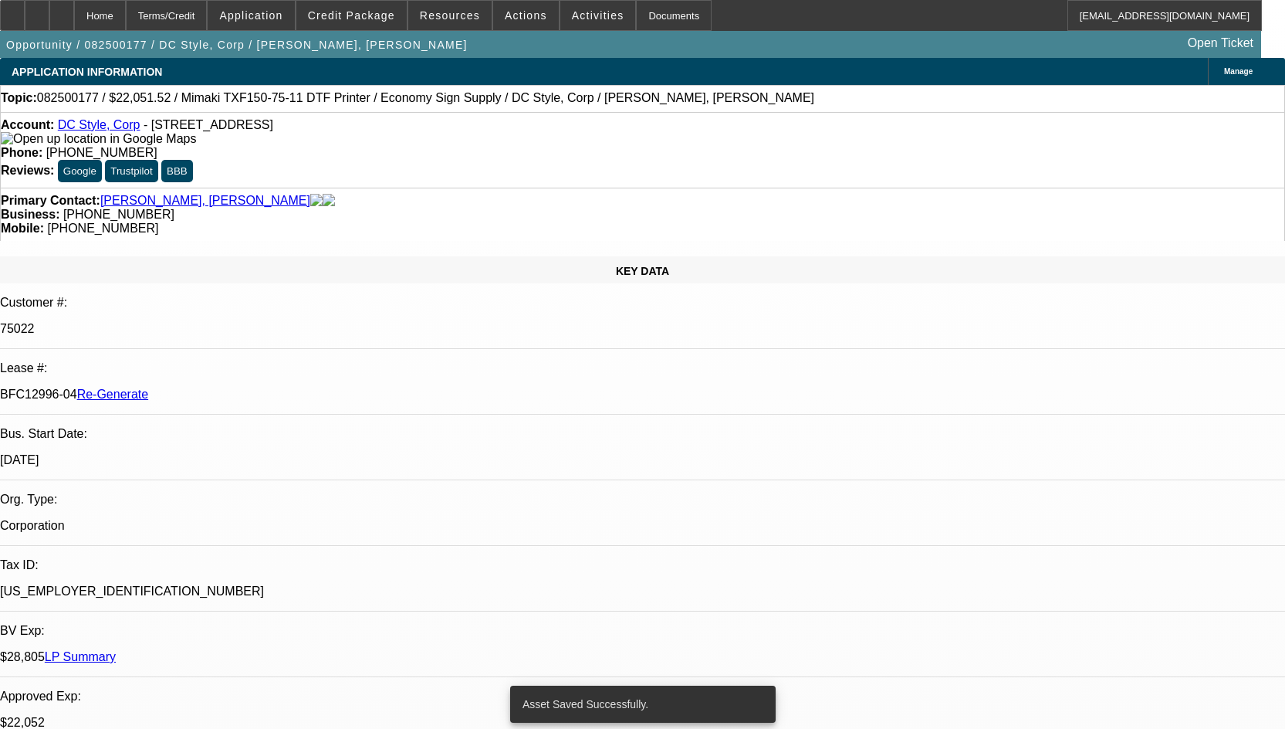
select select "0"
select select "6"
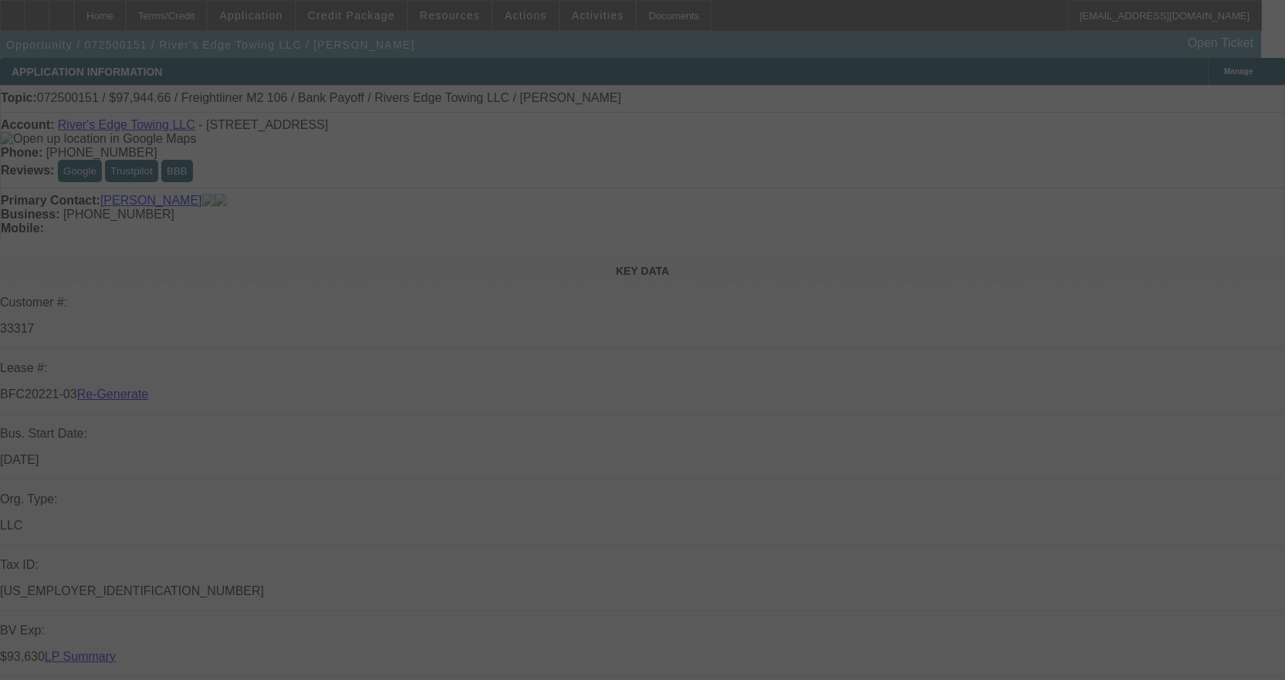
select select "3"
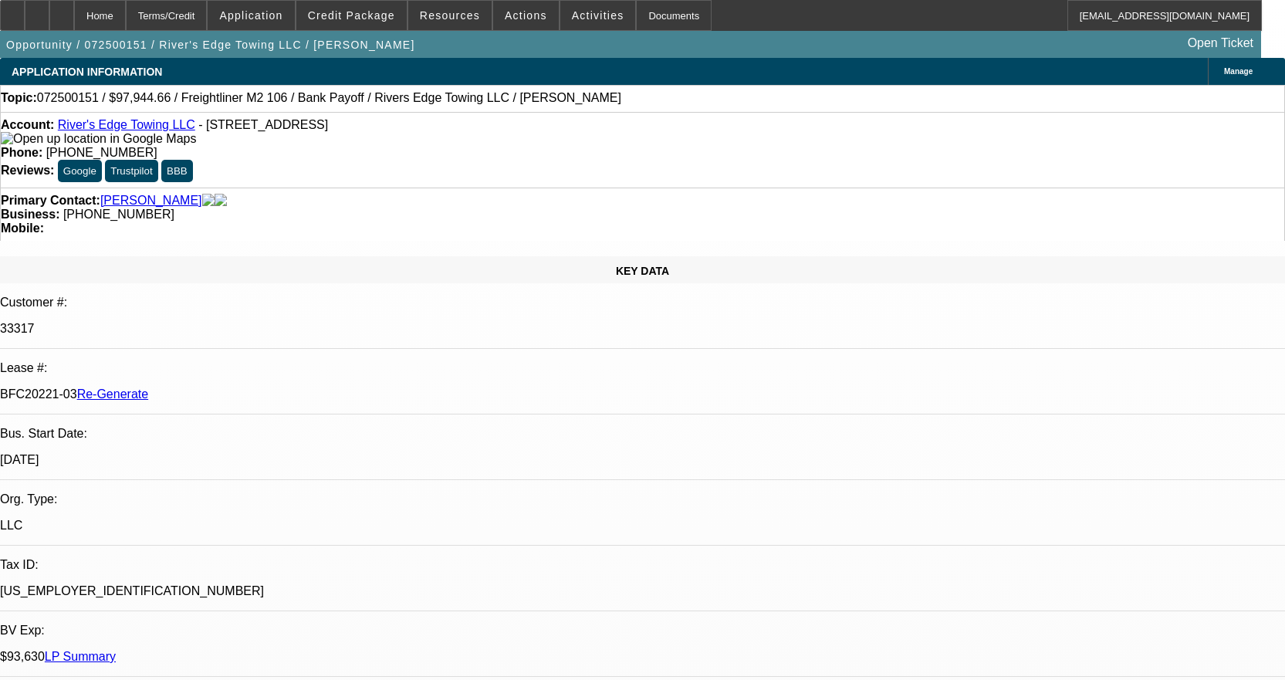
select select "0"
select select "2"
select select "0"
select select "6"
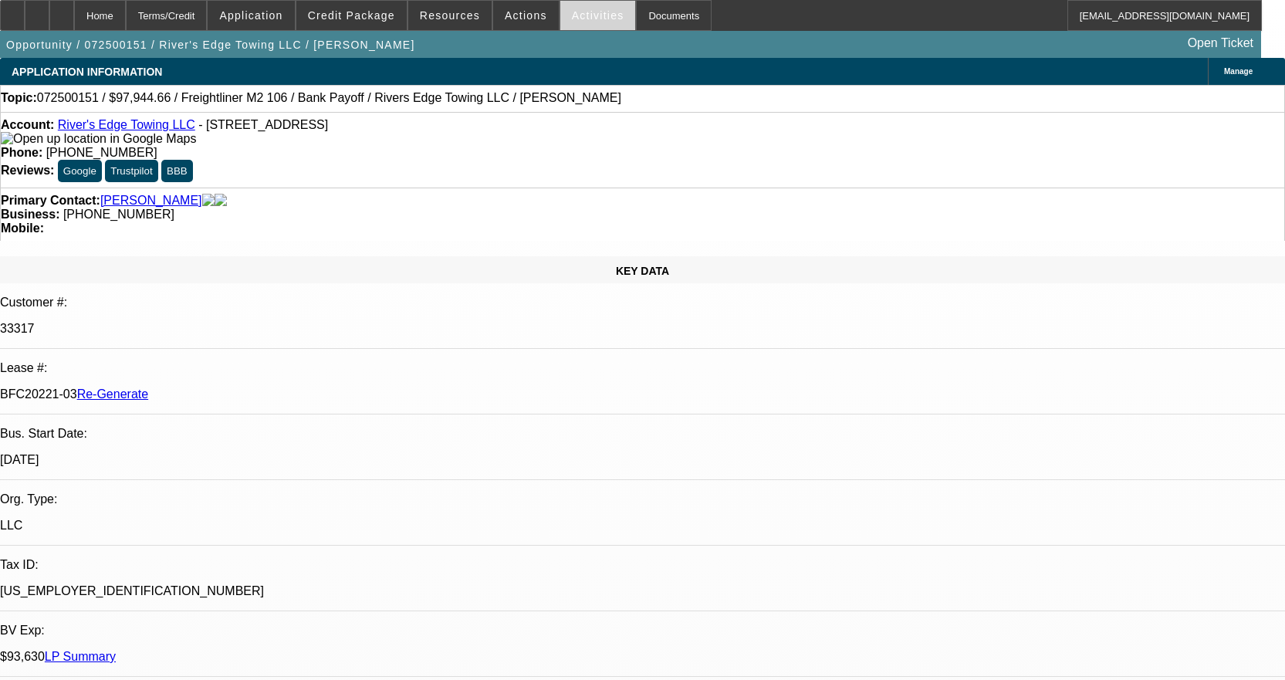
click at [583, 9] on span "Activities" at bounding box center [598, 15] width 52 height 12
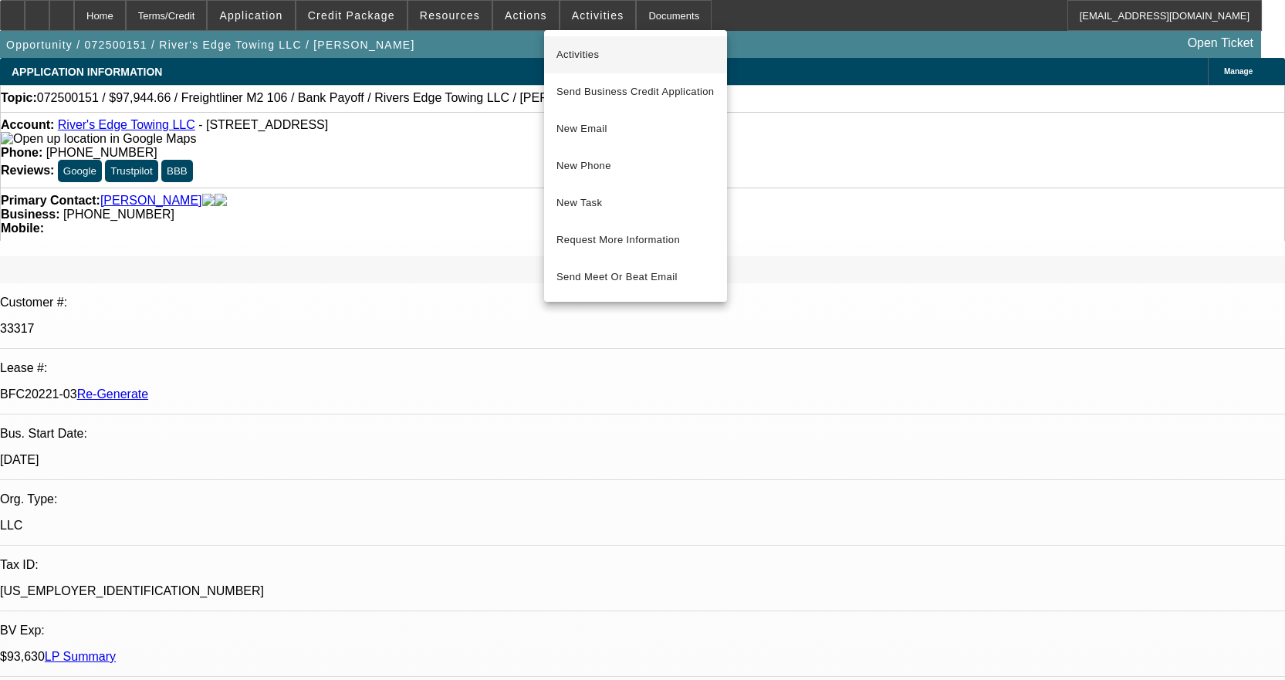
click at [584, 42] on button "Activities" at bounding box center [635, 54] width 183 height 37
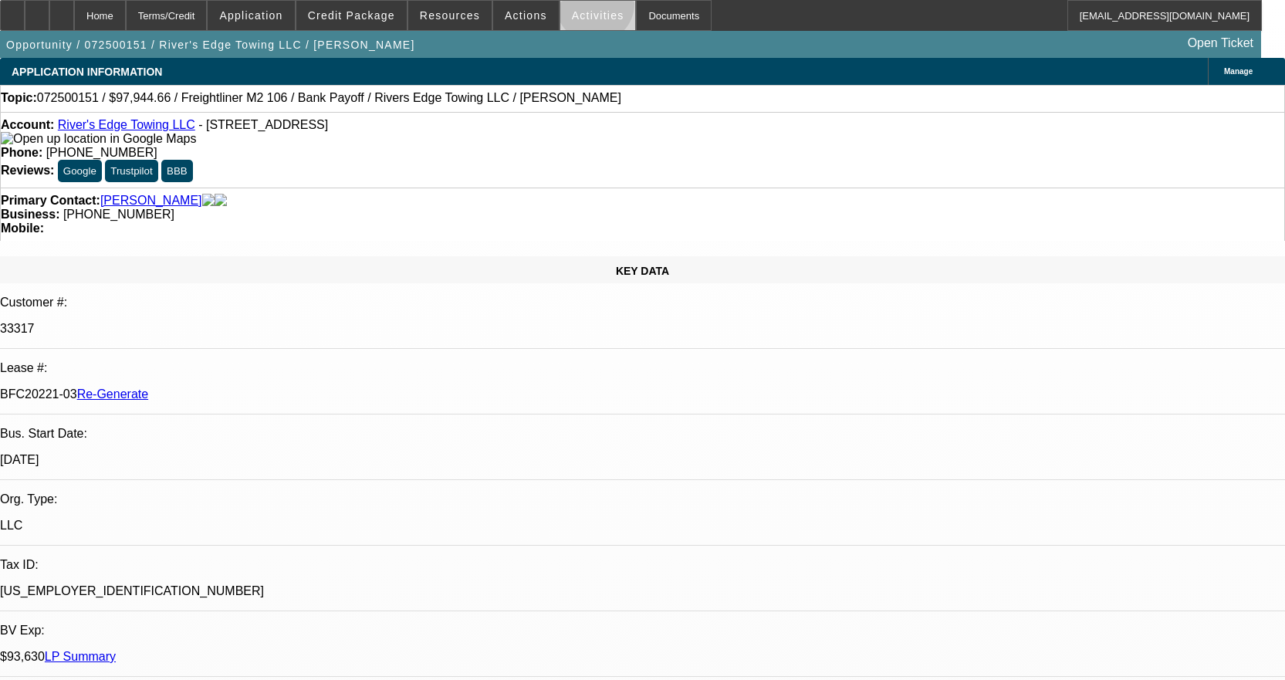
click at [579, 8] on span at bounding box center [598, 15] width 76 height 37
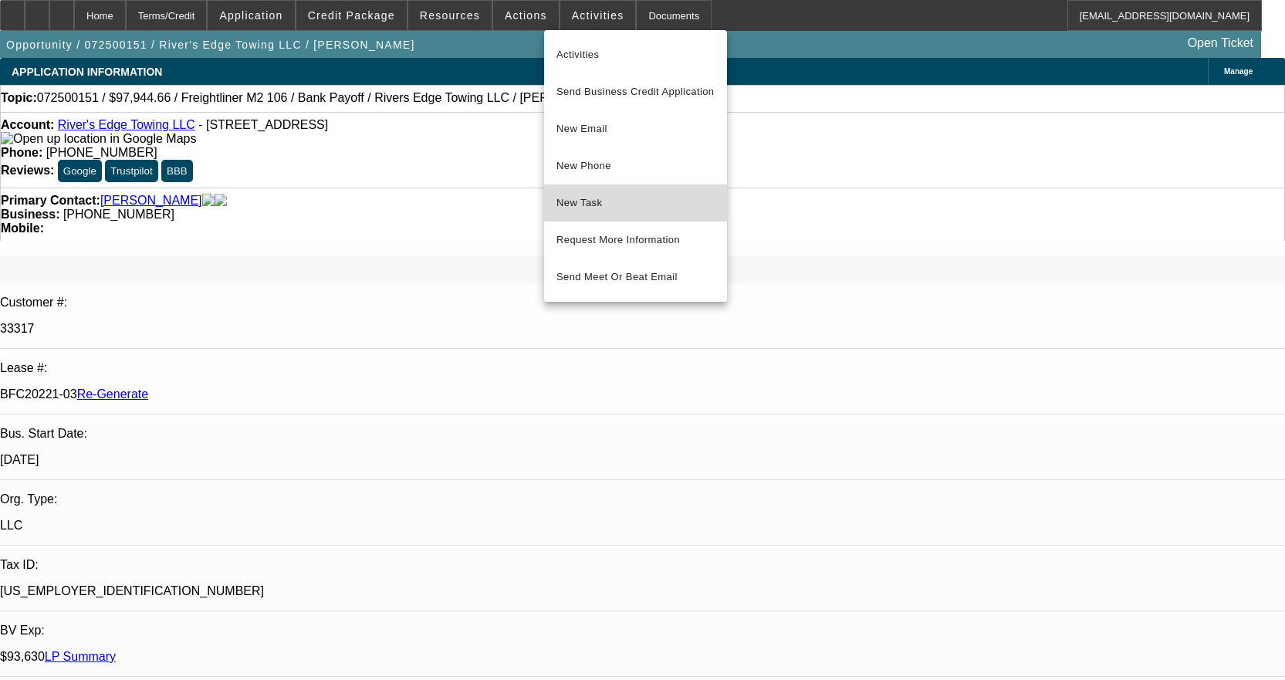
click at [639, 191] on button "New Task" at bounding box center [635, 202] width 183 height 37
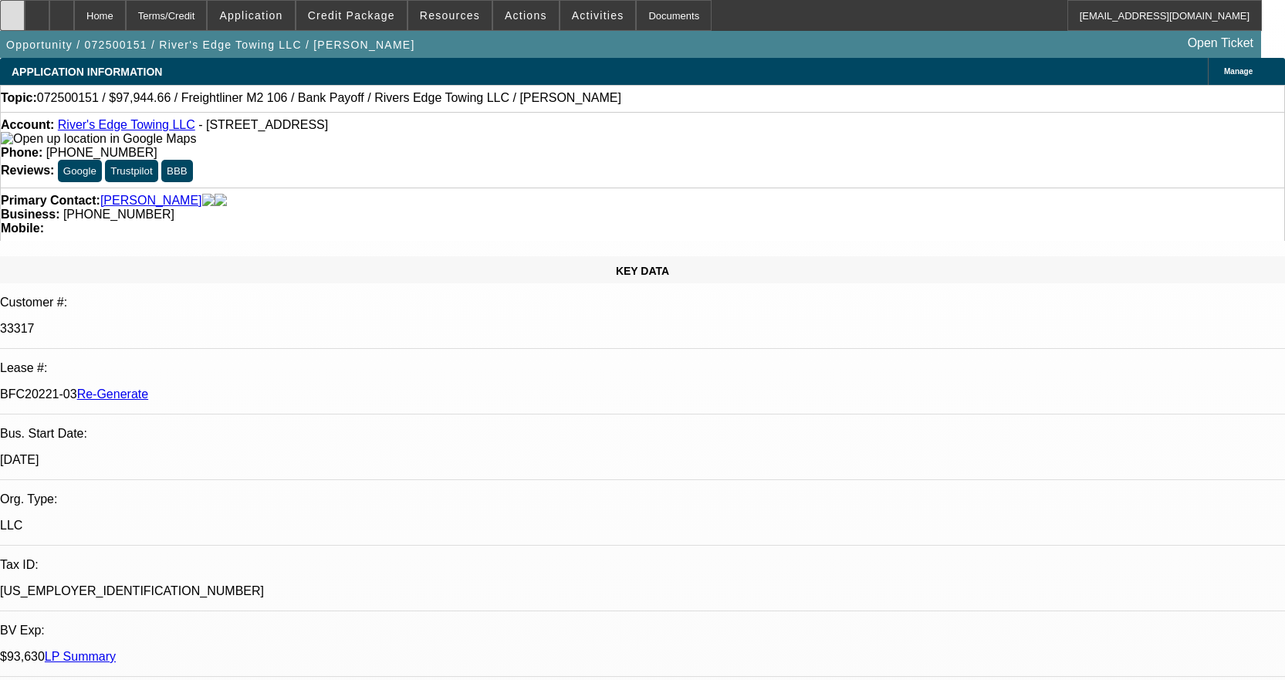
click at [25, 9] on div at bounding box center [12, 15] width 25 height 31
